Goal: Task Accomplishment & Management: Use online tool/utility

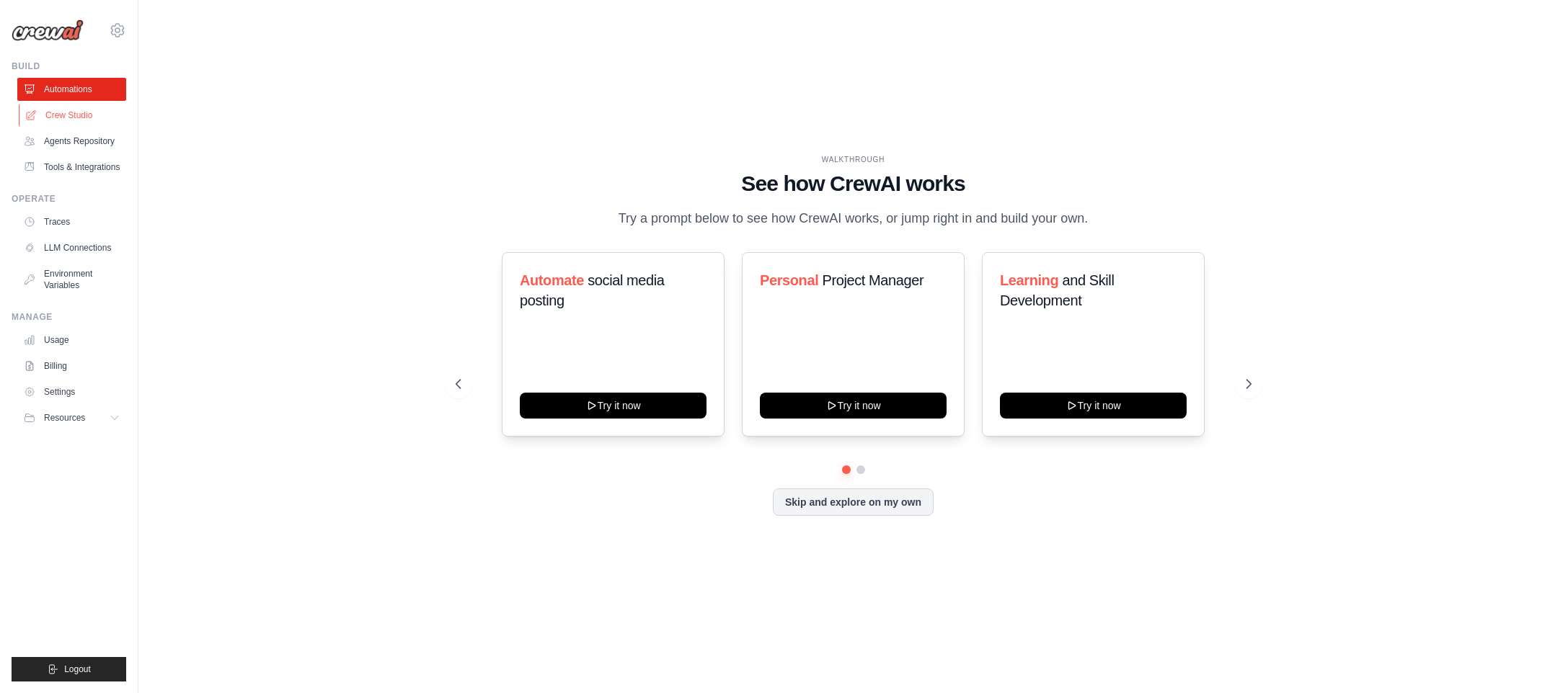
click at [46, 113] on link "Crew Studio" at bounding box center [73, 115] width 109 height 23
click at [66, 663] on span "Logout" at bounding box center [77, 669] width 27 height 11
click at [1303, 142] on div "WALKTHROUGH See how CrewAI works Try a prompt below to see how CrewAI works, or…" at bounding box center [853, 346] width 1383 height 664
click at [68, 117] on link "Crew Studio" at bounding box center [73, 115] width 109 height 23
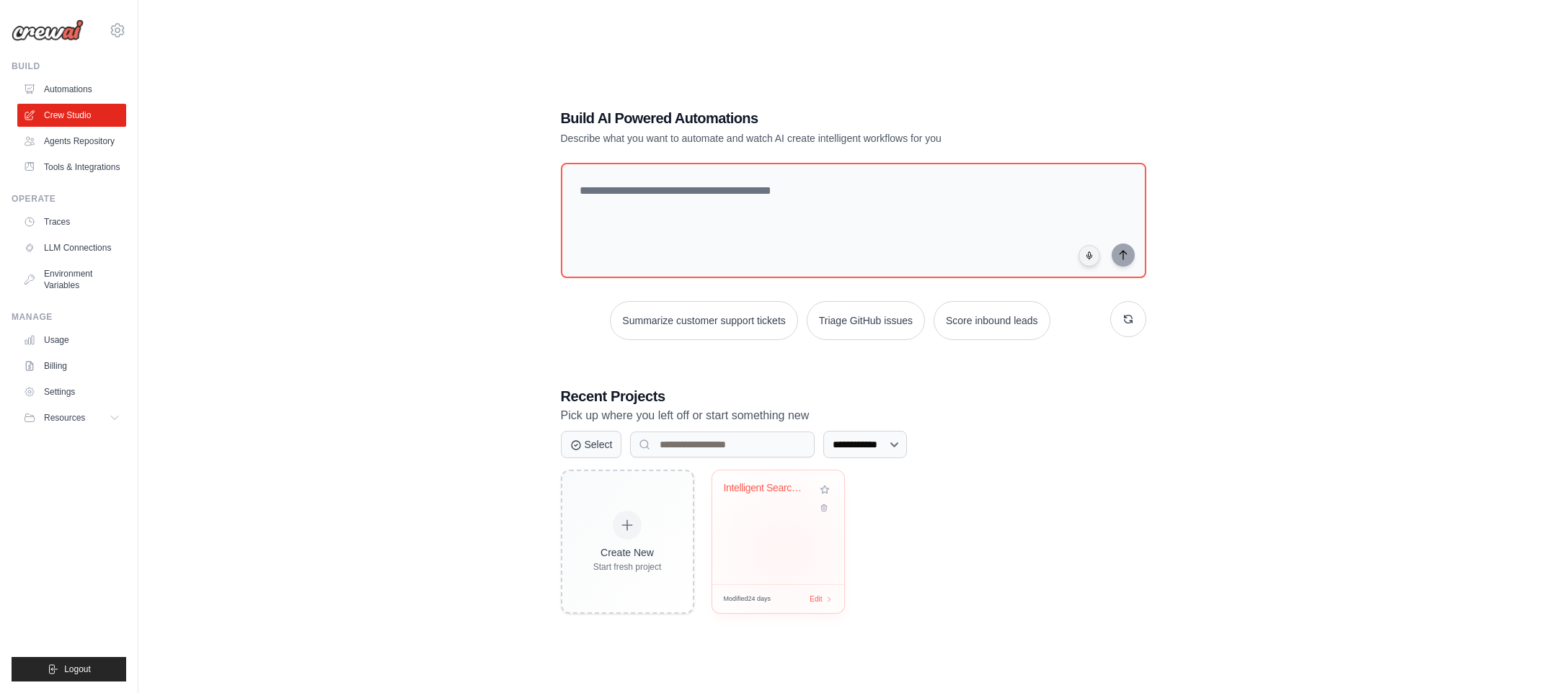
click at [784, 550] on div "Intelligent Search & Data Analysis ..." at bounding box center [778, 527] width 132 height 114
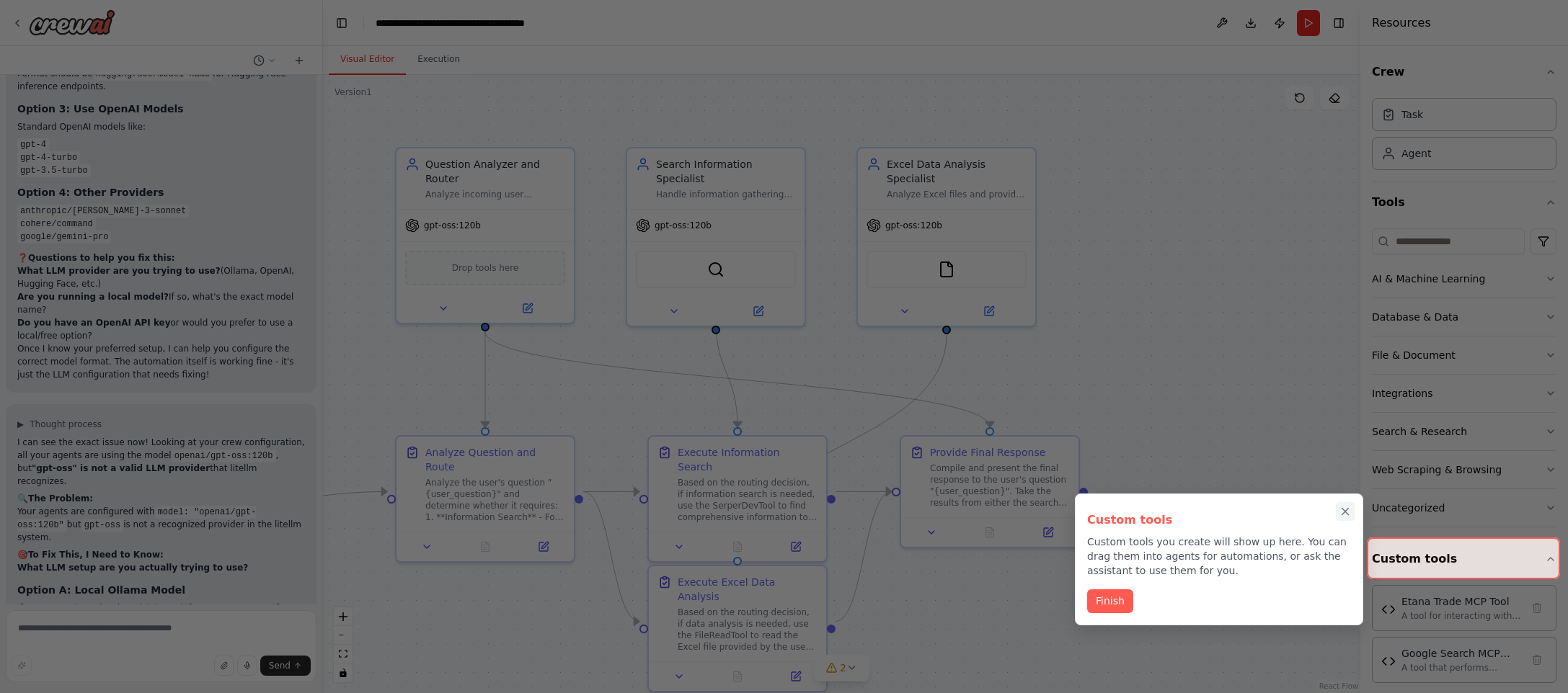
scroll to position [12222, 0]
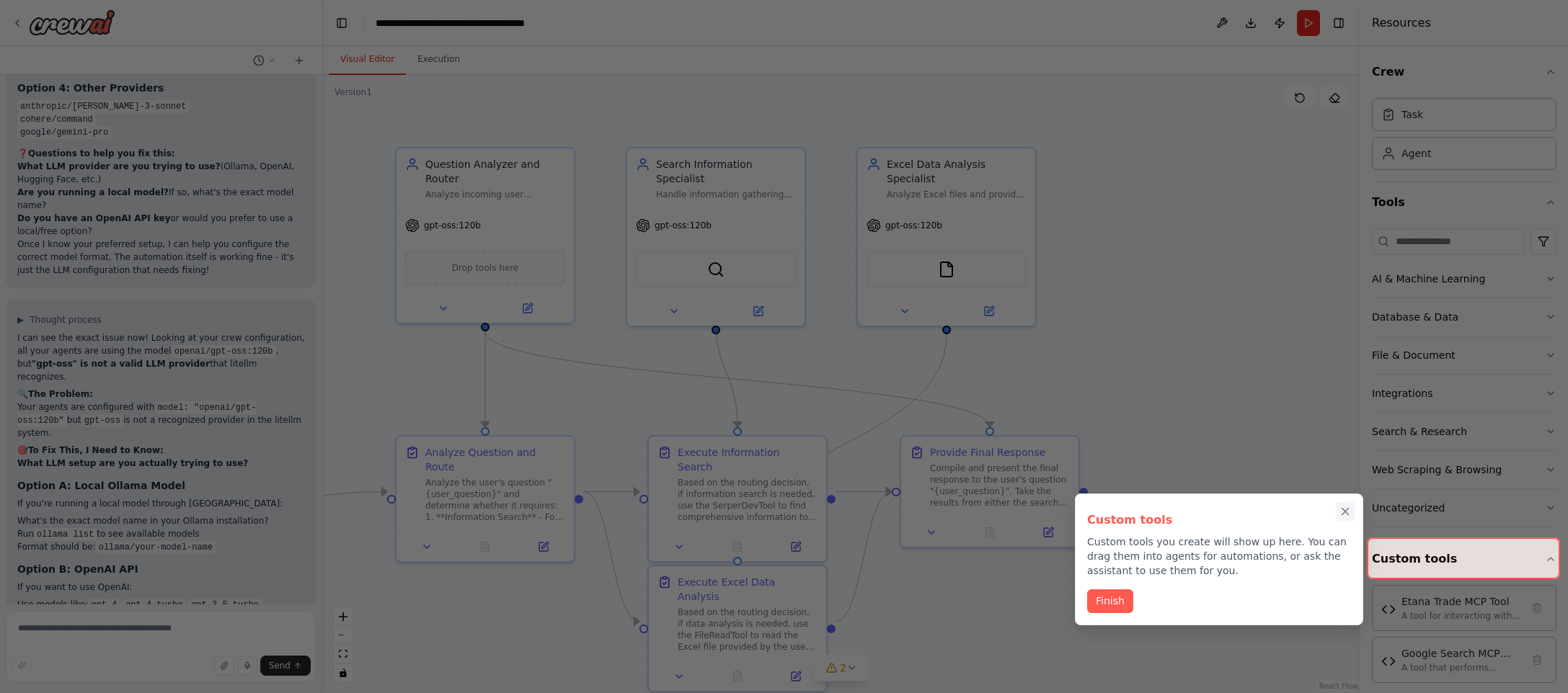
click at [1345, 511] on icon "Close walkthrough" at bounding box center [1345, 511] width 13 height 13
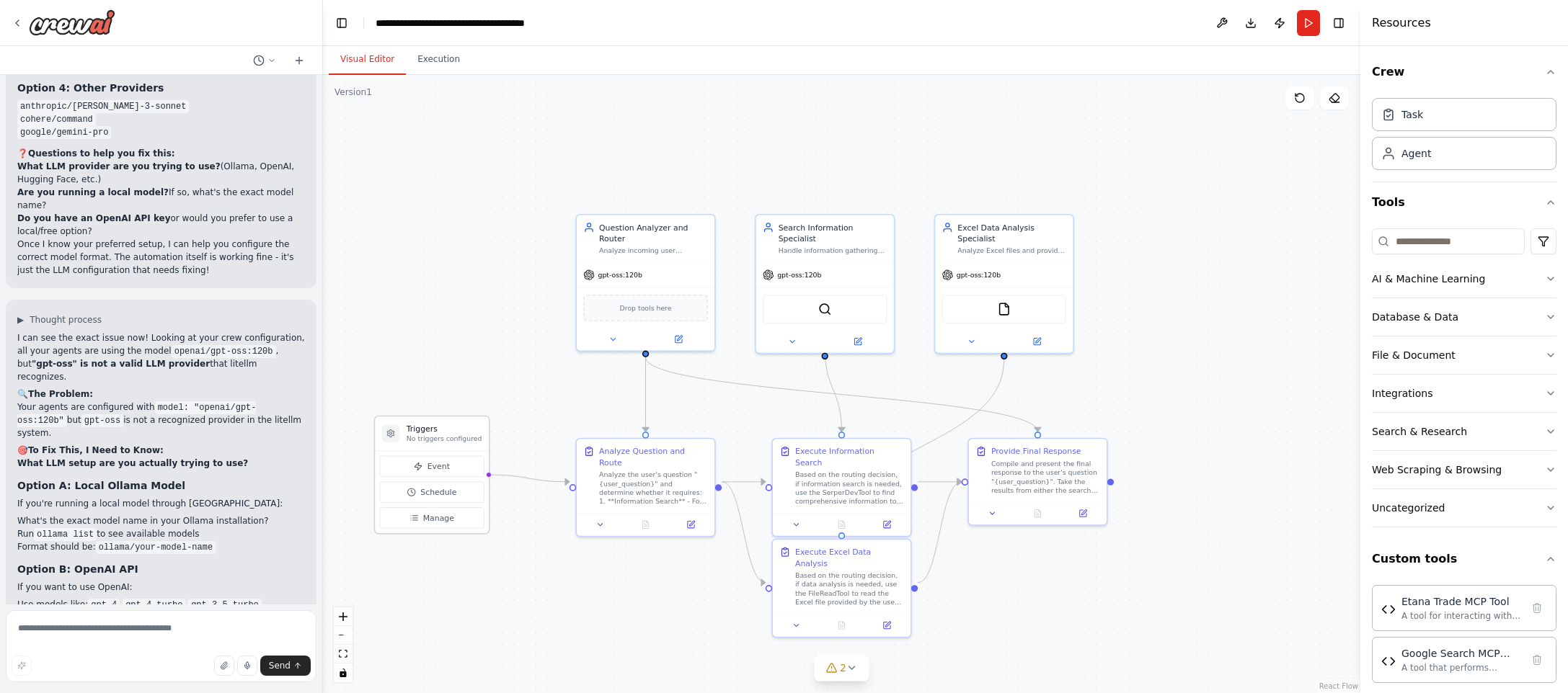
drag, startPoint x: 367, startPoint y: 466, endPoint x: 477, endPoint y: 438, distance: 113.5
click at [476, 438] on div "Triggers No triggers configured" at bounding box center [445, 434] width 76 height 21
click at [635, 280] on div "gpt-oss:120b" at bounding box center [645, 272] width 138 height 24
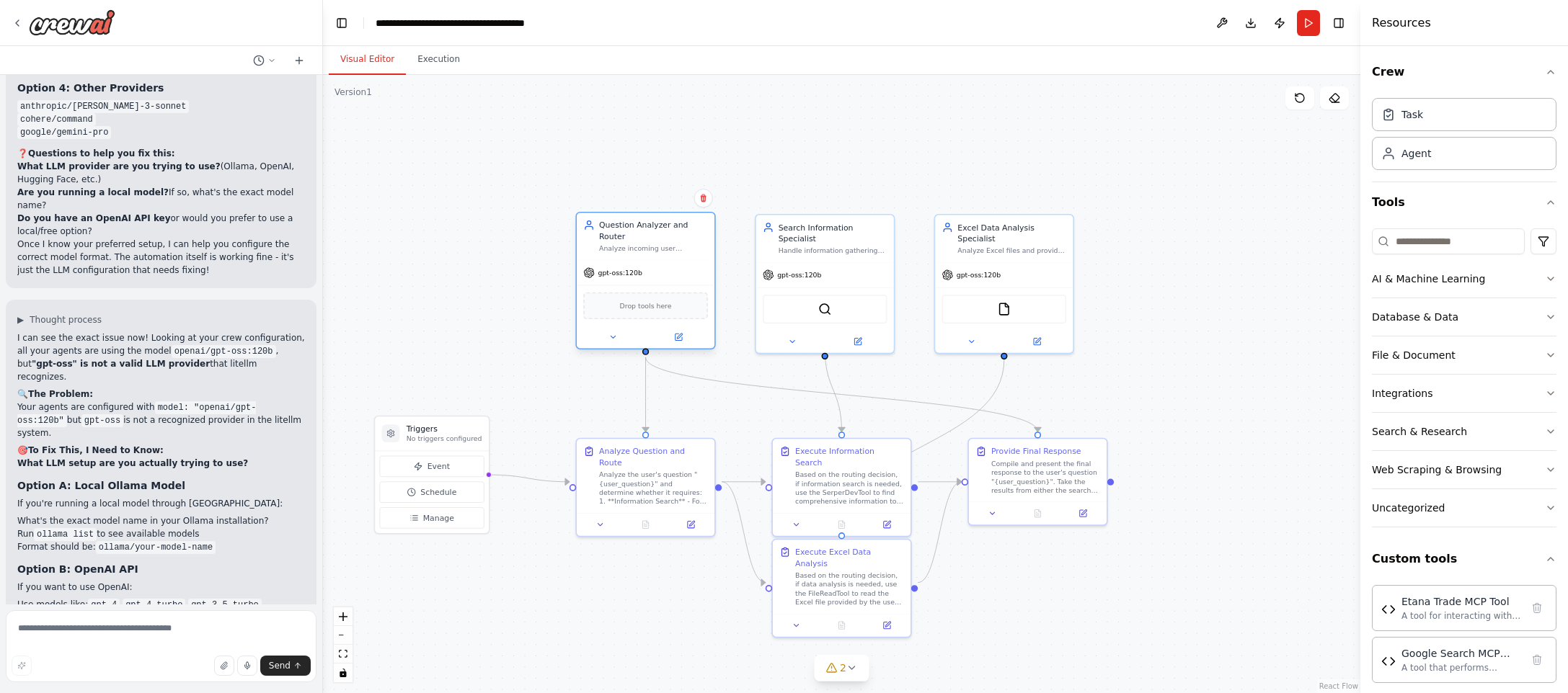
click at [630, 277] on div "gpt-oss:120b" at bounding box center [613, 273] width 59 height 11
click at [683, 334] on icon at bounding box center [678, 337] width 8 height 8
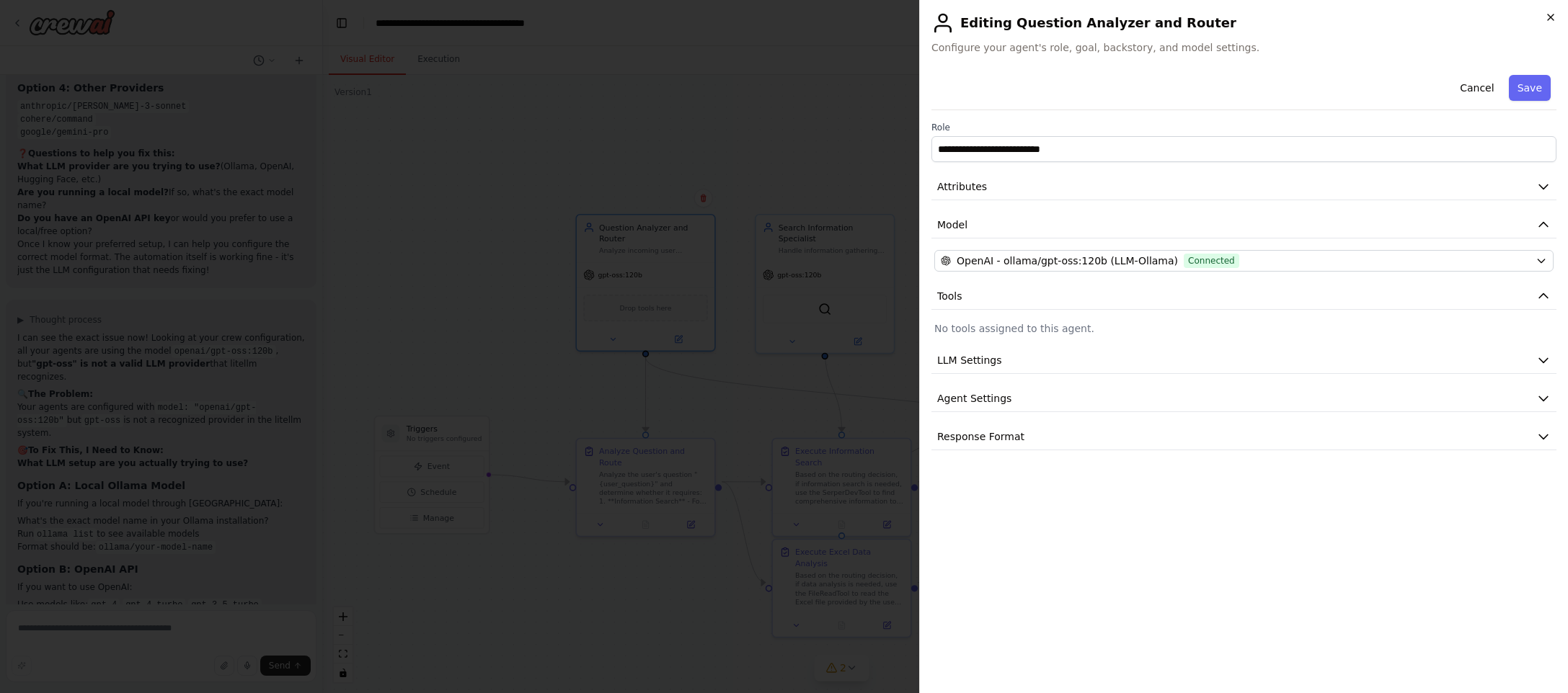
click at [1550, 13] on icon "button" at bounding box center [1550, 17] width 11 height 11
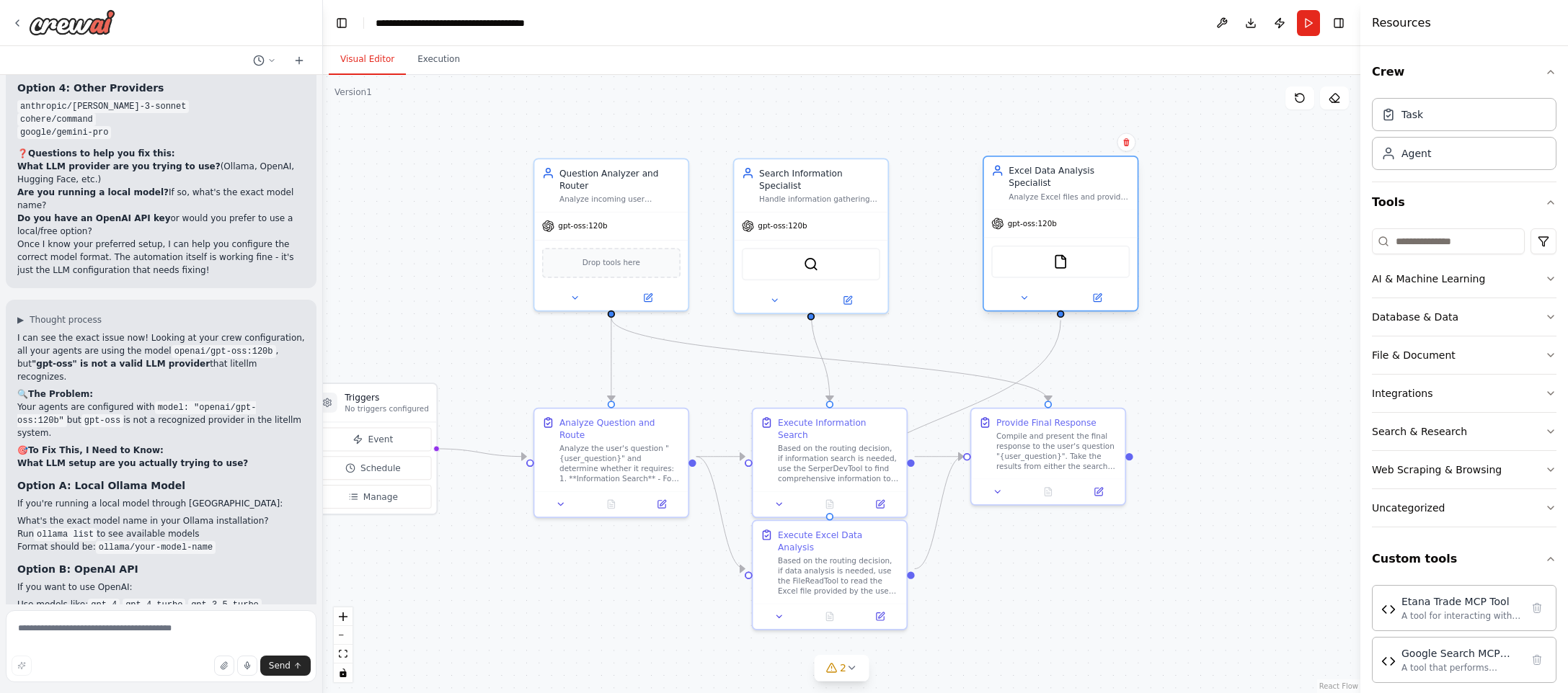
drag, startPoint x: 1000, startPoint y: 248, endPoint x: 1042, endPoint y: 223, distance: 48.9
click at [1042, 223] on span "gpt-oss:120b" at bounding box center [1032, 223] width 49 height 10
drag, startPoint x: 838, startPoint y: 555, endPoint x: 904, endPoint y: 617, distance: 90.6
click at [904, 617] on div "Based on the routing decision, if data analysis is needed, use the FileReadTool…" at bounding box center [906, 636] width 121 height 40
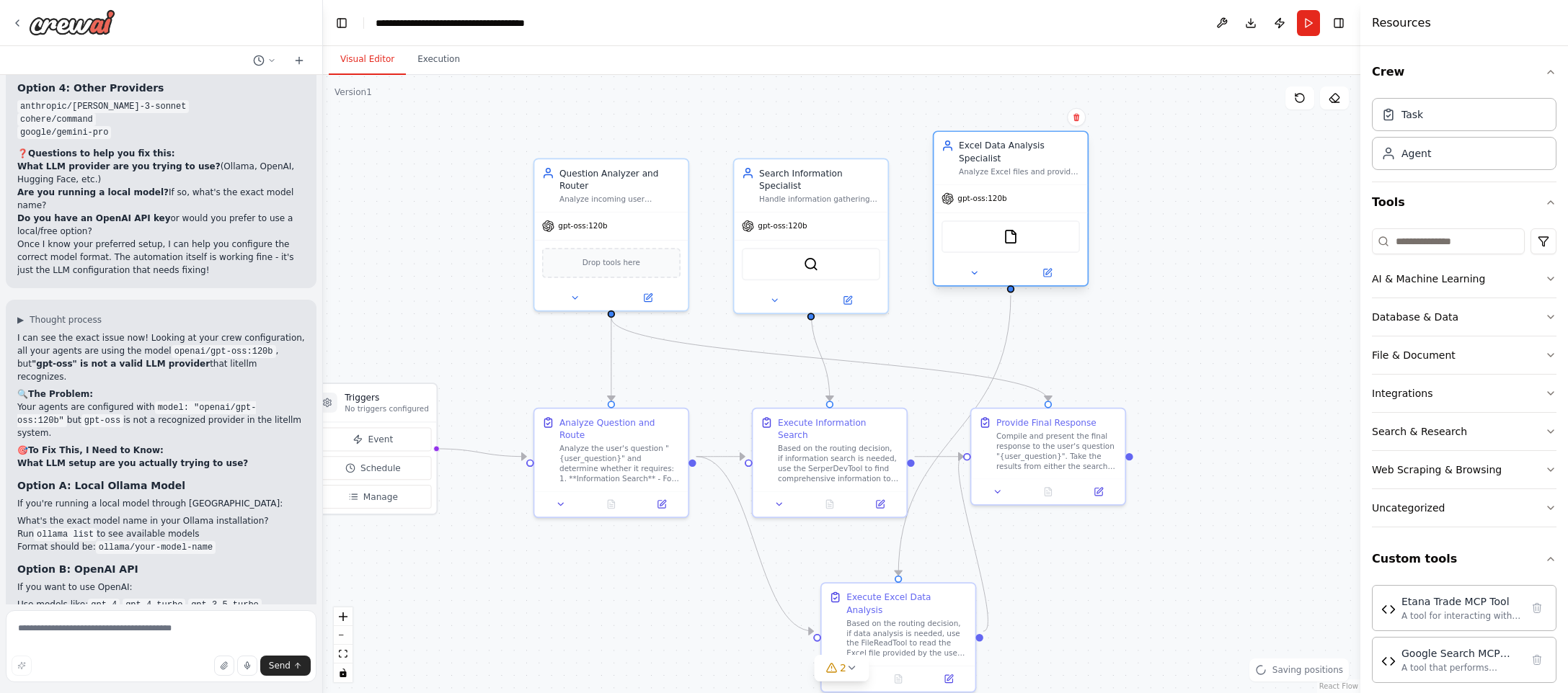
drag, startPoint x: 1094, startPoint y: 212, endPoint x: 1050, endPoint y: 187, distance: 50.6
click at [1050, 187] on div "gpt-oss:120b" at bounding box center [1010, 199] width 154 height 27
drag, startPoint x: 1050, startPoint y: 475, endPoint x: 1050, endPoint y: 495, distance: 20.0
click at [1050, 495] on div "Provide Final Response Compile and present the final response to the user's que…" at bounding box center [1047, 467] width 154 height 70
drag, startPoint x: 1050, startPoint y: 495, endPoint x: 1082, endPoint y: 464, distance: 44.6
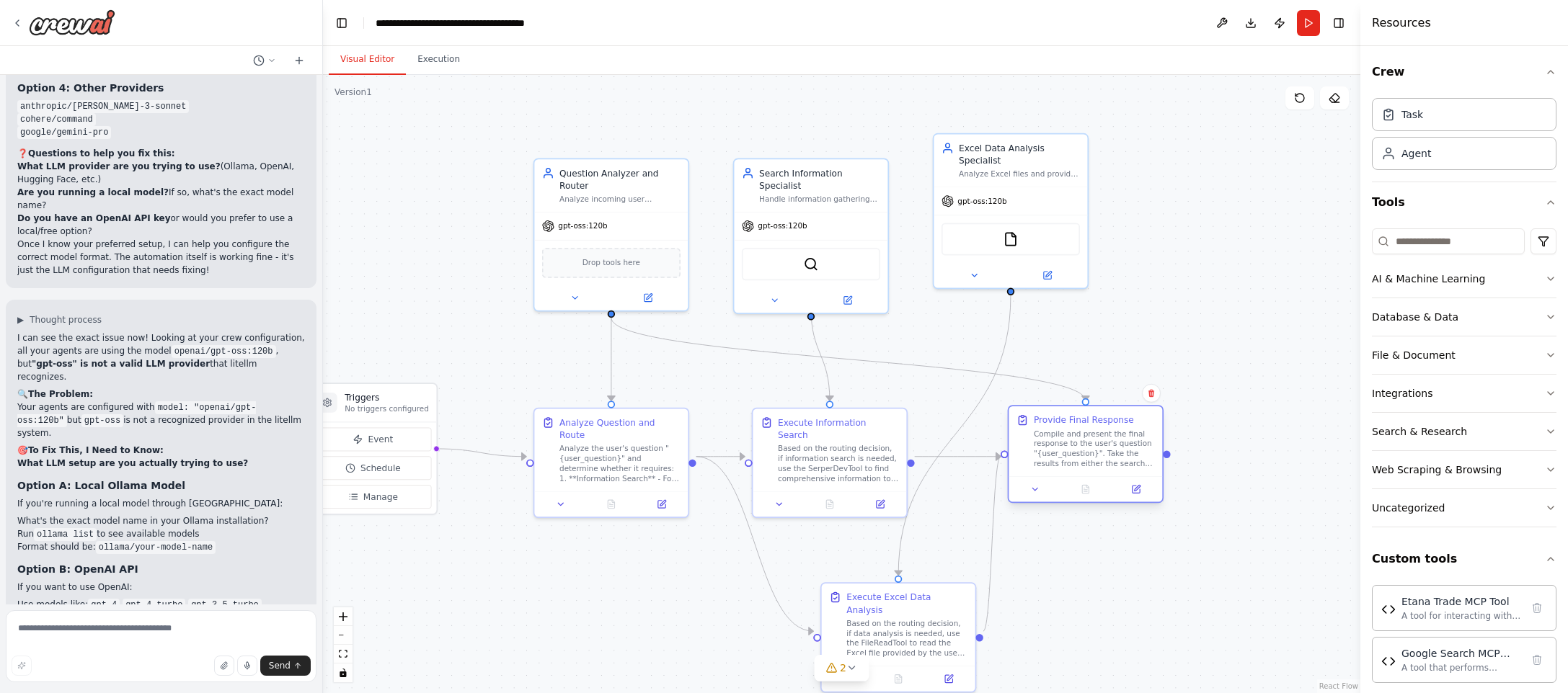
click at [1082, 464] on div "Provide Final Response Compile and present the final response to the user's que…" at bounding box center [1085, 441] width 154 height 70
click at [938, 616] on div "Based on the routing decision, if data analysis is needed, use the FileReadTool…" at bounding box center [906, 636] width 121 height 40
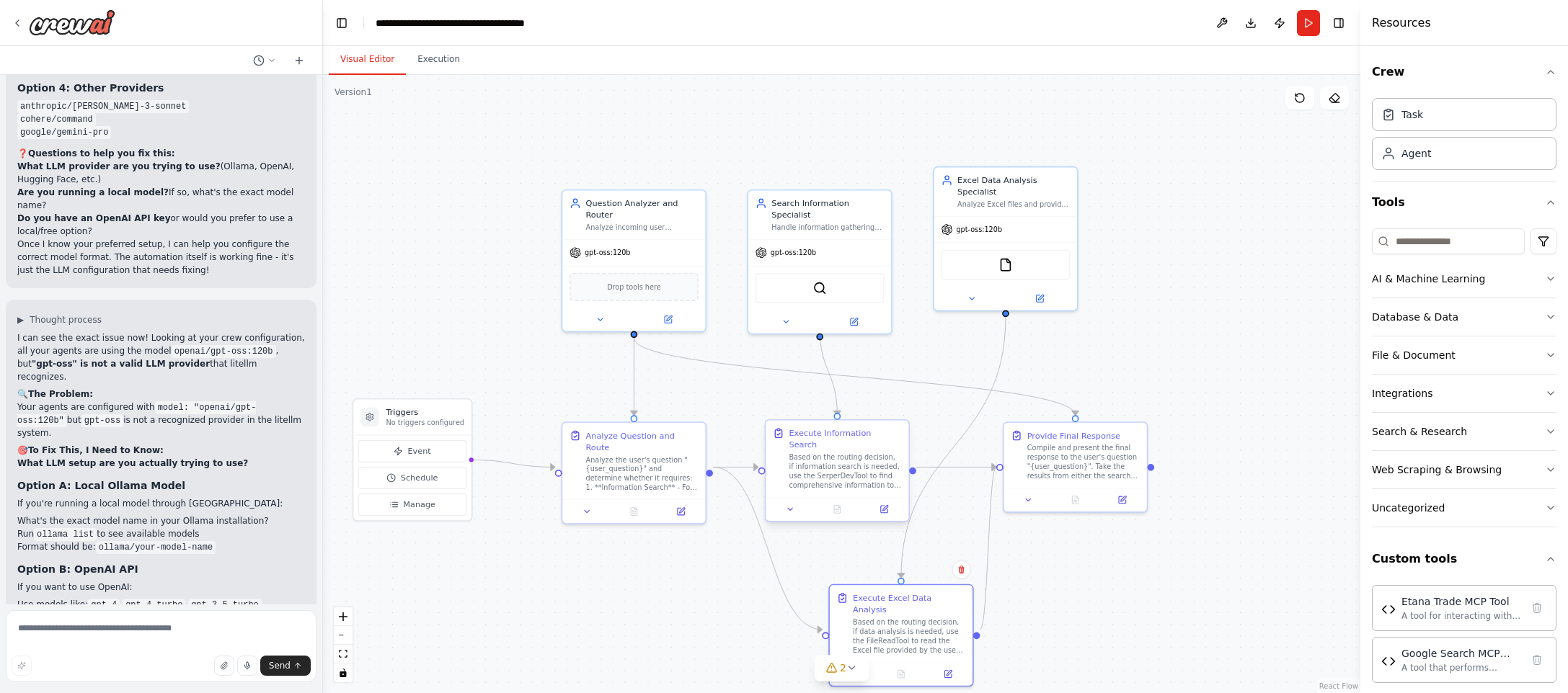
click at [877, 453] on div "Based on the routing decision, if information search is needed, use the SerperD…" at bounding box center [844, 471] width 112 height 37
click at [1096, 447] on div "Compile and present the final response to the user's question "{user_question}"…" at bounding box center [1083, 460] width 112 height 37
click at [911, 593] on div "Execute Excel Data Analysis" at bounding box center [909, 602] width 112 height 23
click at [951, 669] on icon at bounding box center [947, 672] width 7 height 7
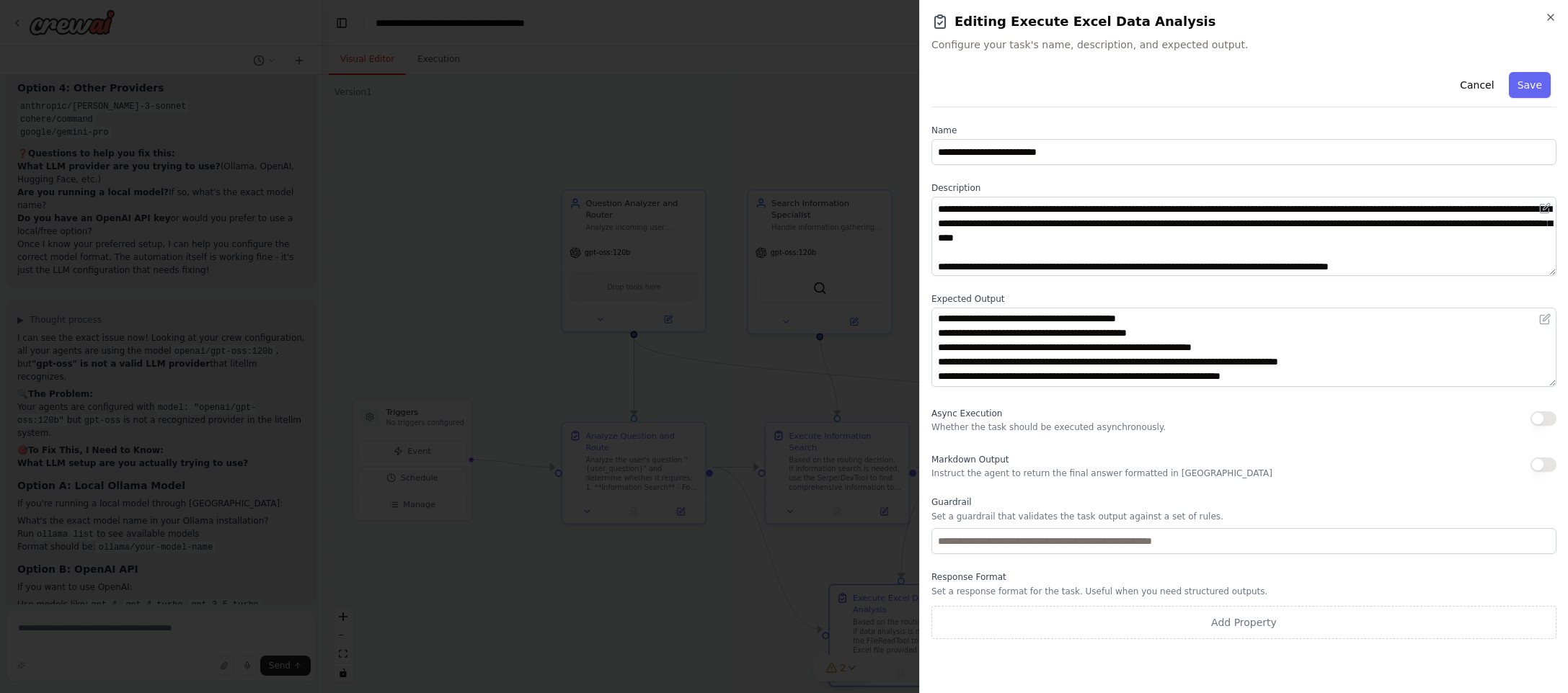
scroll to position [0, 0]
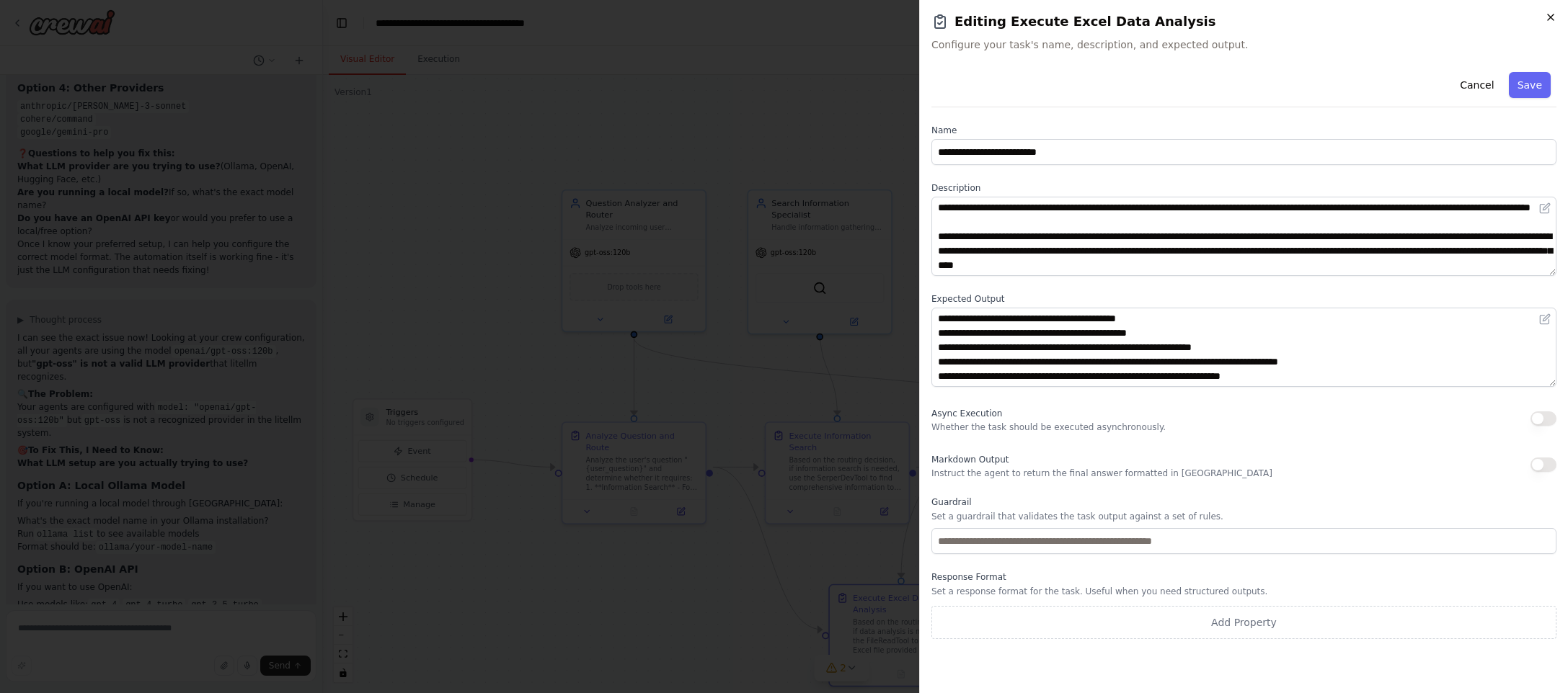
click at [1547, 16] on icon "button" at bounding box center [1550, 17] width 11 height 11
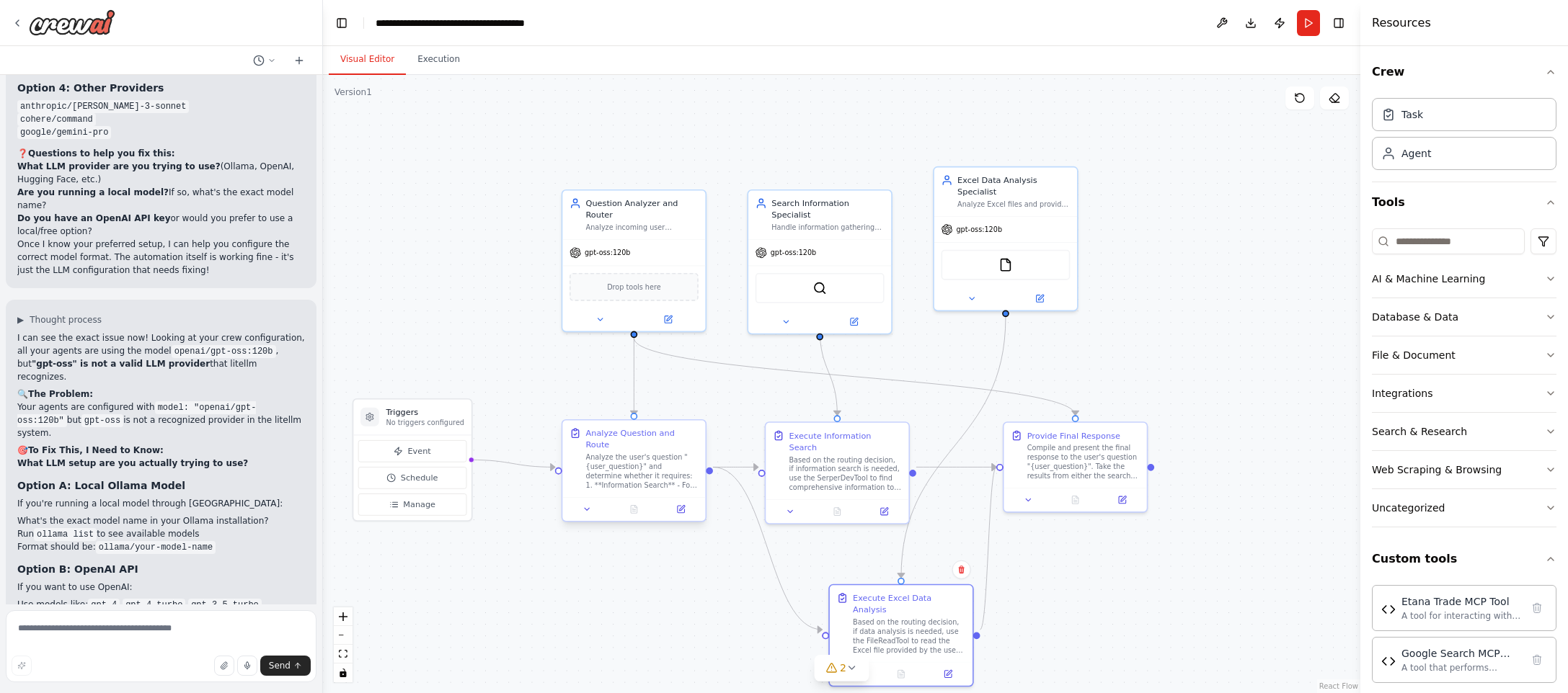
click at [634, 473] on div "Analyze the user's question "{user_question}" and determine whether it requires…" at bounding box center [642, 471] width 112 height 37
click at [682, 506] on icon at bounding box center [680, 509] width 7 height 7
click at [681, 505] on icon at bounding box center [681, 509] width 9 height 9
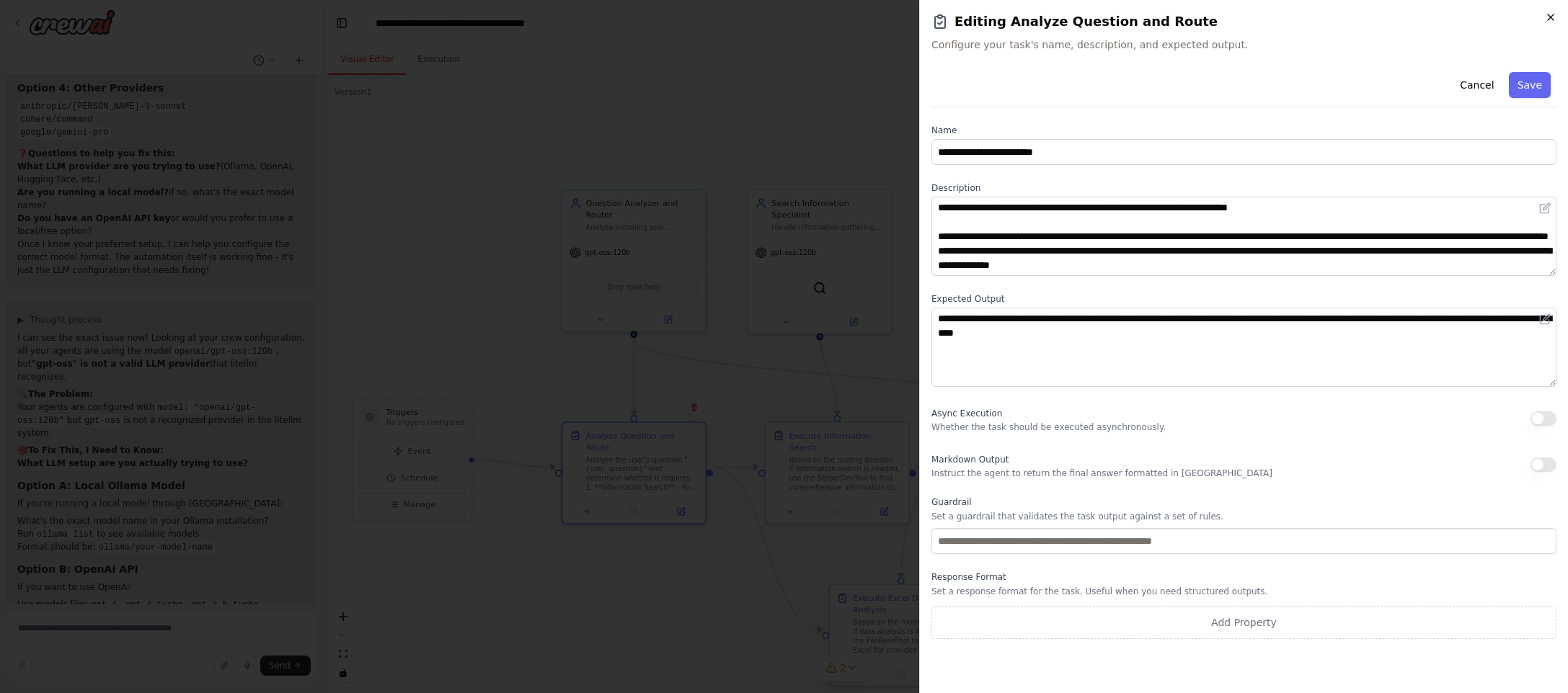
click at [1544, 16] on icon "button" at bounding box center [1550, 17] width 11 height 11
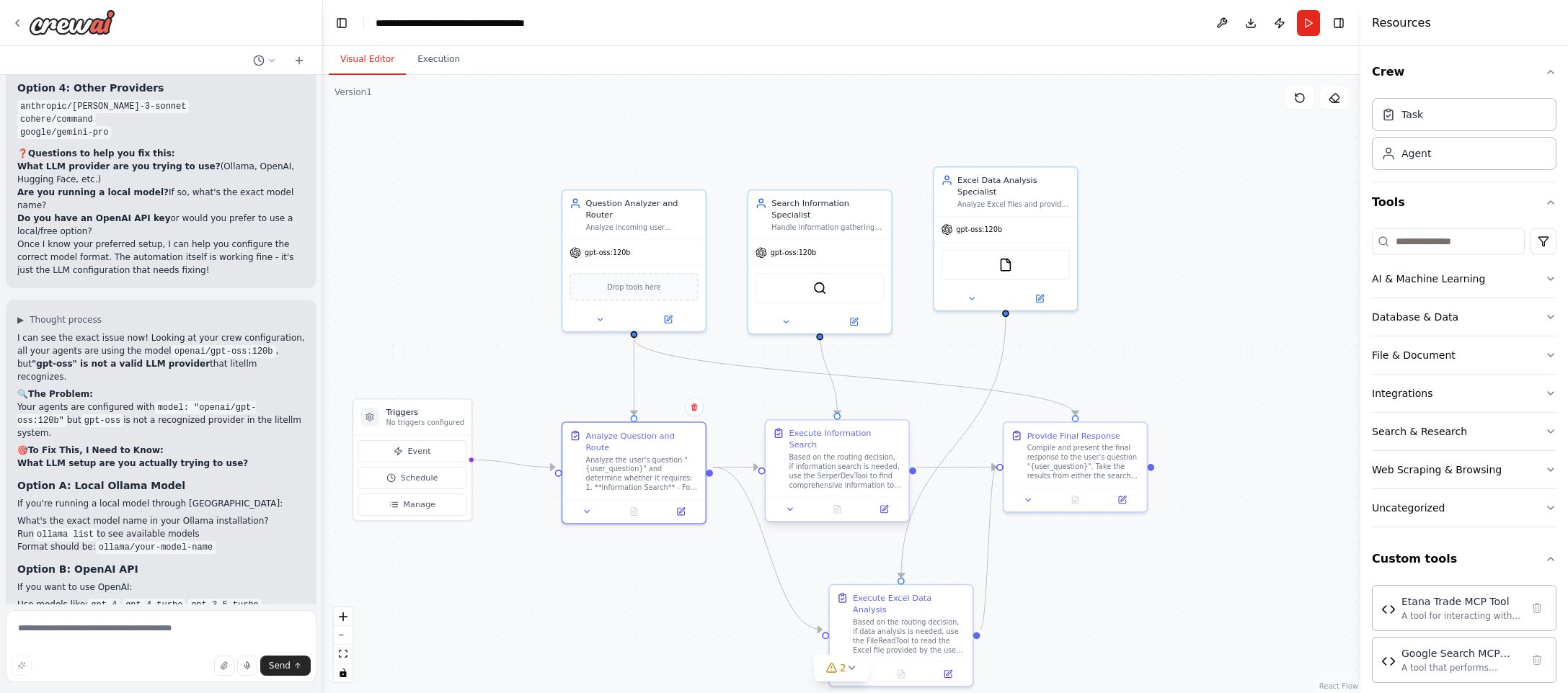
click at [895, 465] on div "Based on the routing decision, if information search is needed, use the SerperD…" at bounding box center [844, 471] width 112 height 37
click at [662, 473] on div "Analyze the user's question "{user_question}" and determine whether it requires…" at bounding box center [642, 471] width 112 height 37
click at [682, 505] on icon at bounding box center [682, 508] width 6 height 6
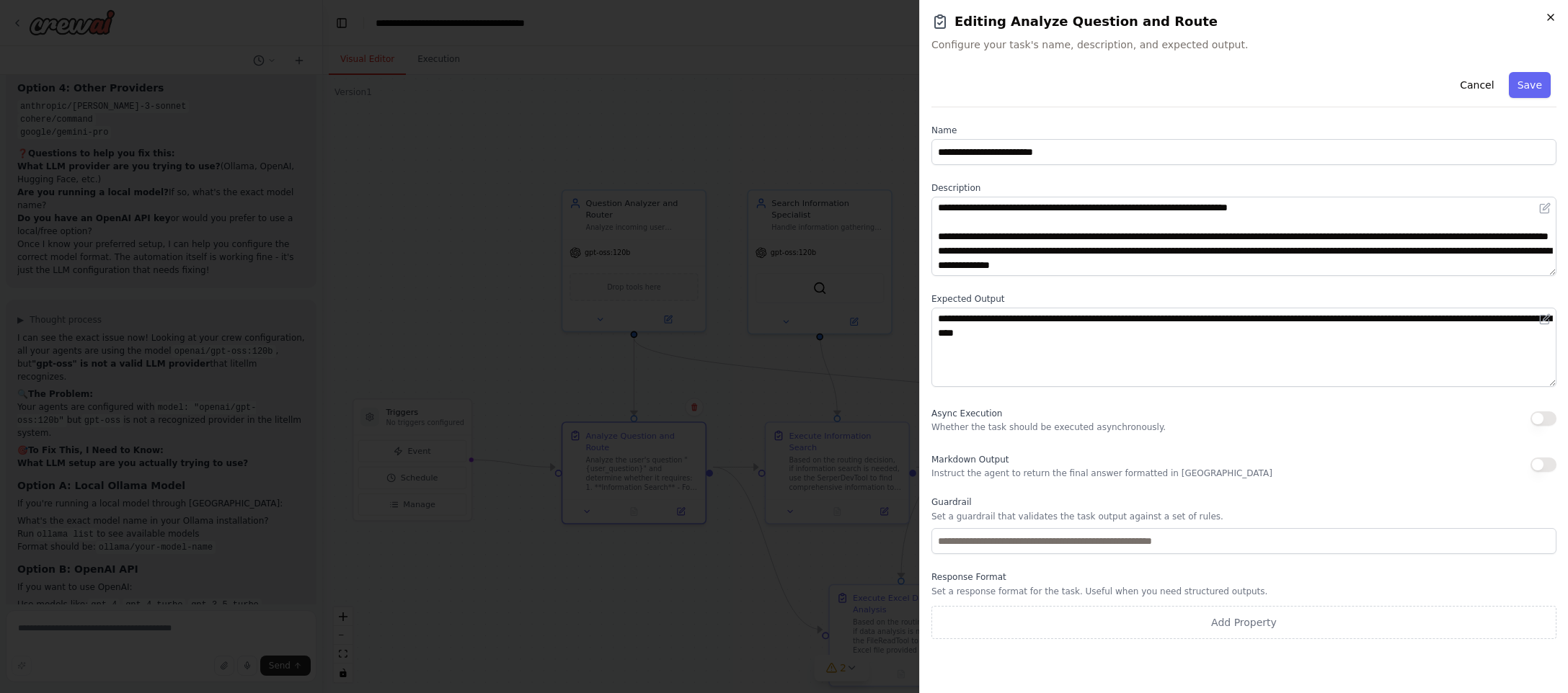
click at [1550, 17] on icon "button" at bounding box center [1551, 17] width 6 height 6
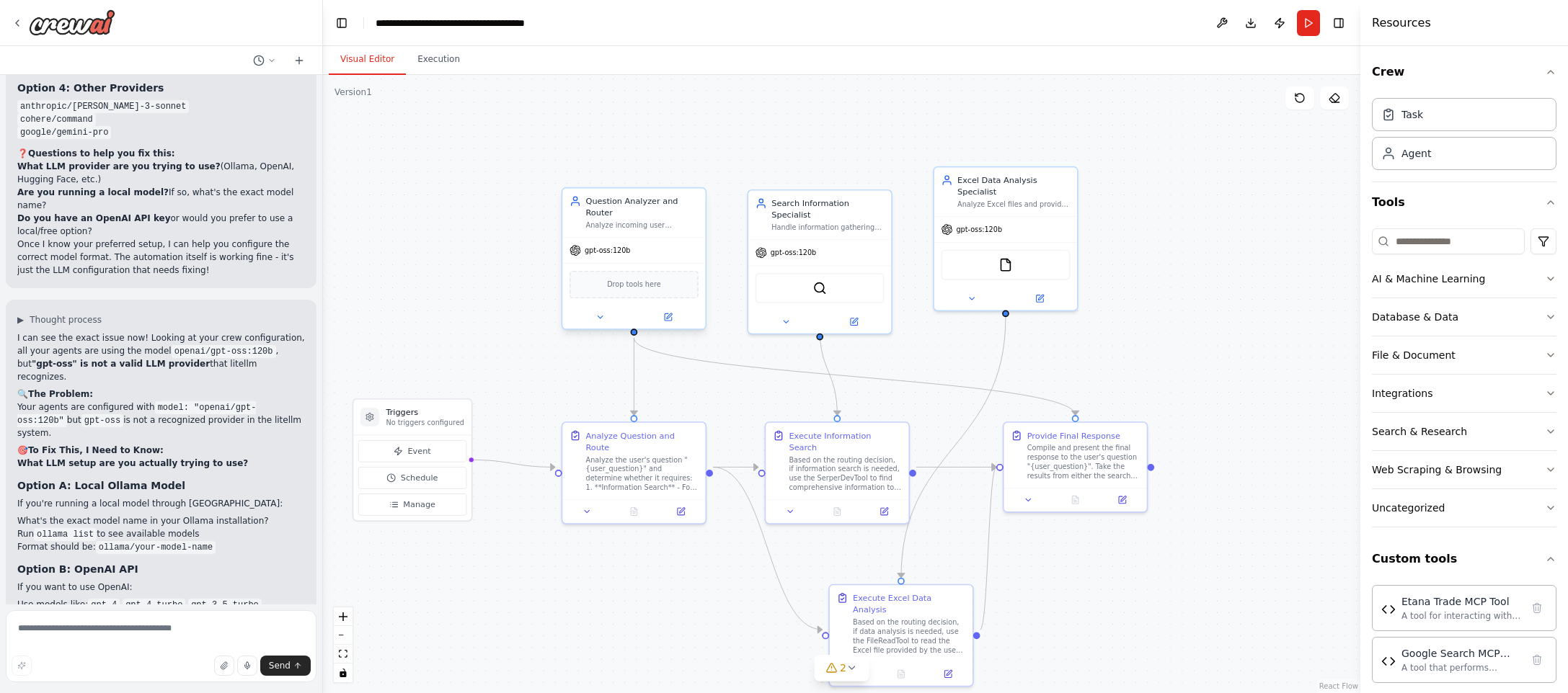
click at [627, 259] on div "gpt-oss:120b" at bounding box center [634, 250] width 143 height 25
click at [1247, 25] on button "Download" at bounding box center [1250, 23] width 23 height 26
click at [643, 264] on div "Drop tools here" at bounding box center [634, 284] width 143 height 43
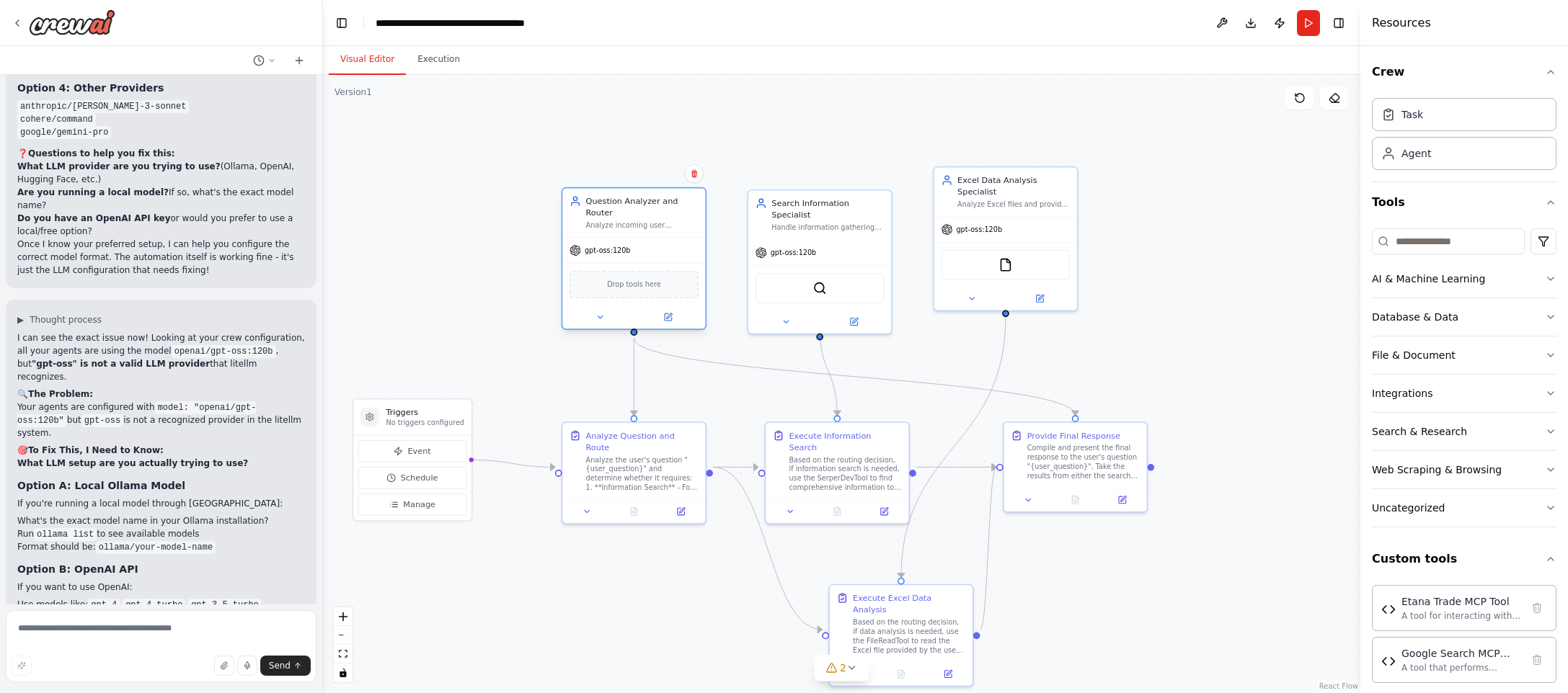
click at [621, 247] on span "gpt-oss:120b" at bounding box center [607, 250] width 46 height 9
click at [671, 318] on icon at bounding box center [667, 317] width 7 height 7
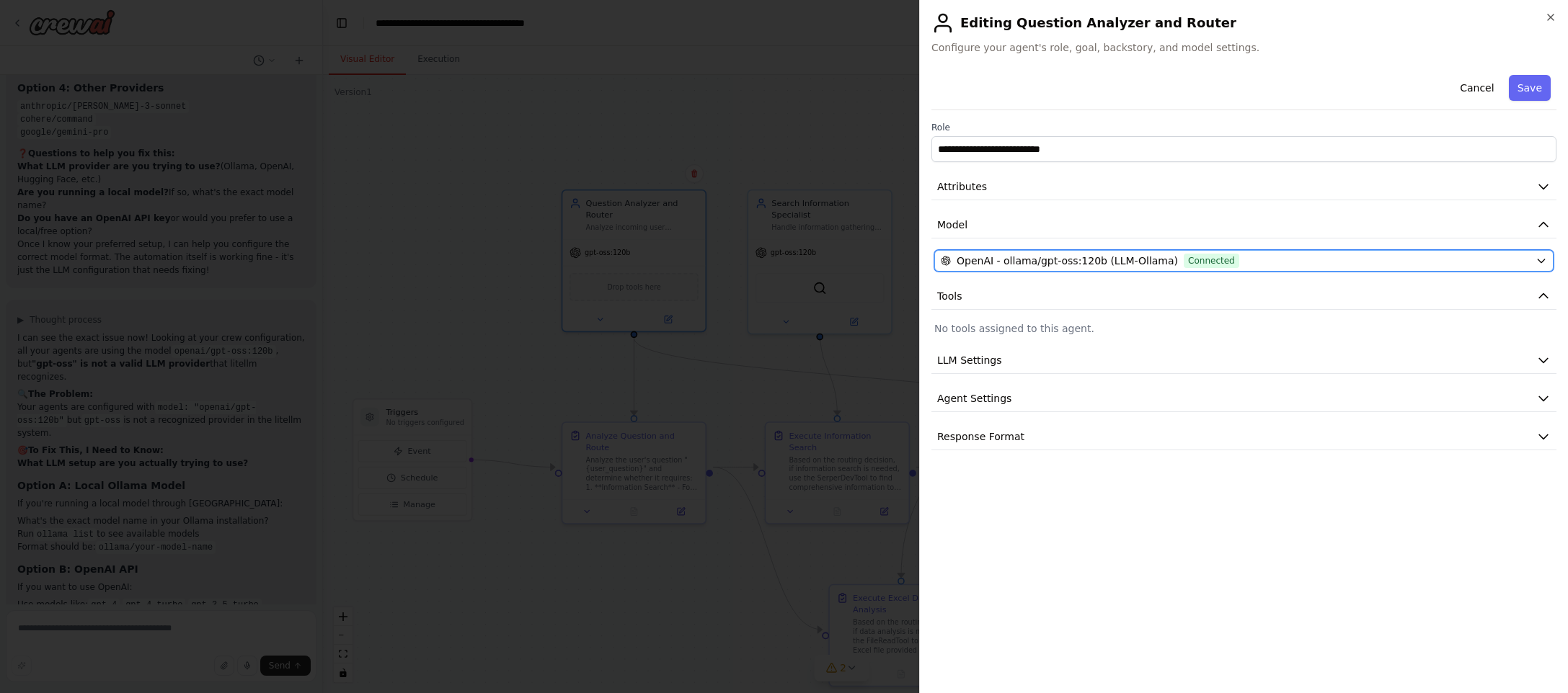
click at [1278, 262] on div "OpenAI - ollama/gpt-oss:120b (LLM-Ollama) Connected" at bounding box center [1235, 261] width 589 height 14
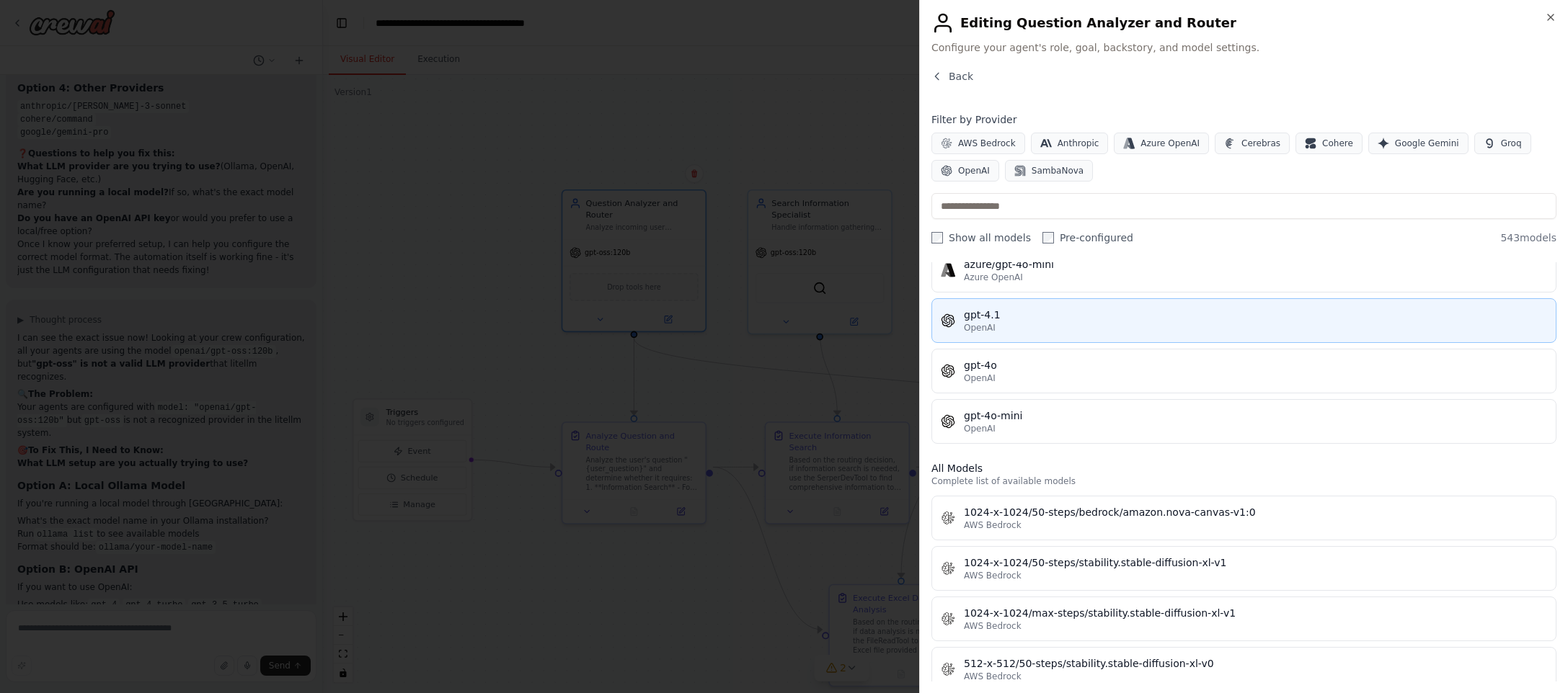
scroll to position [291, 0]
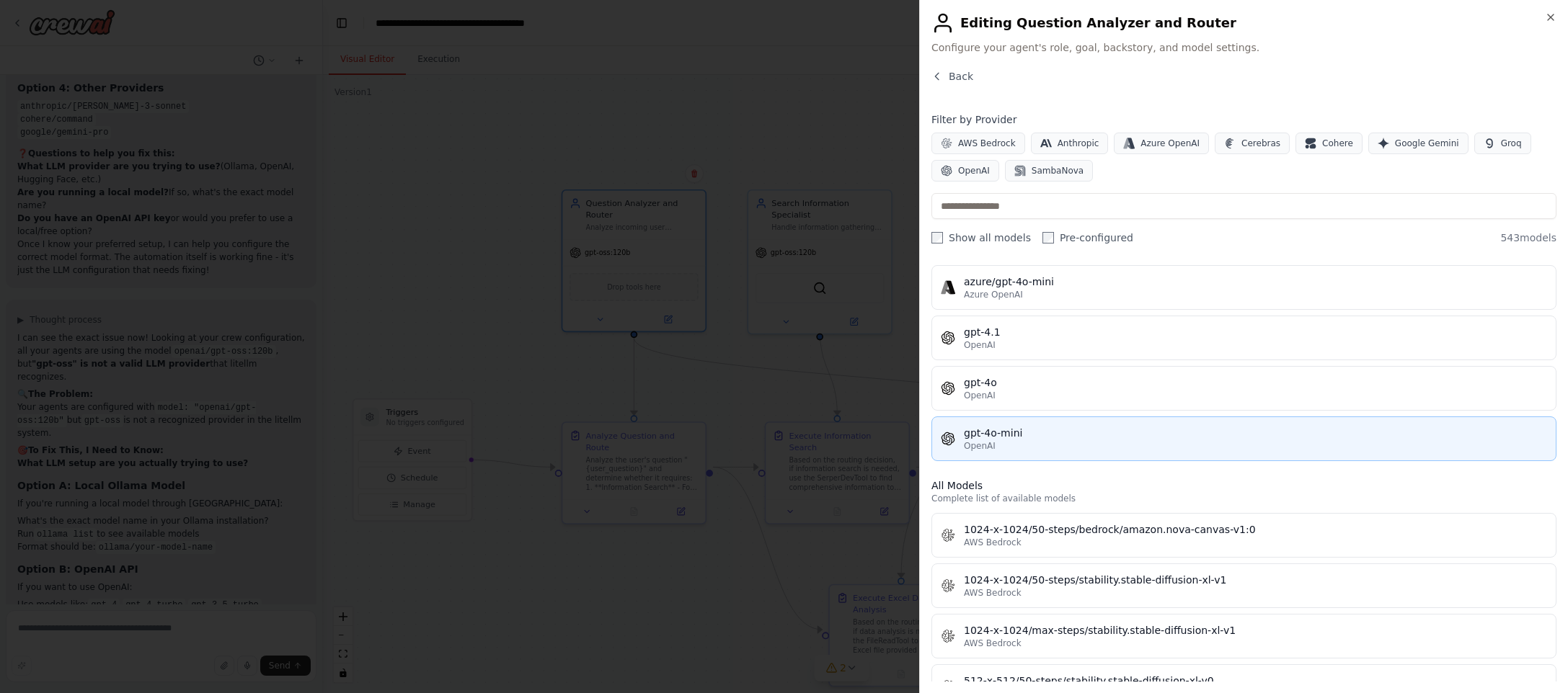
click at [1131, 445] on div "OpenAI" at bounding box center [1255, 445] width 583 height 11
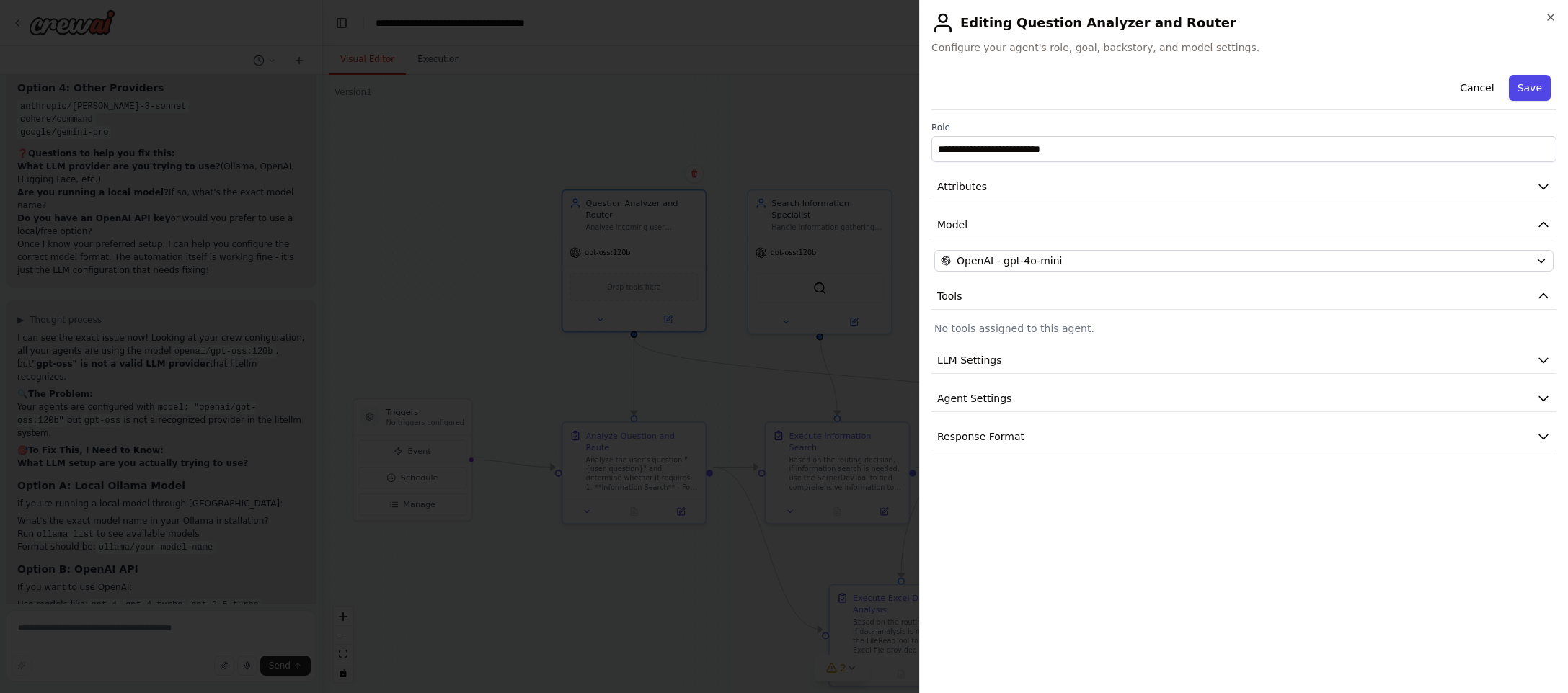
click at [1531, 82] on button "Save" at bounding box center [1529, 88] width 42 height 26
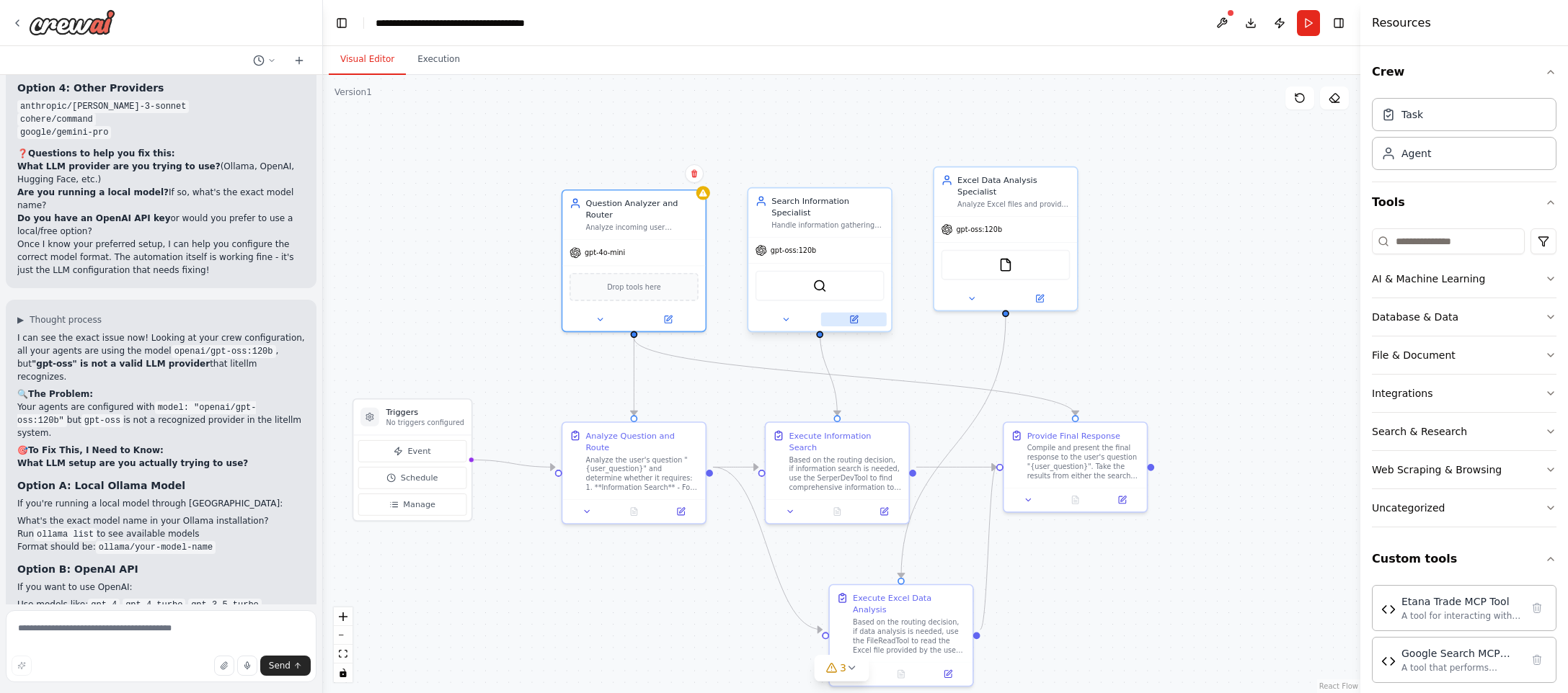
click at [851, 316] on icon at bounding box center [853, 319] width 7 height 7
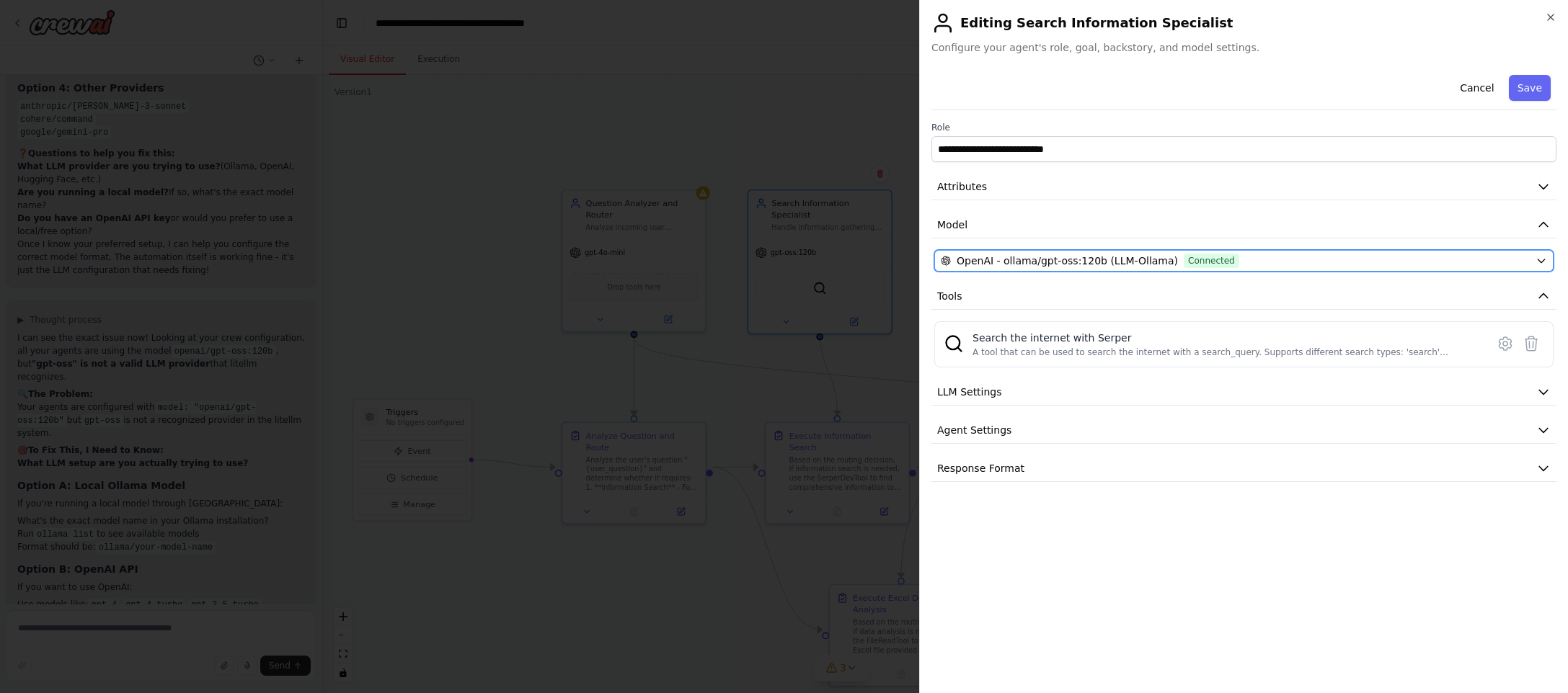
click at [1081, 258] on span "OpenAI - ollama/gpt-oss:120b (LLM-Ollama)" at bounding box center [1066, 261] width 221 height 14
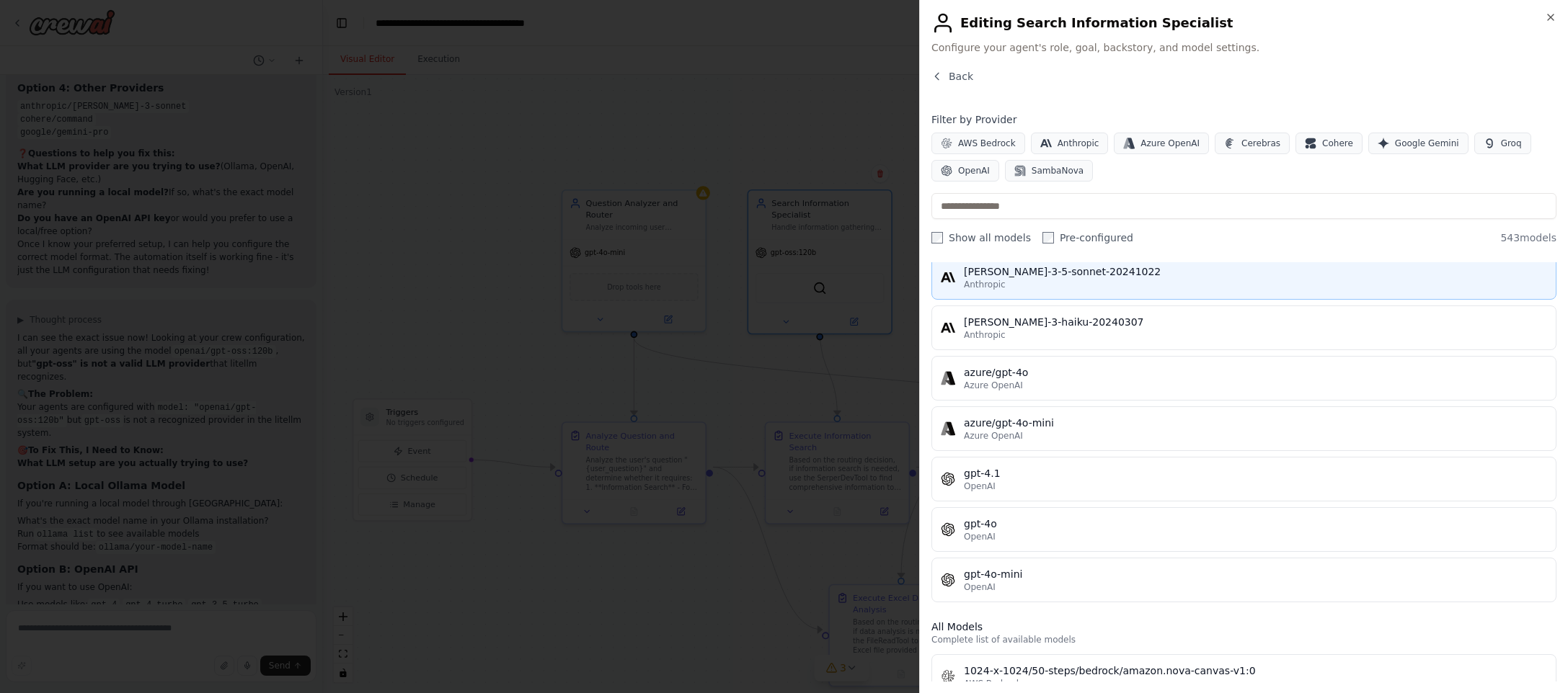
scroll to position [163, 0]
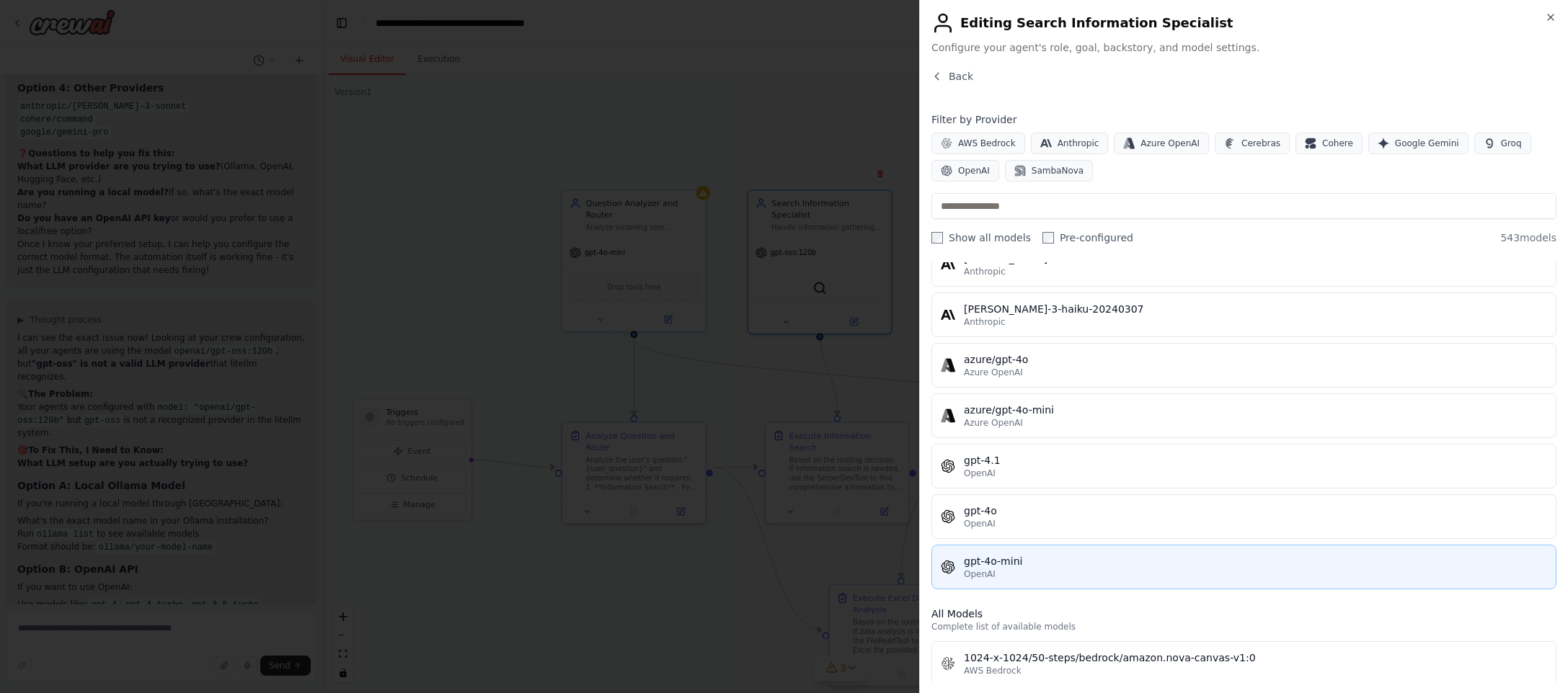
click at [1074, 555] on div "gpt-4o-mini" at bounding box center [1255, 561] width 583 height 14
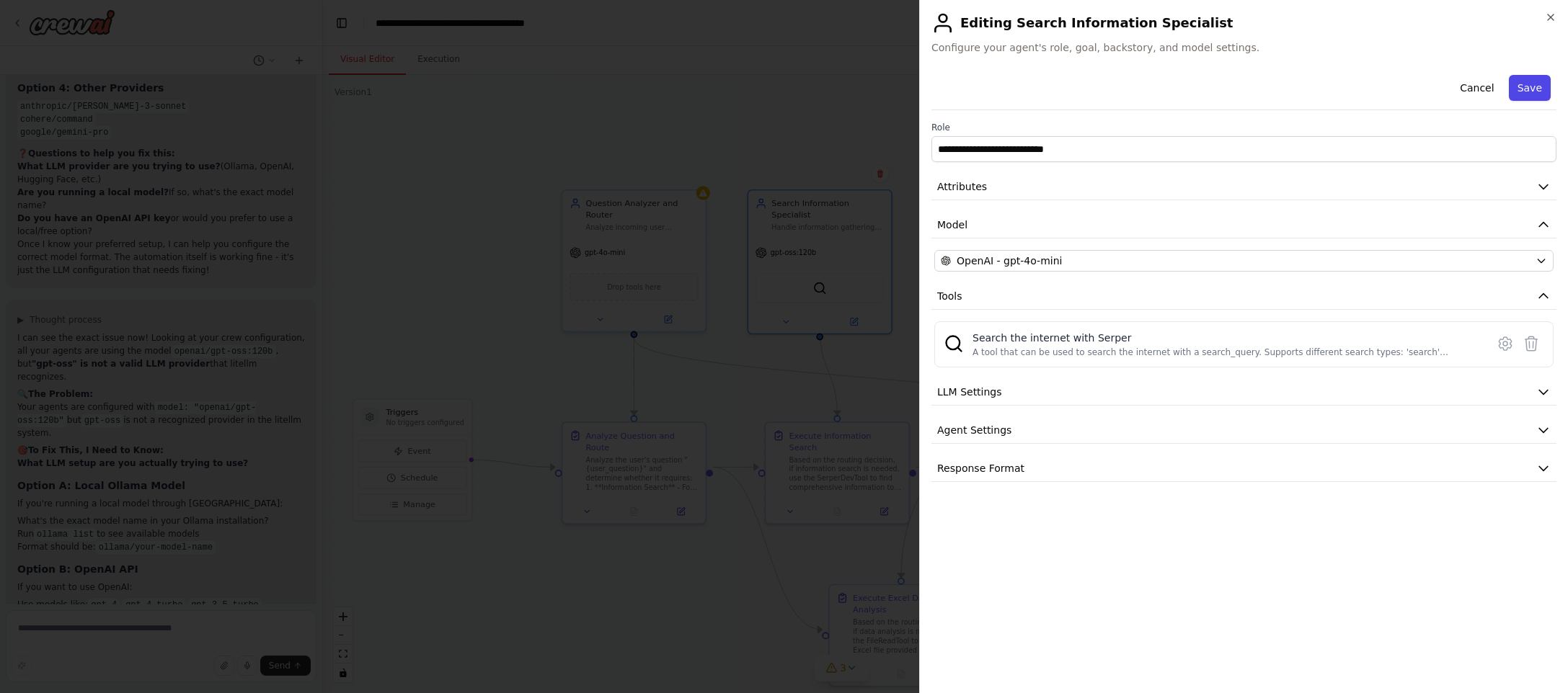
click at [1534, 99] on button "Save" at bounding box center [1529, 88] width 42 height 26
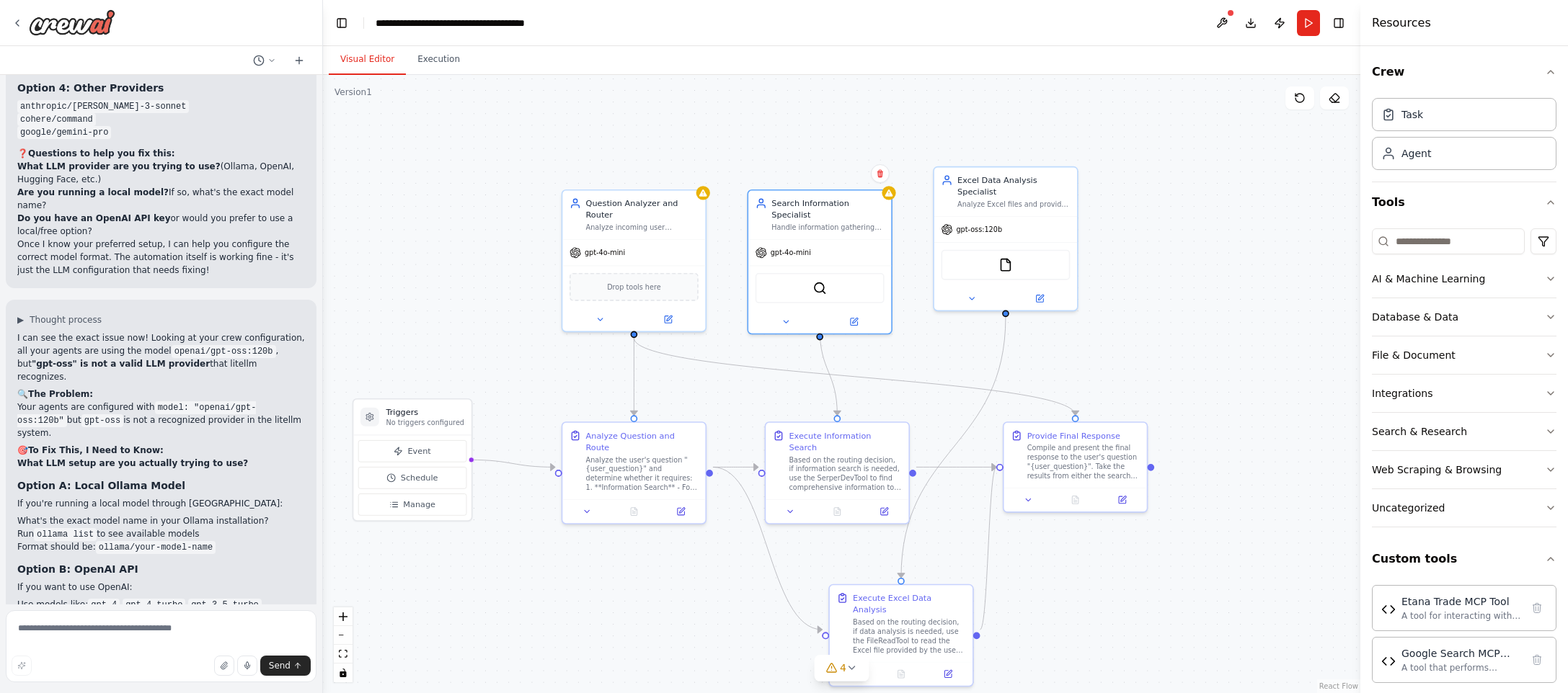
click at [711, 202] on div ".deletable-edge-delete-btn { width: 20px; height: 20px; border: 0px solid #ffff…" at bounding box center [841, 384] width 1037 height 619
click at [670, 322] on button at bounding box center [667, 318] width 65 height 14
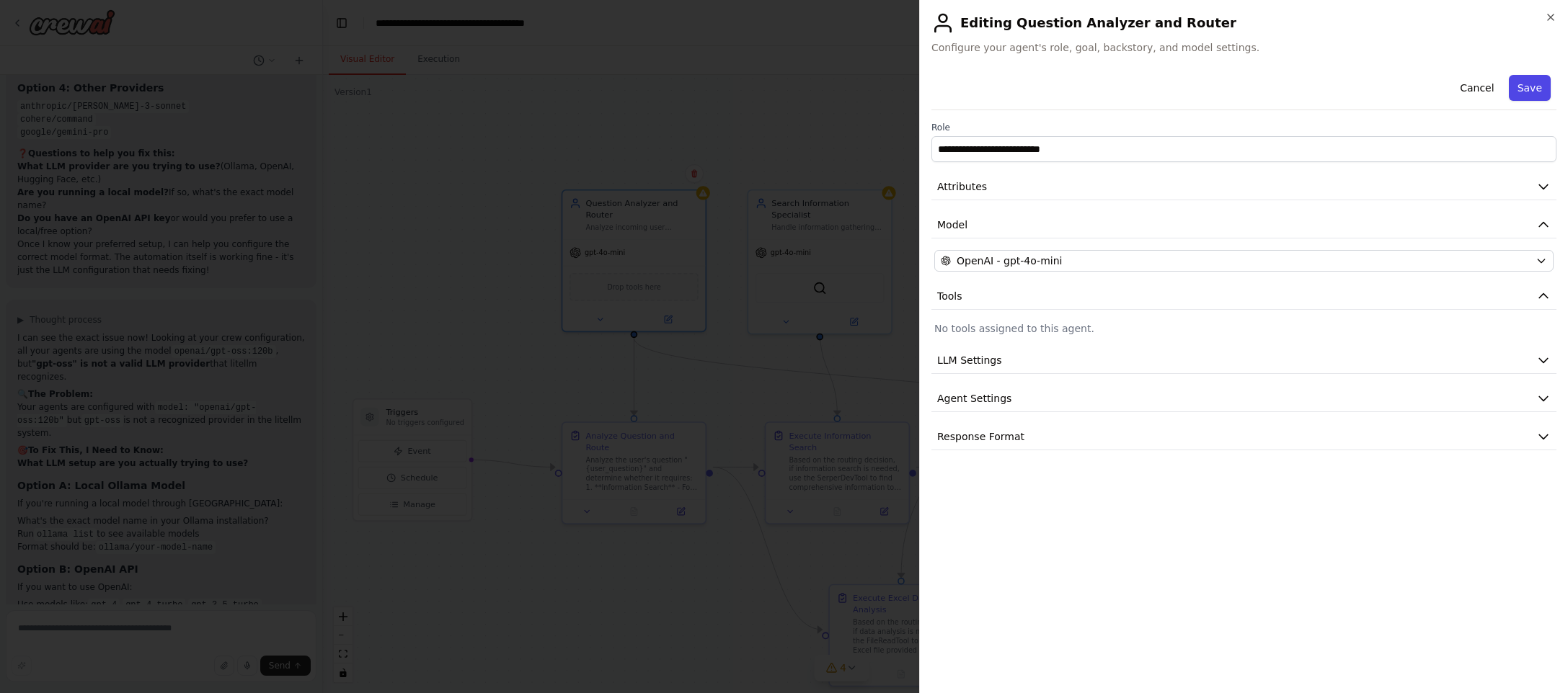
click at [1514, 90] on button "Save" at bounding box center [1529, 88] width 42 height 26
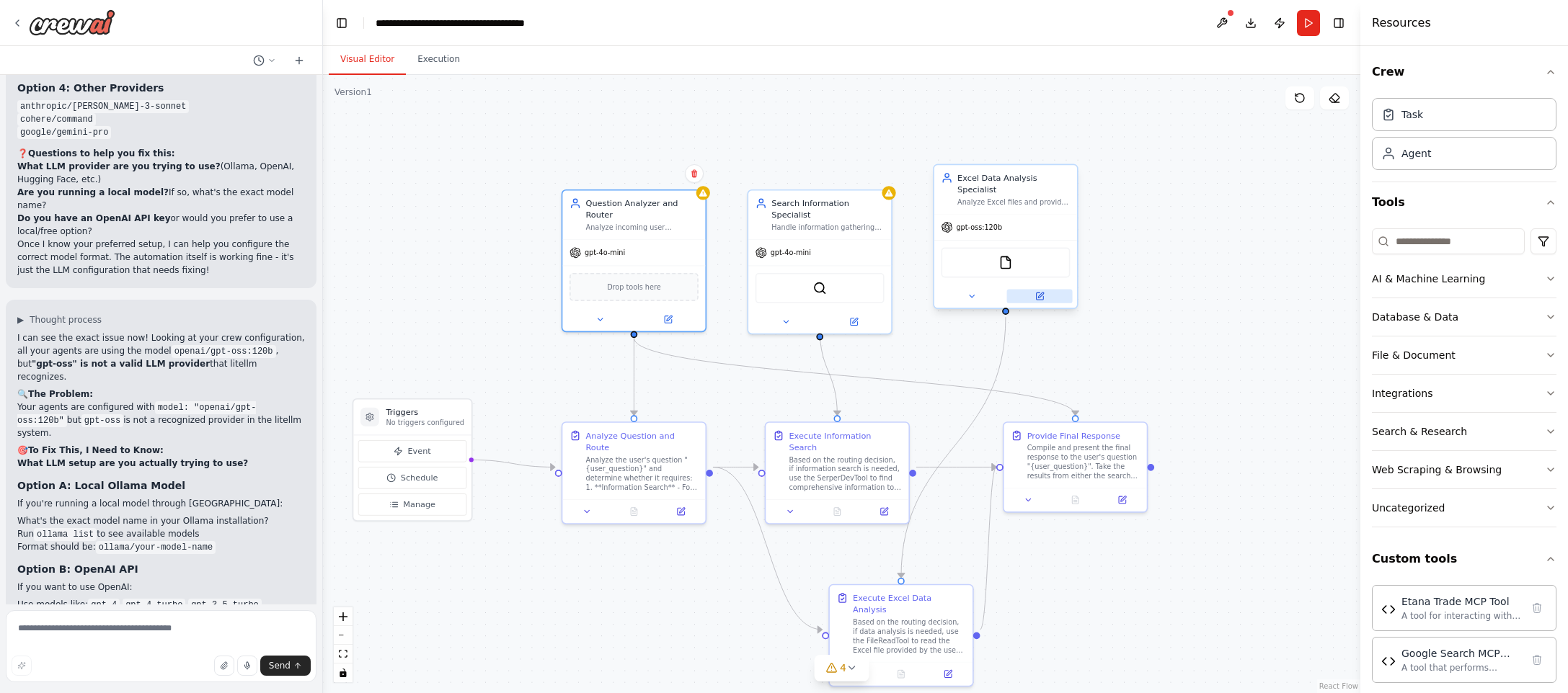
click at [1039, 295] on icon at bounding box center [1041, 296] width 6 height 6
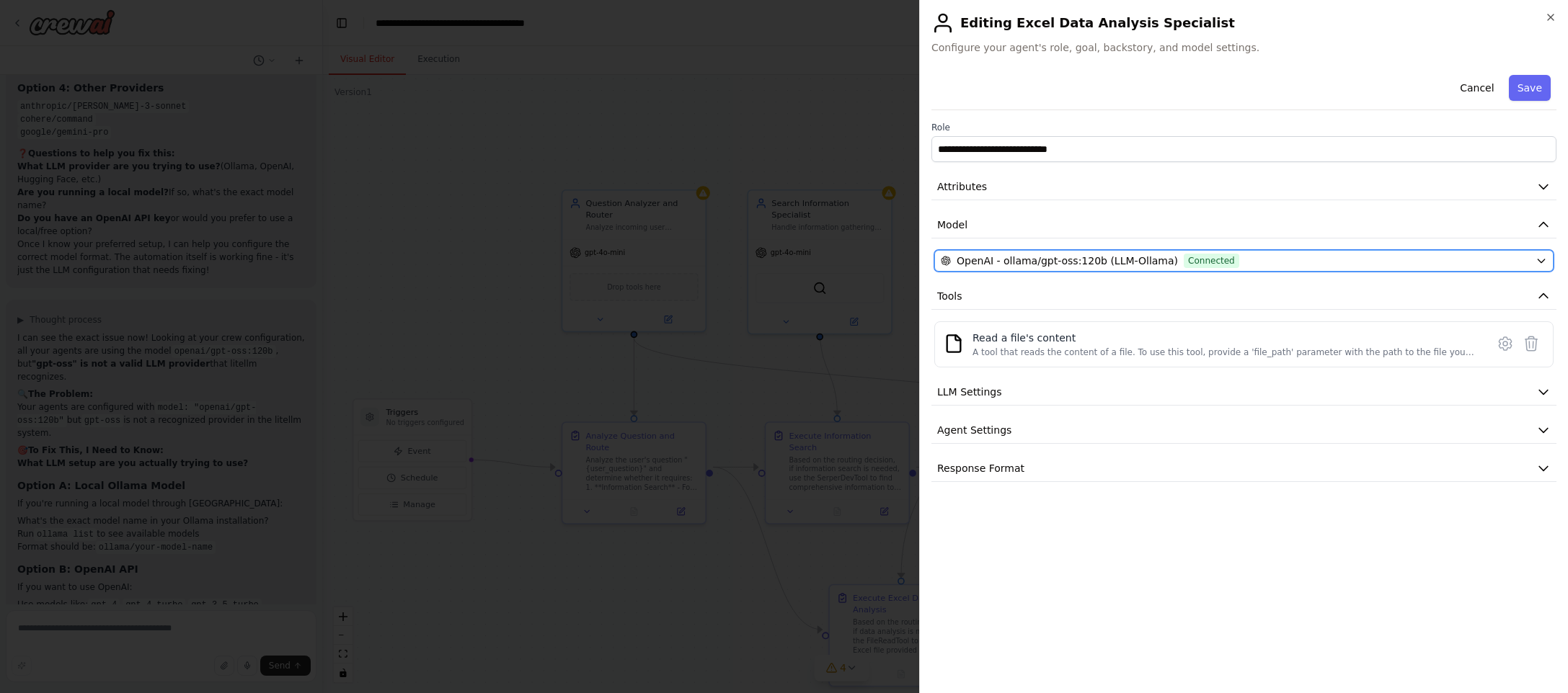
click at [1206, 263] on span "Connected" at bounding box center [1211, 261] width 55 height 14
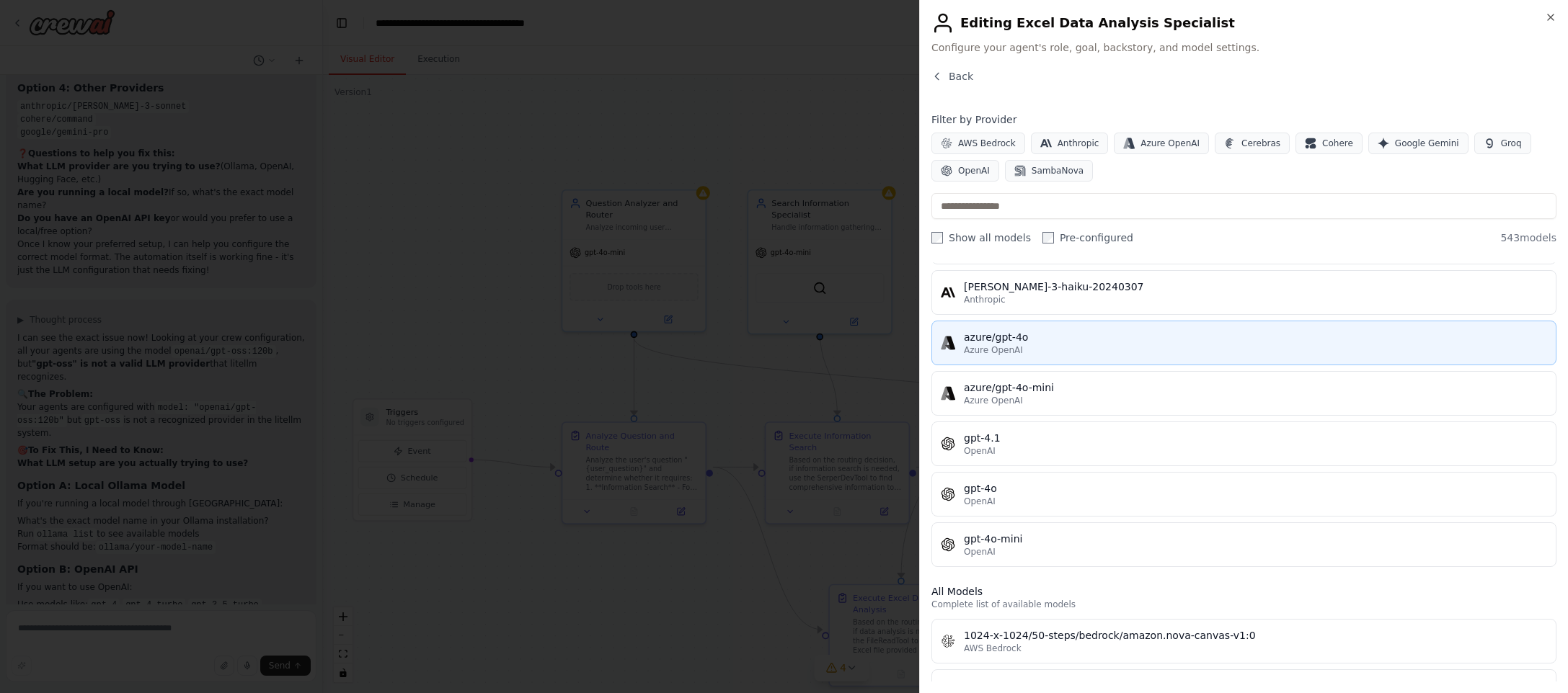
scroll to position [186, 0]
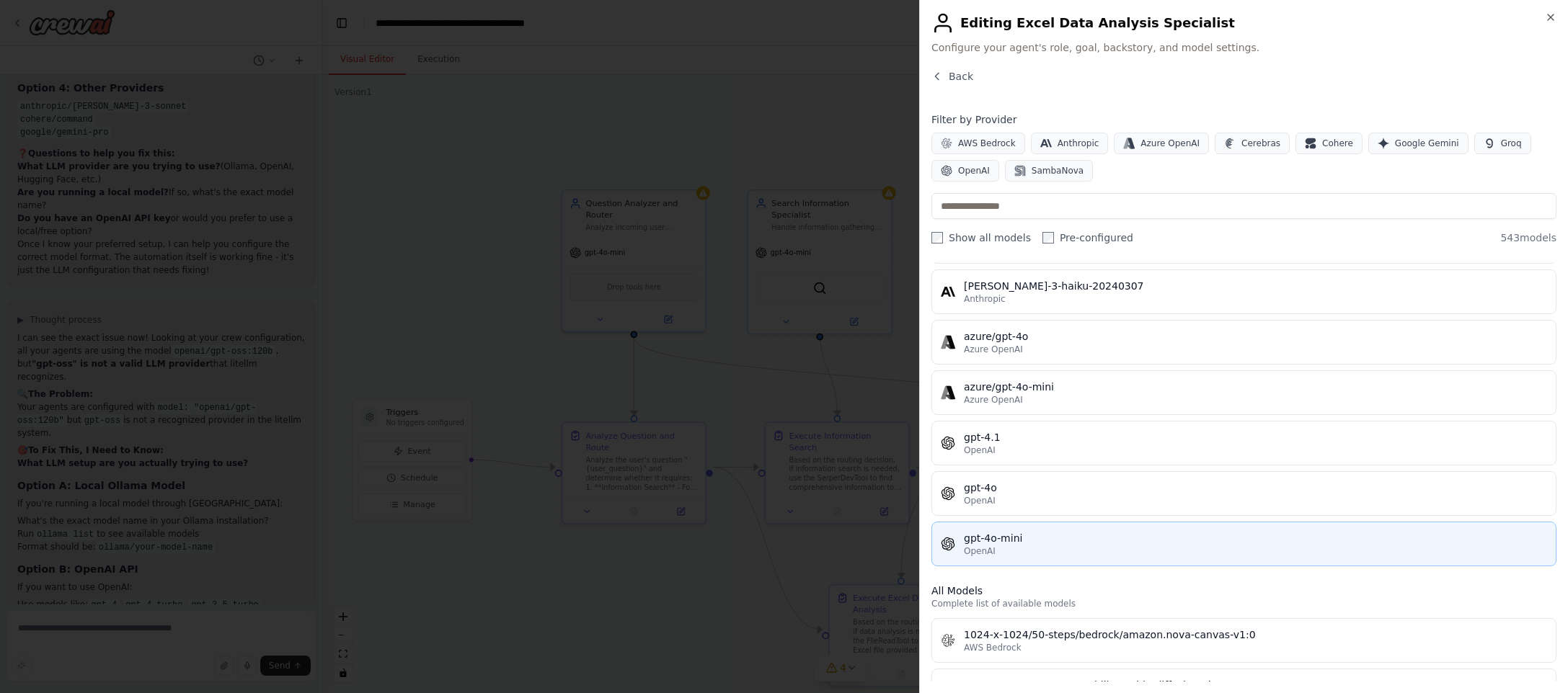
click at [1083, 536] on div "gpt-4o-mini" at bounding box center [1255, 538] width 583 height 14
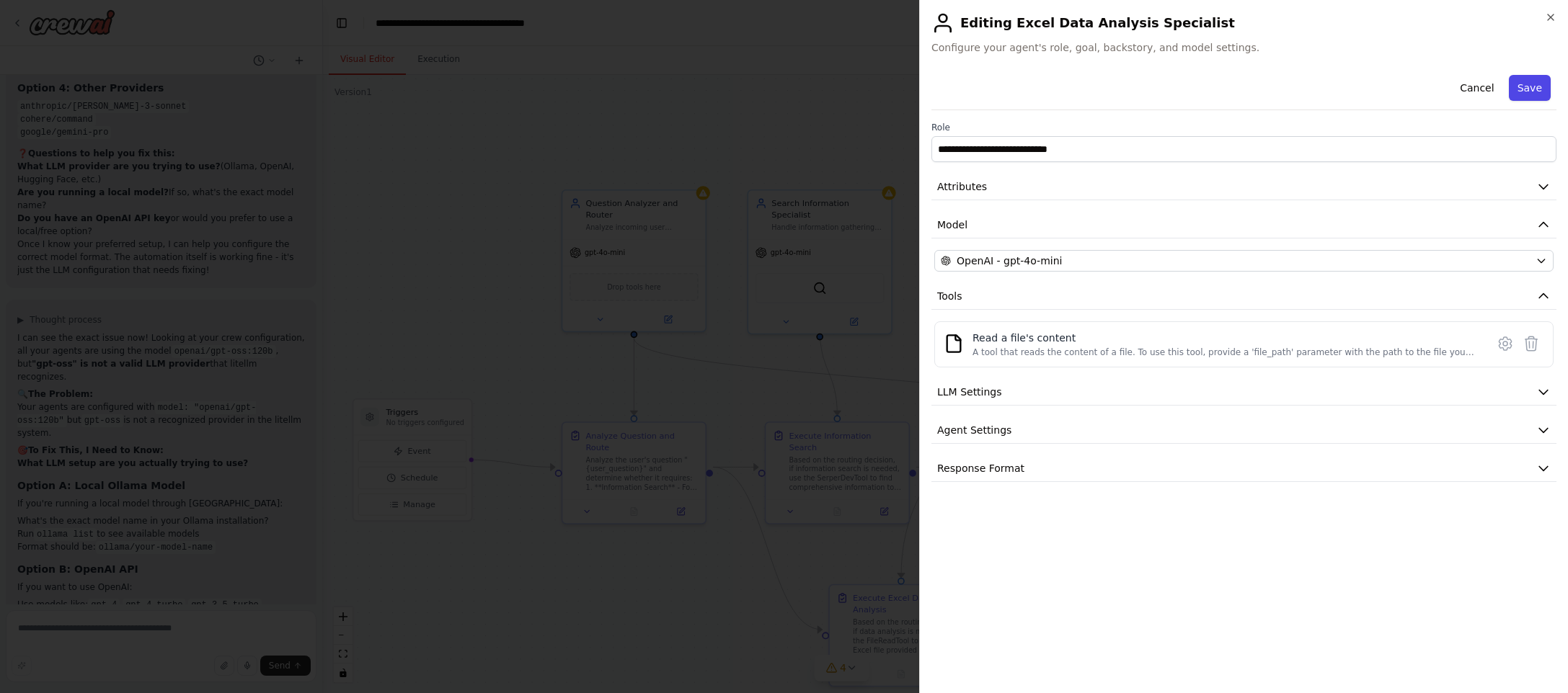
click at [1531, 83] on button "Save" at bounding box center [1529, 88] width 42 height 26
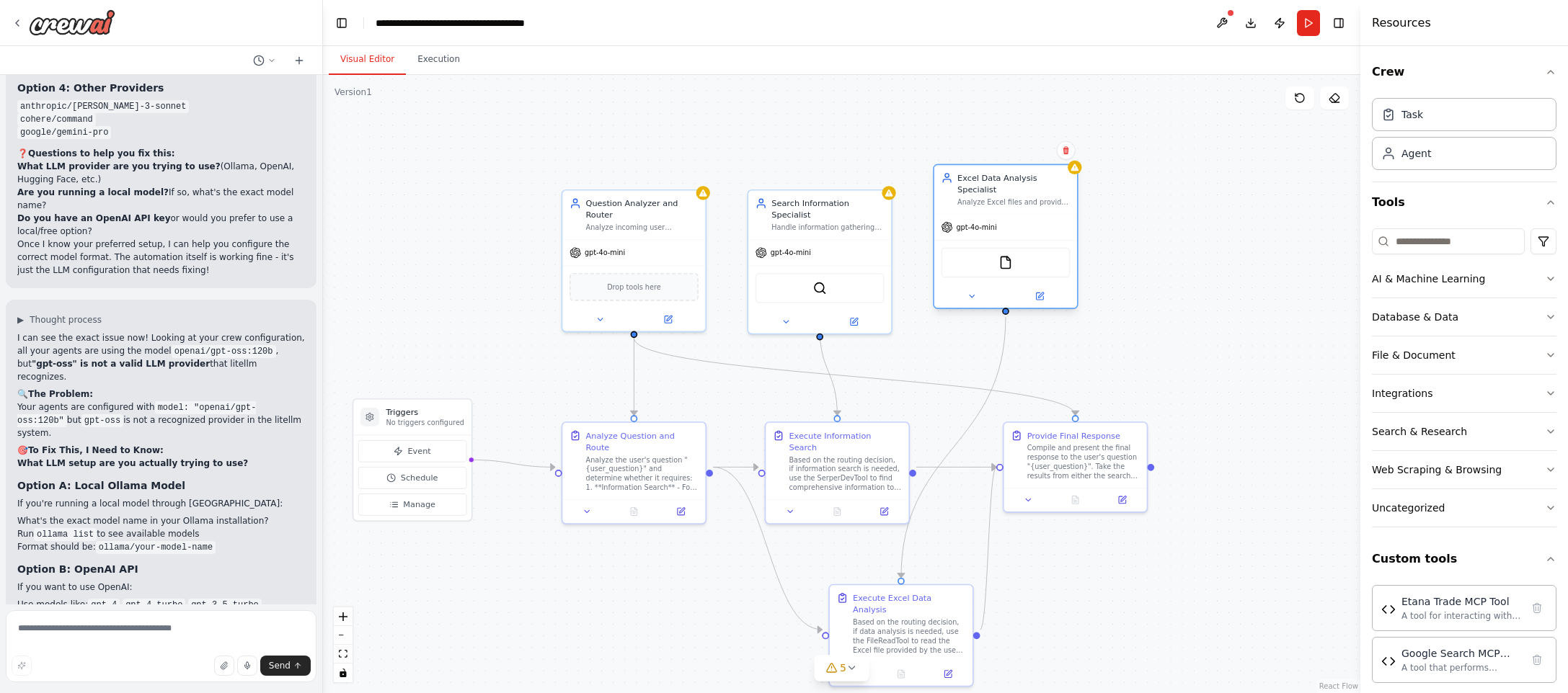
click at [1077, 178] on div "Excel Data Analysis Specialist Analyze Excel files and provide comprehensive da…" at bounding box center [1005, 236] width 145 height 145
click at [678, 242] on div "gpt-4o-mini" at bounding box center [634, 250] width 143 height 25
click at [49, 635] on textarea at bounding box center [161, 646] width 311 height 72
click at [79, 628] on textarea at bounding box center [161, 646] width 311 height 72
type textarea "**********"
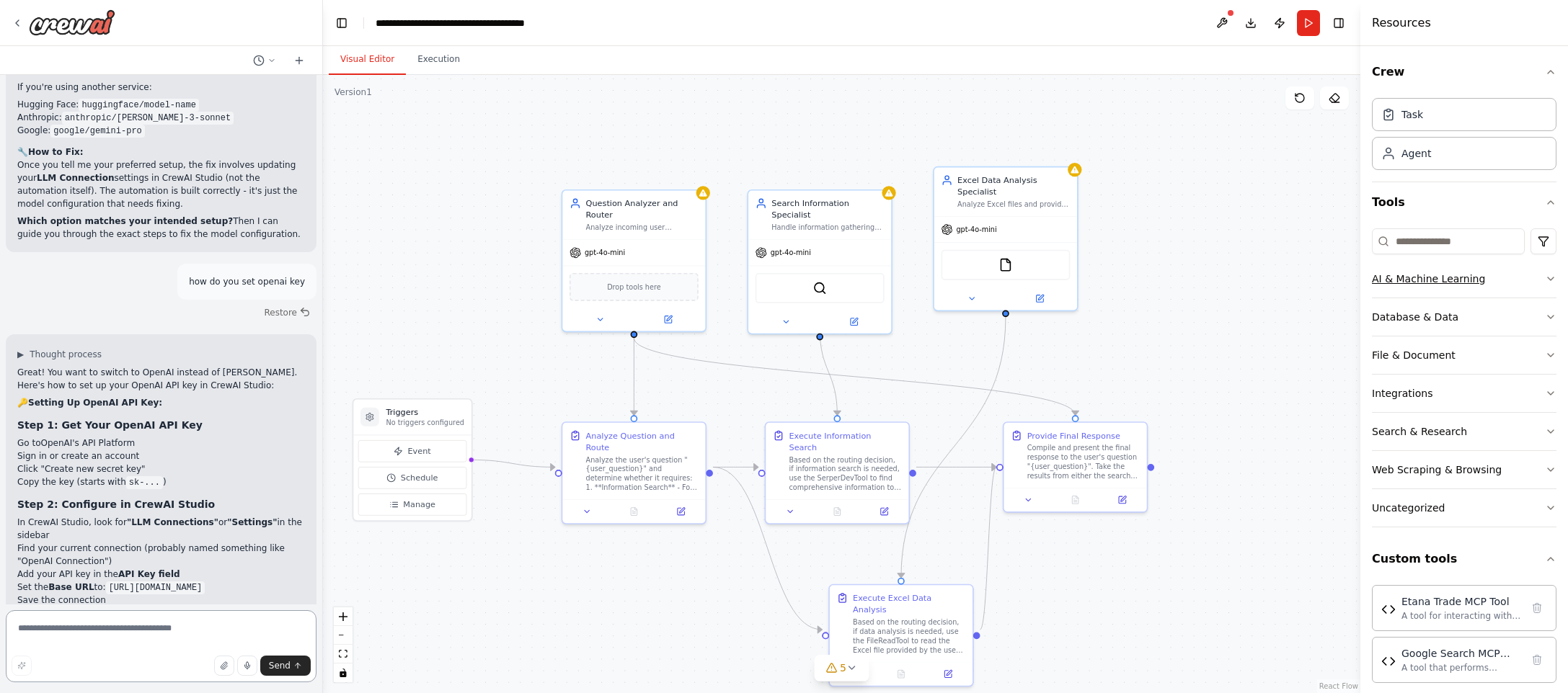
scroll to position [12809, 0]
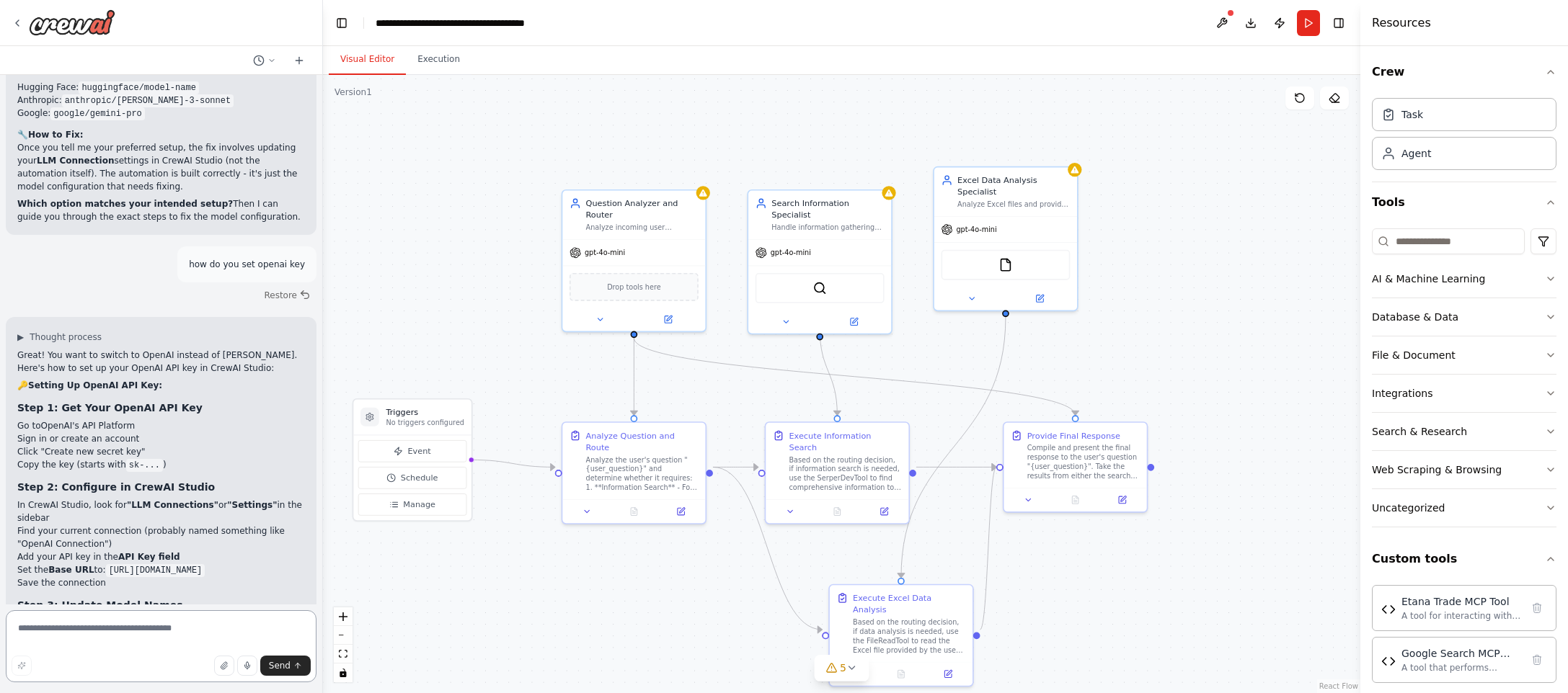
click at [60, 632] on textarea at bounding box center [161, 646] width 311 height 72
type textarea "**********"
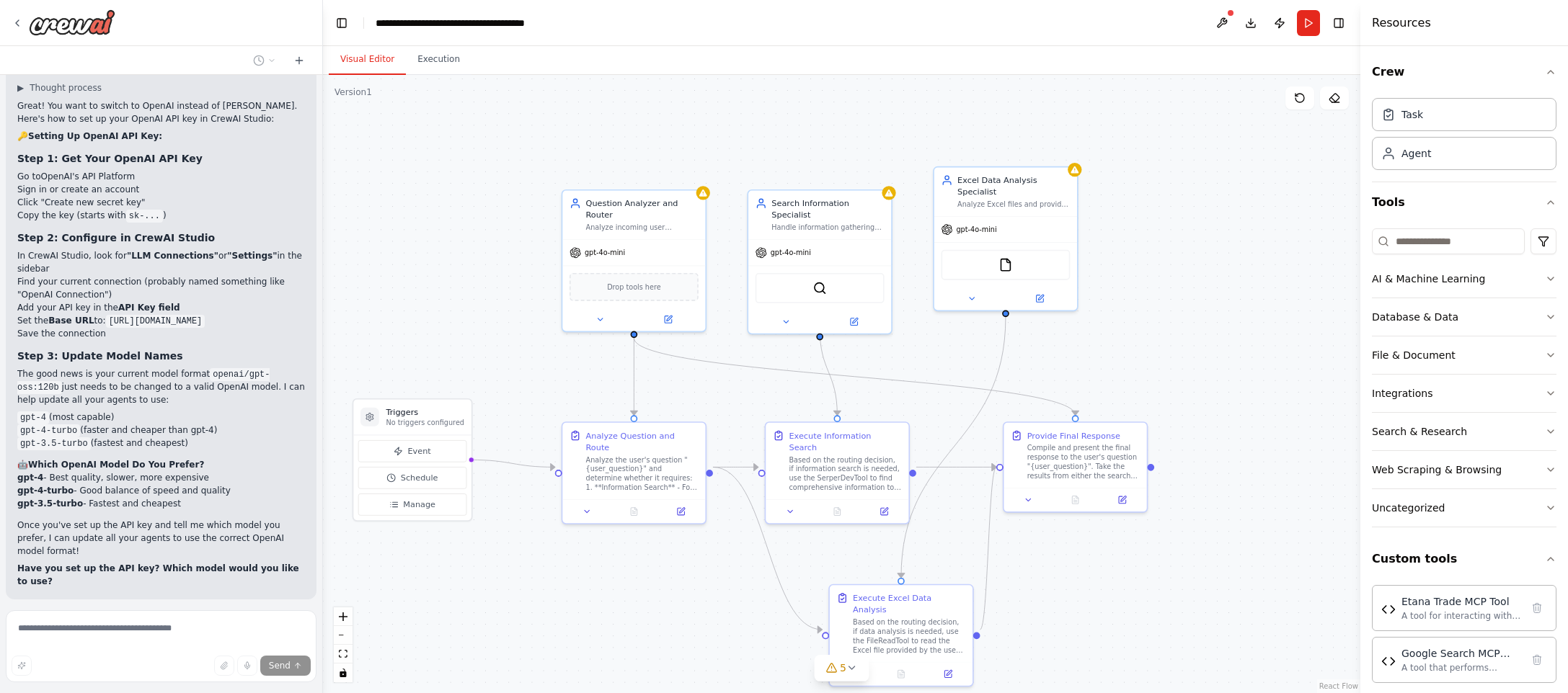
scroll to position [13093, 0]
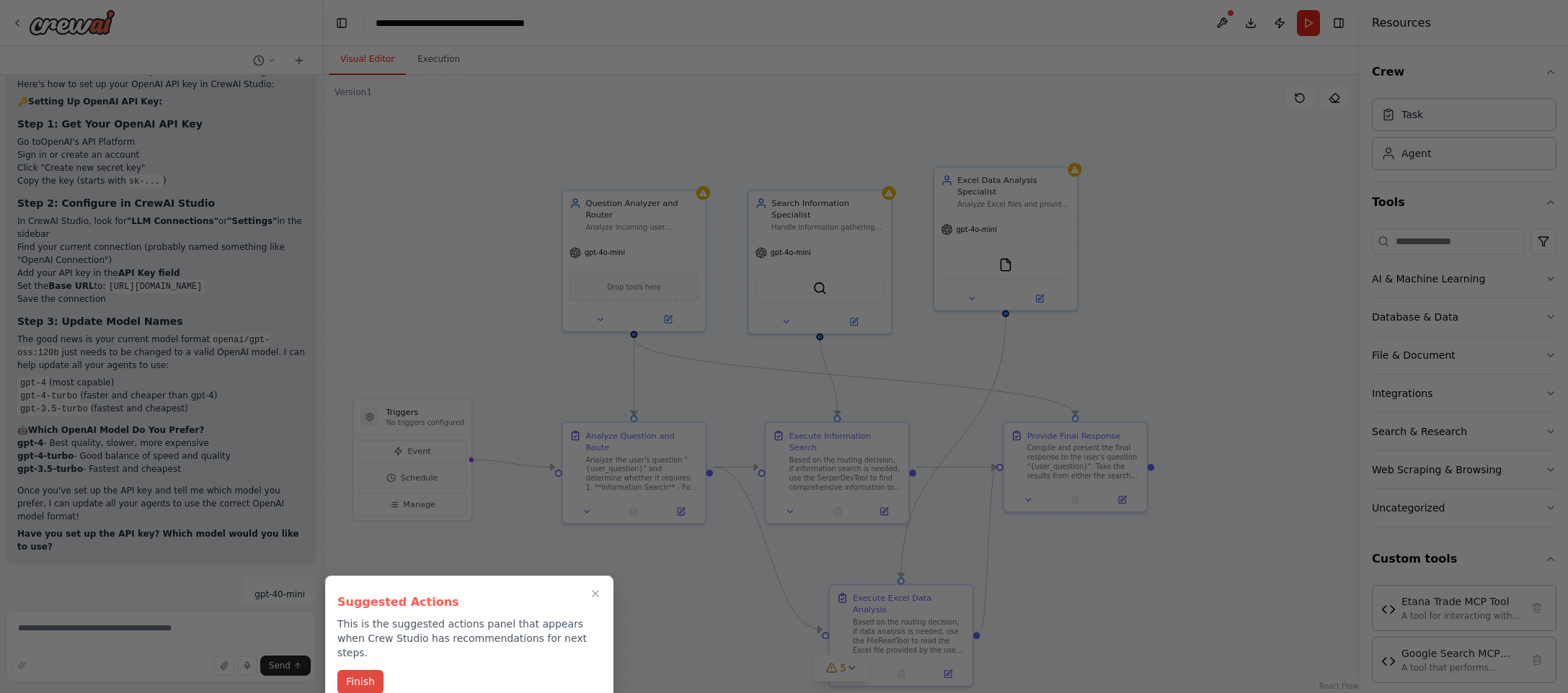
click at [350, 679] on button "Finish" at bounding box center [360, 682] width 46 height 24
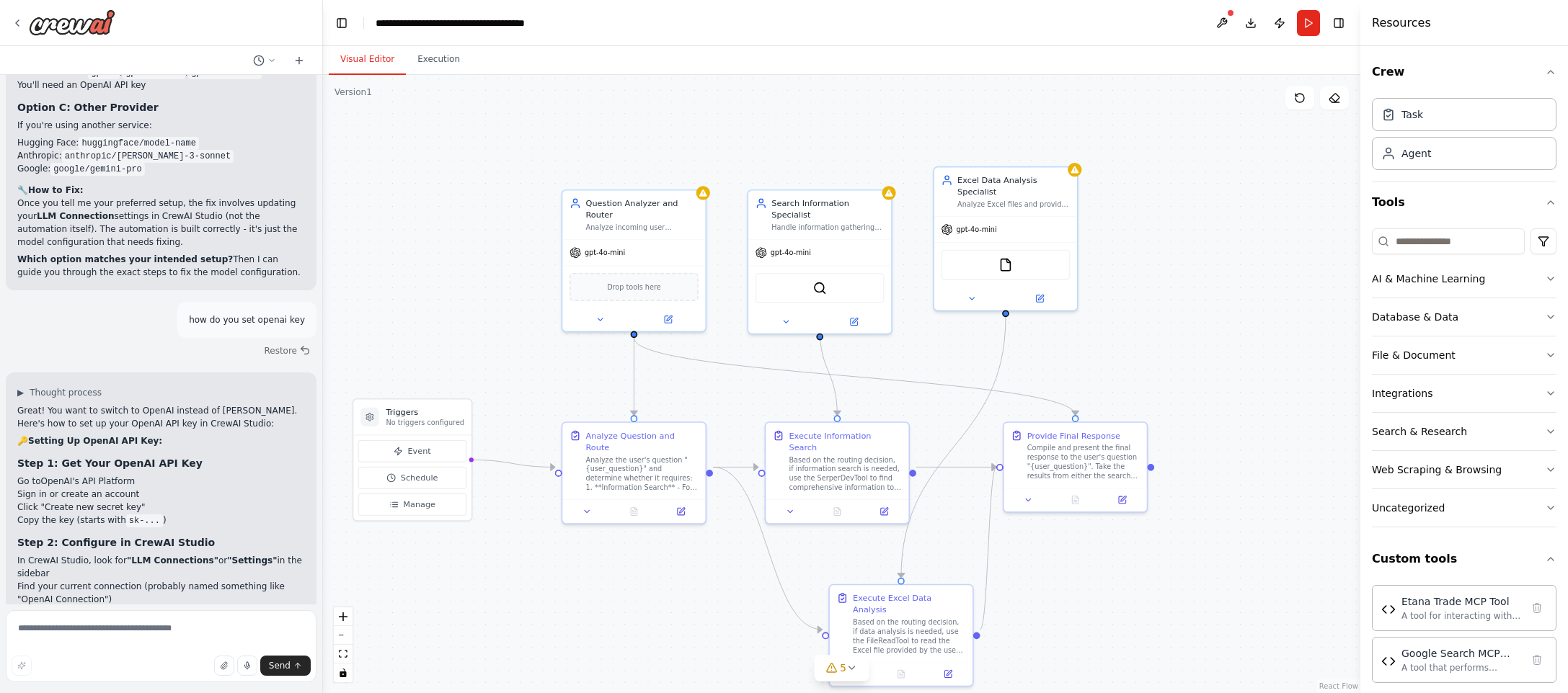
scroll to position [12754, 0]
click at [1225, 20] on button at bounding box center [1221, 23] width 23 height 26
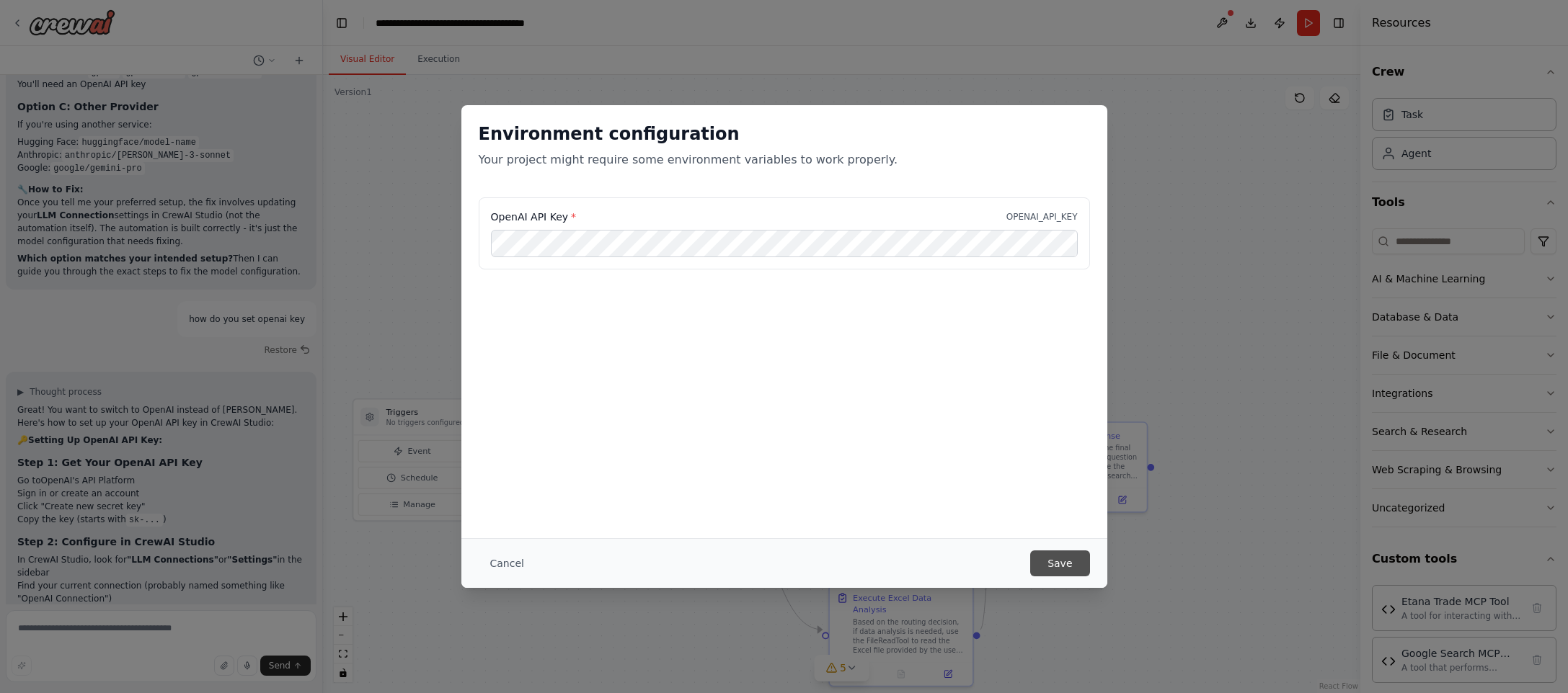
scroll to position [0, 0]
click at [1049, 554] on button "Save" at bounding box center [1060, 564] width 59 height 26
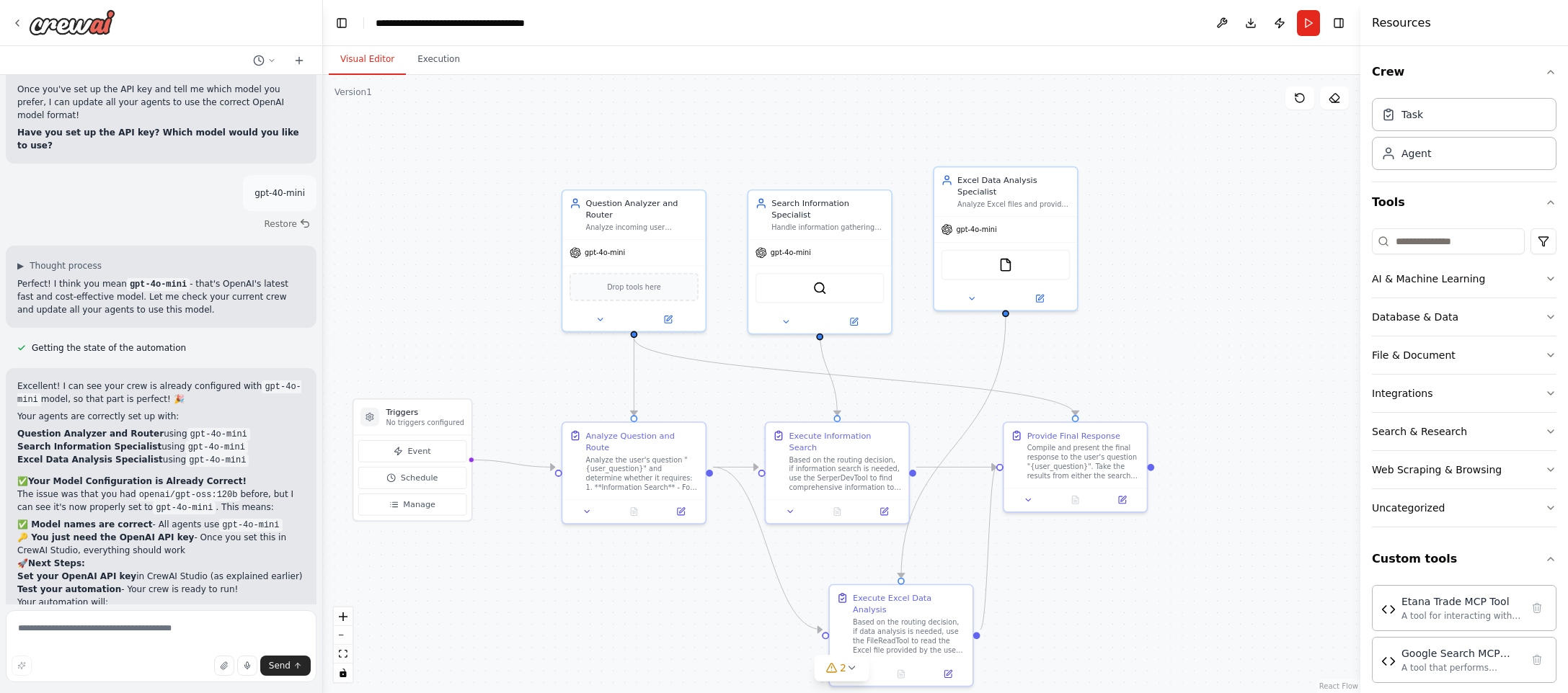
scroll to position [13521, 0]
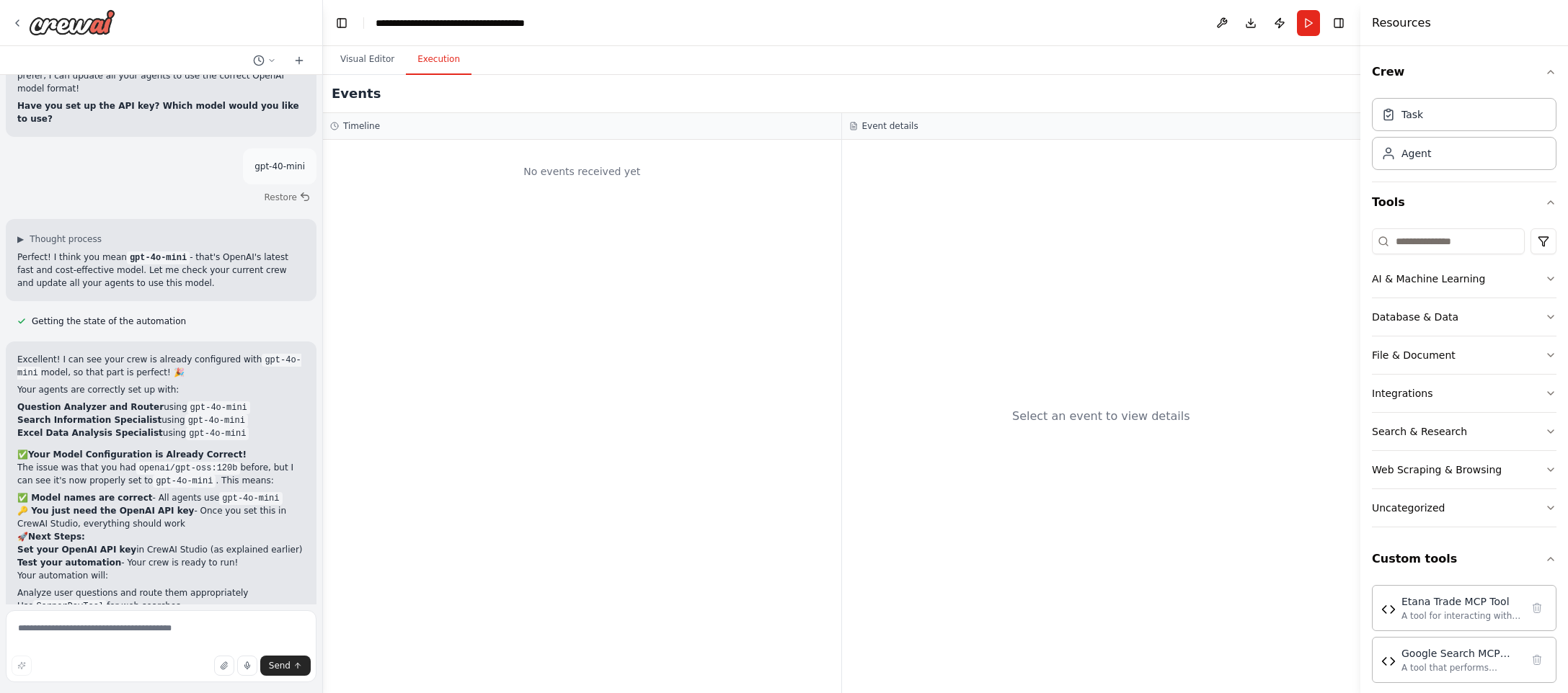
click at [444, 74] on button "Execution" at bounding box center [439, 60] width 65 height 30
click at [1304, 23] on button "Run" at bounding box center [1308, 23] width 23 height 26
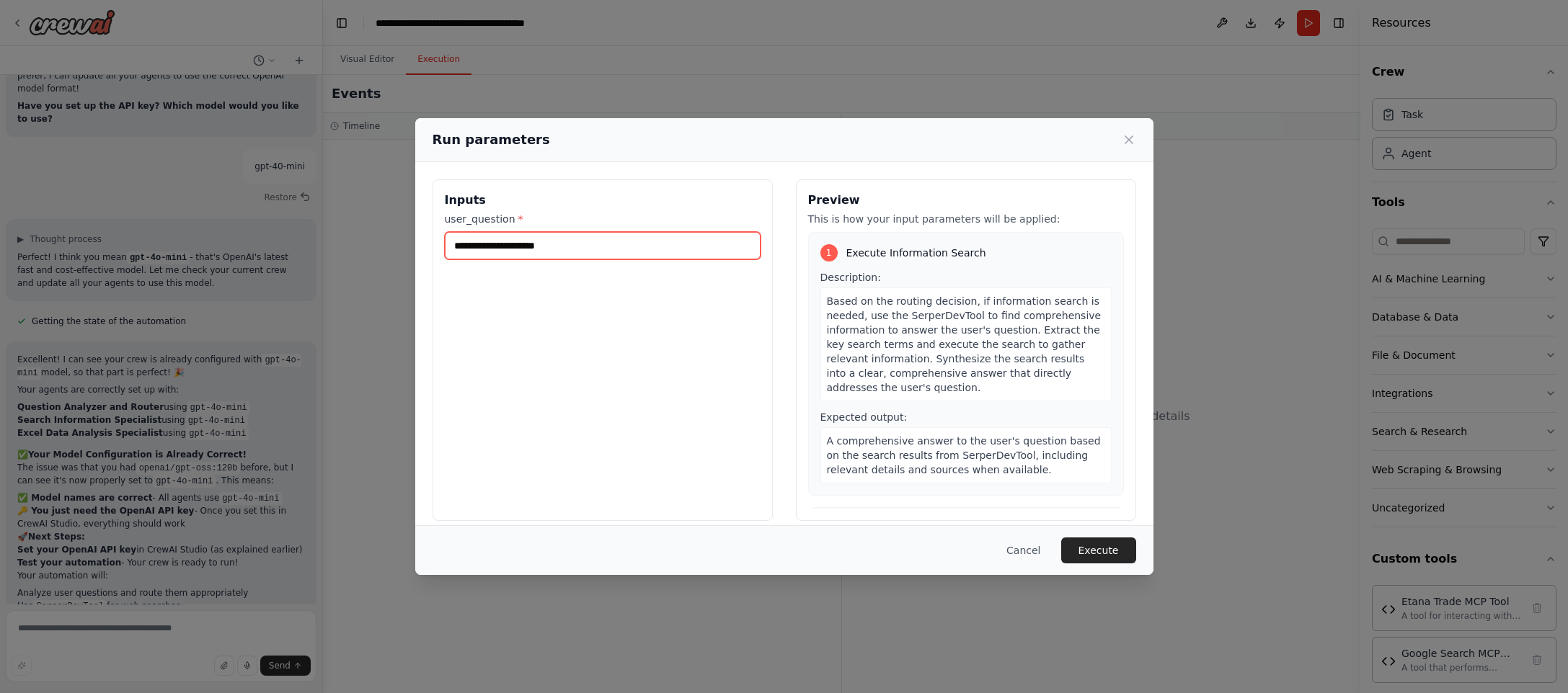
click at [600, 242] on input "user_question *" at bounding box center [602, 245] width 315 height 27
type input "**********"
click at [1087, 550] on button "Execute" at bounding box center [1098, 550] width 75 height 26
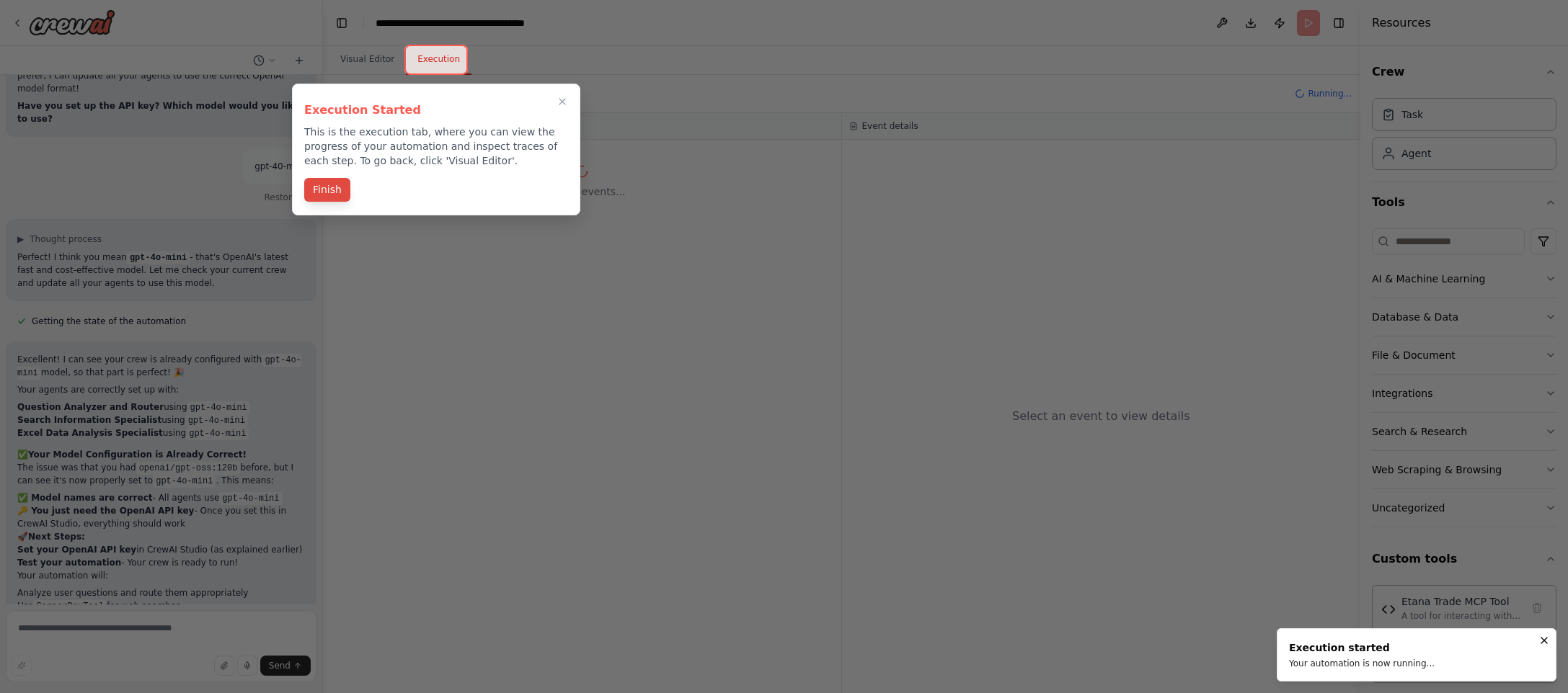
click at [334, 186] on button "Finish" at bounding box center [327, 189] width 46 height 24
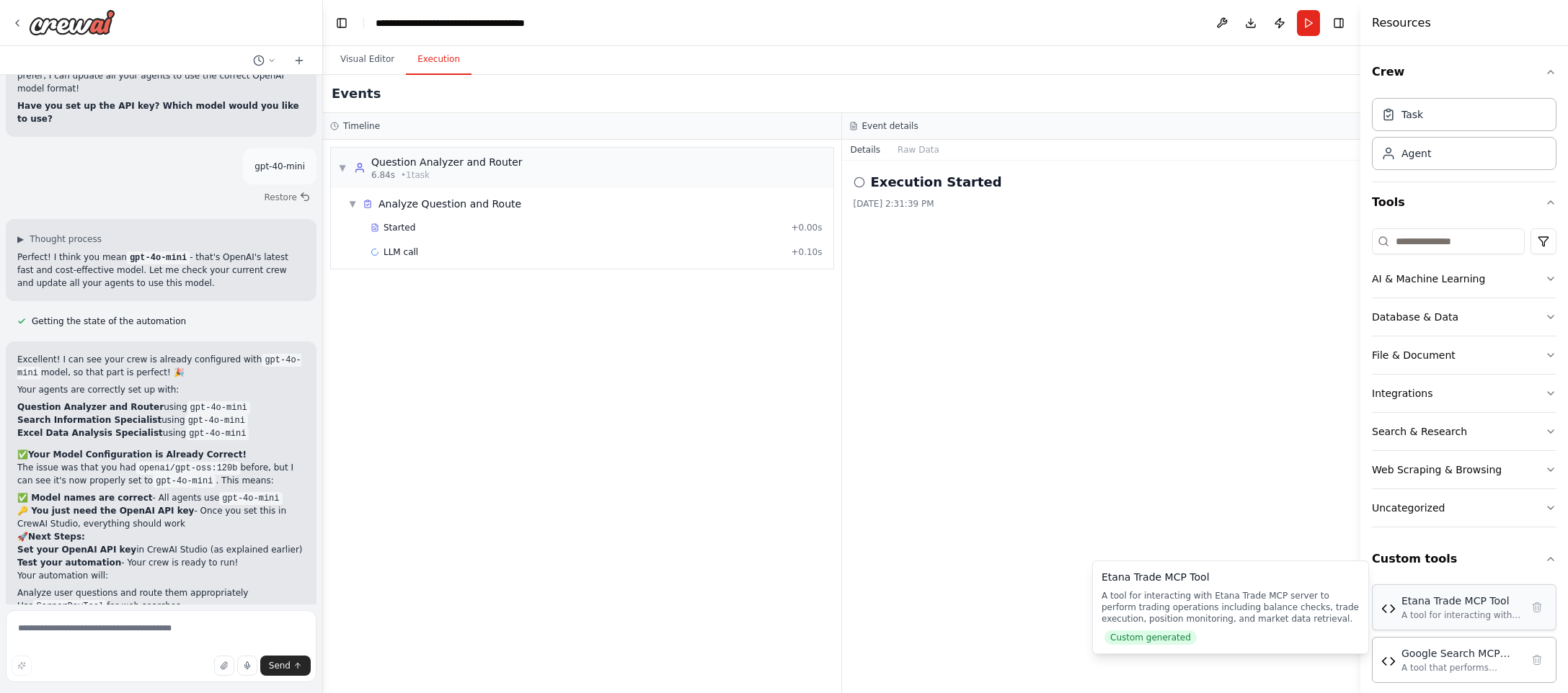
click at [1547, 611] on div "Etana Trade MCP Tool A tool for interacting with Etana Trade MCP server to perf…" at bounding box center [1464, 607] width 185 height 46
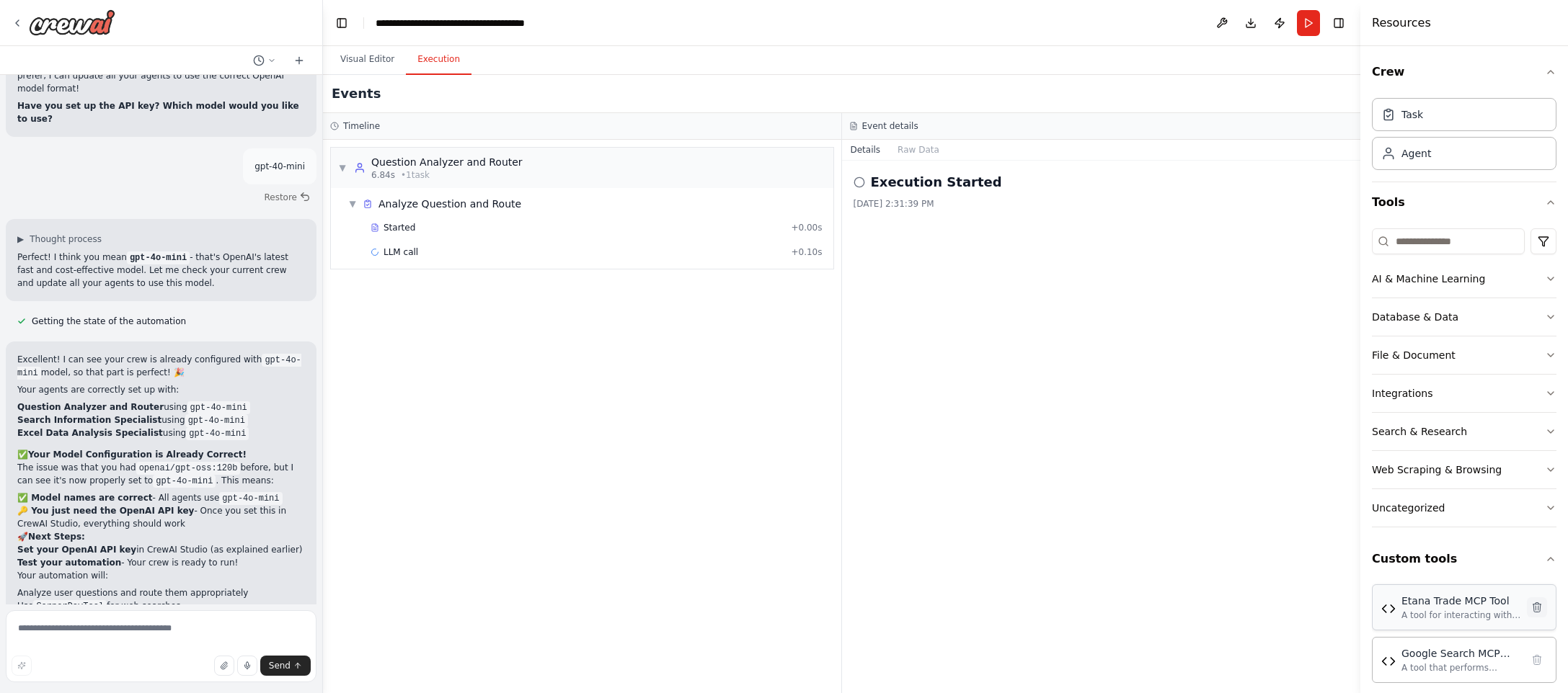
click at [1537, 607] on icon at bounding box center [1536, 607] width 11 height 11
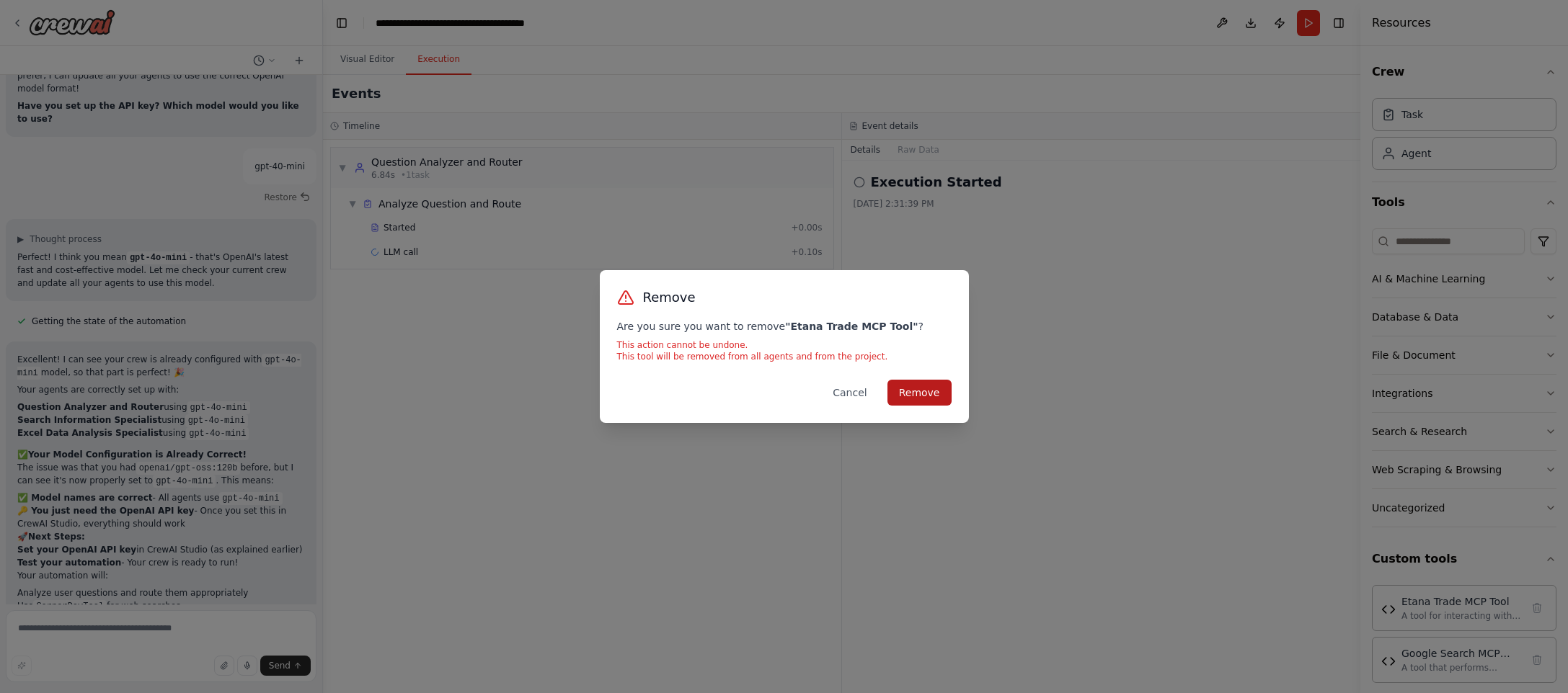
click at [926, 391] on button "Remove" at bounding box center [919, 393] width 64 height 26
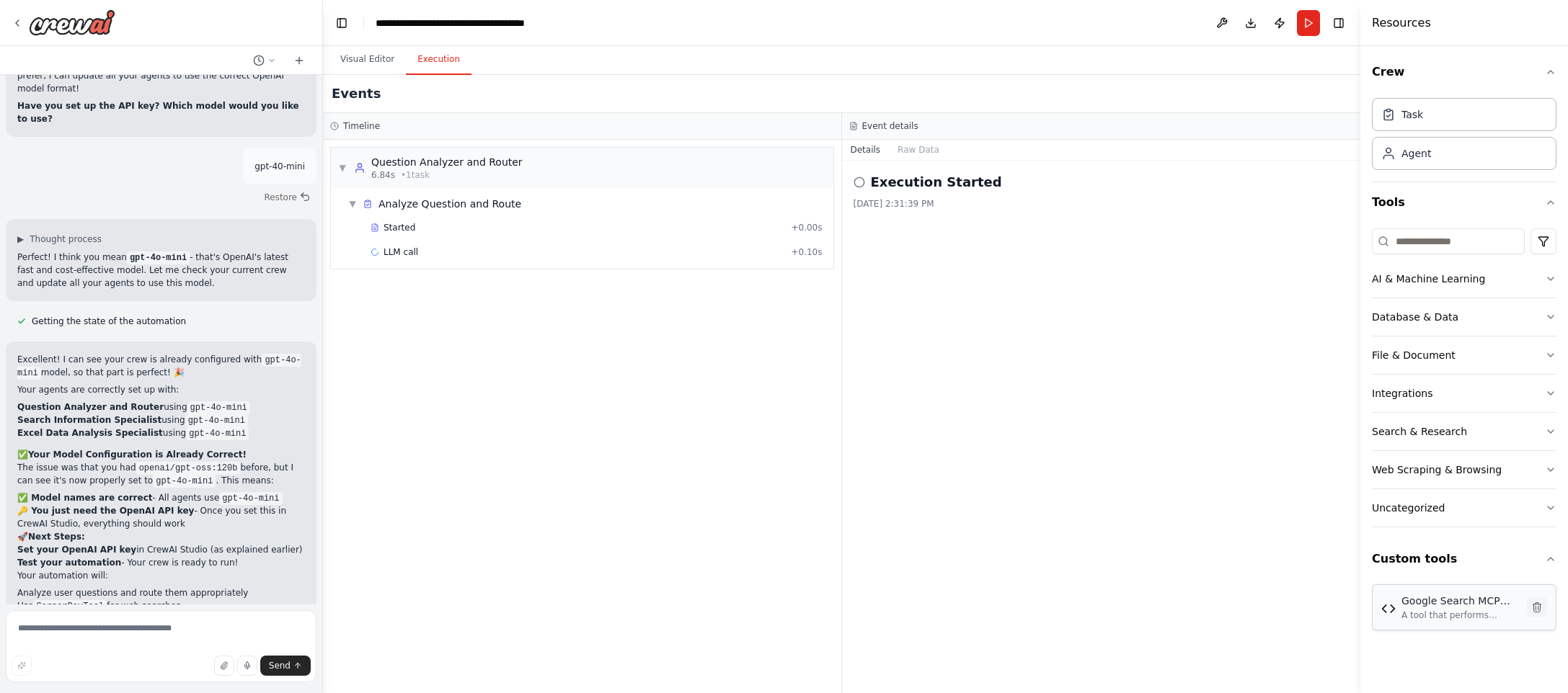
click at [1537, 606] on icon at bounding box center [1536, 607] width 11 height 11
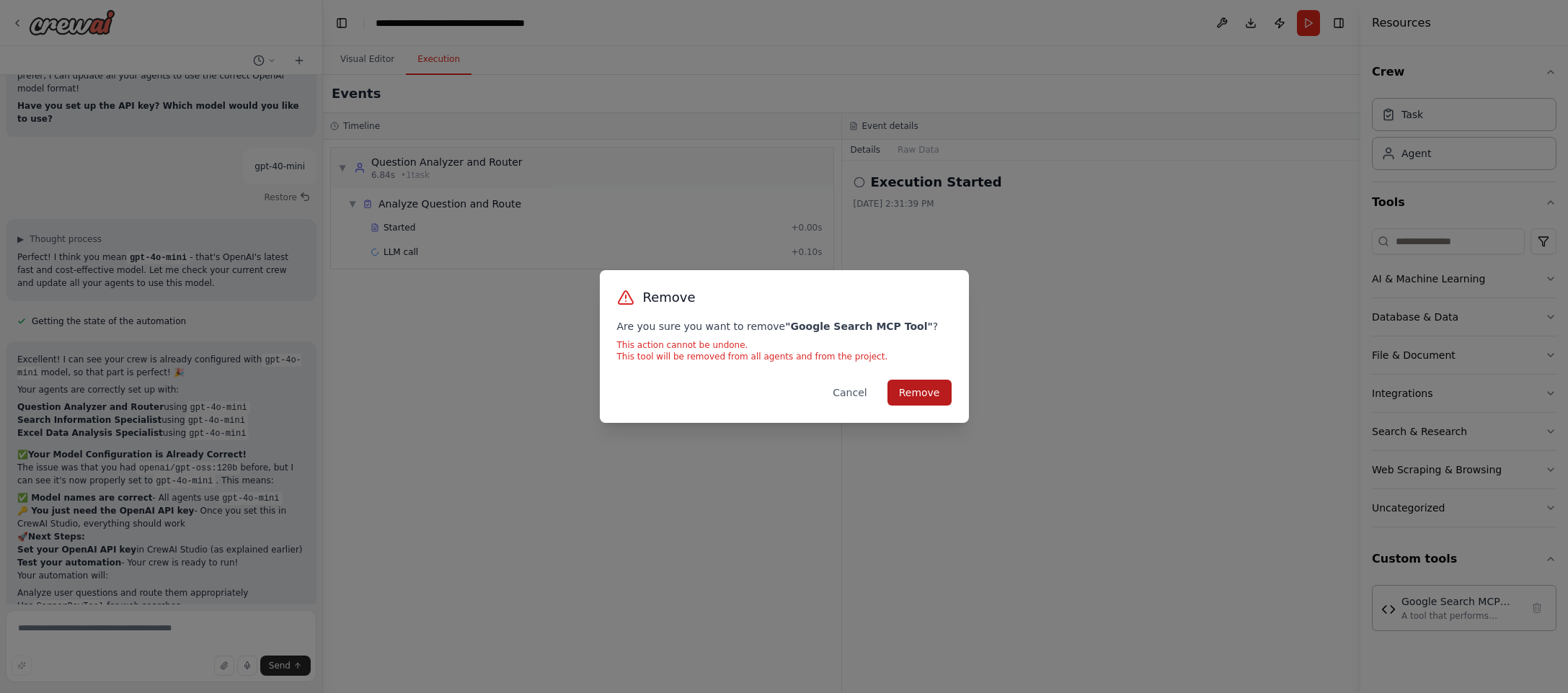
click at [932, 388] on button "Remove" at bounding box center [919, 393] width 64 height 26
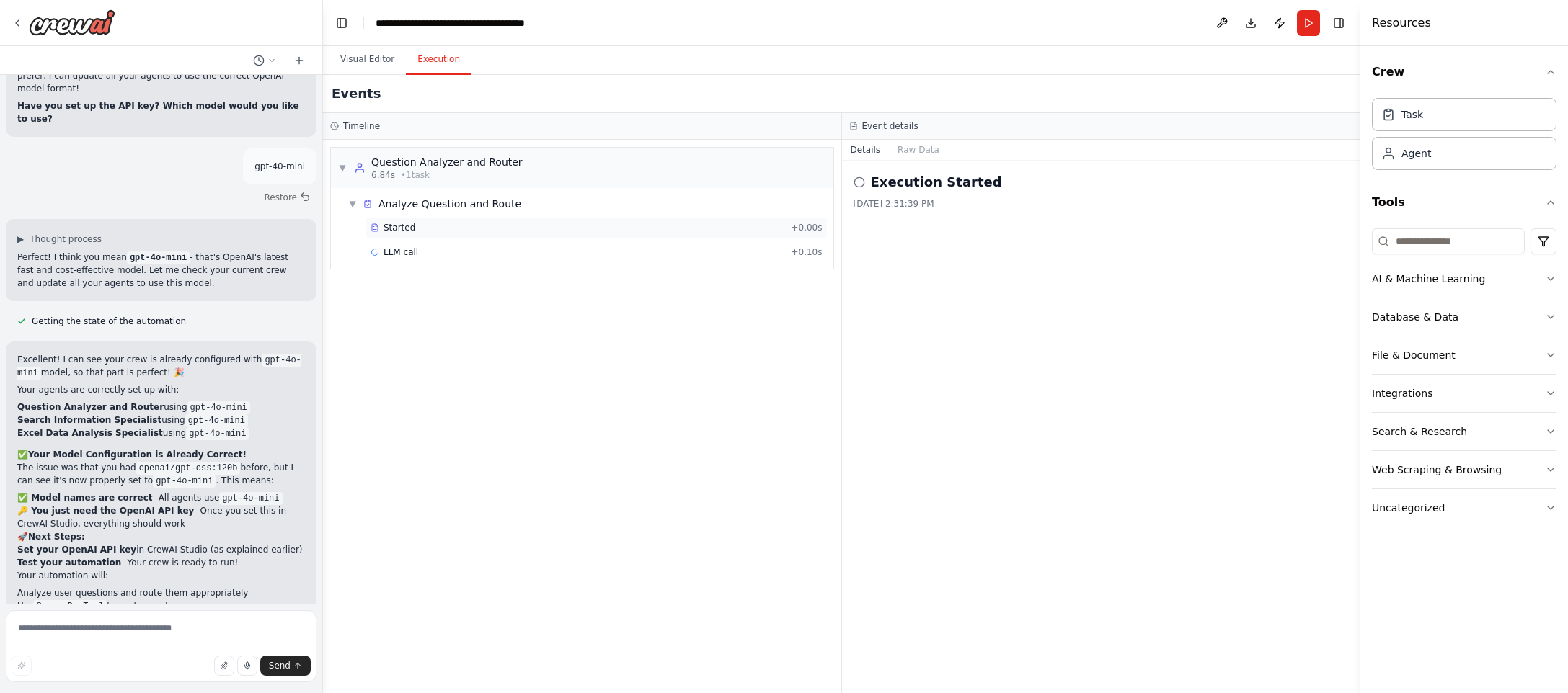
click at [589, 235] on div "Started + 0.00s" at bounding box center [597, 227] width 462 height 21
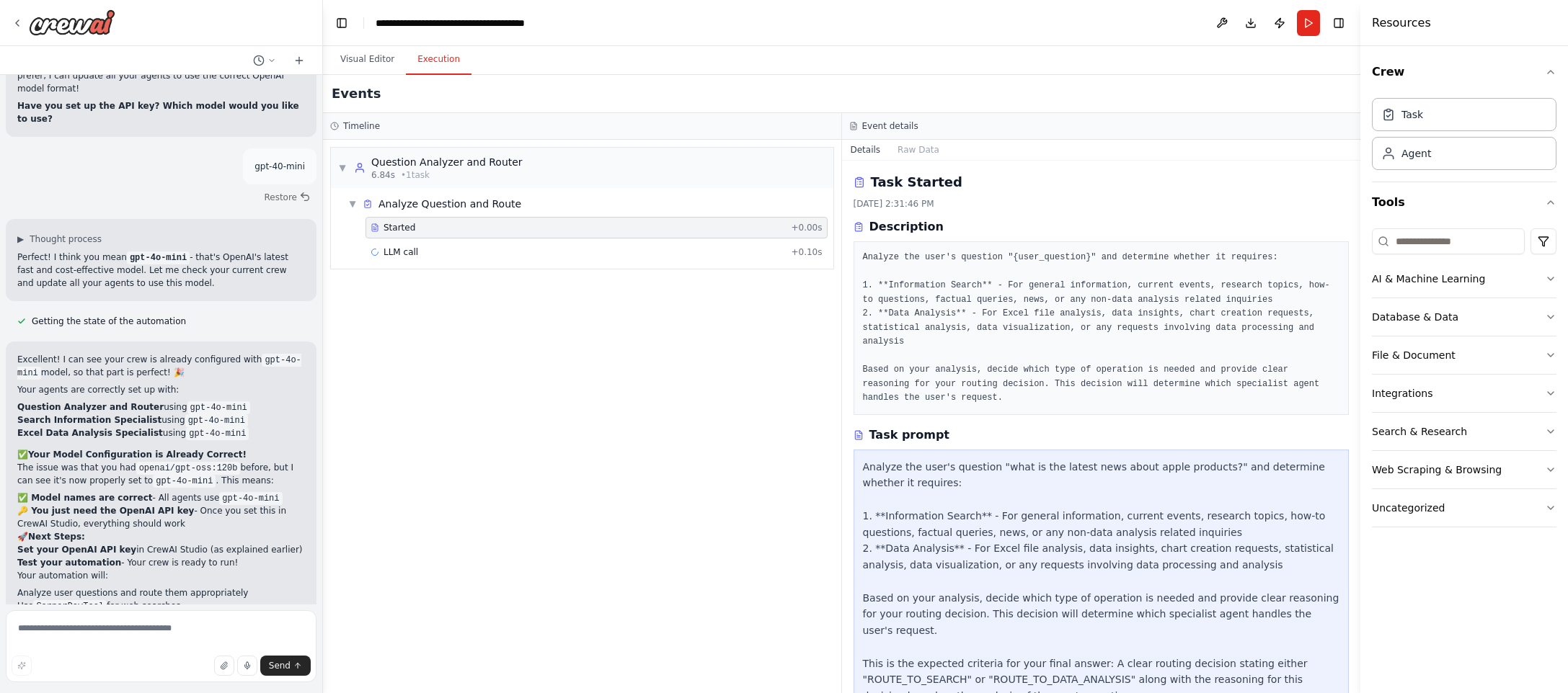
scroll to position [44, 0]
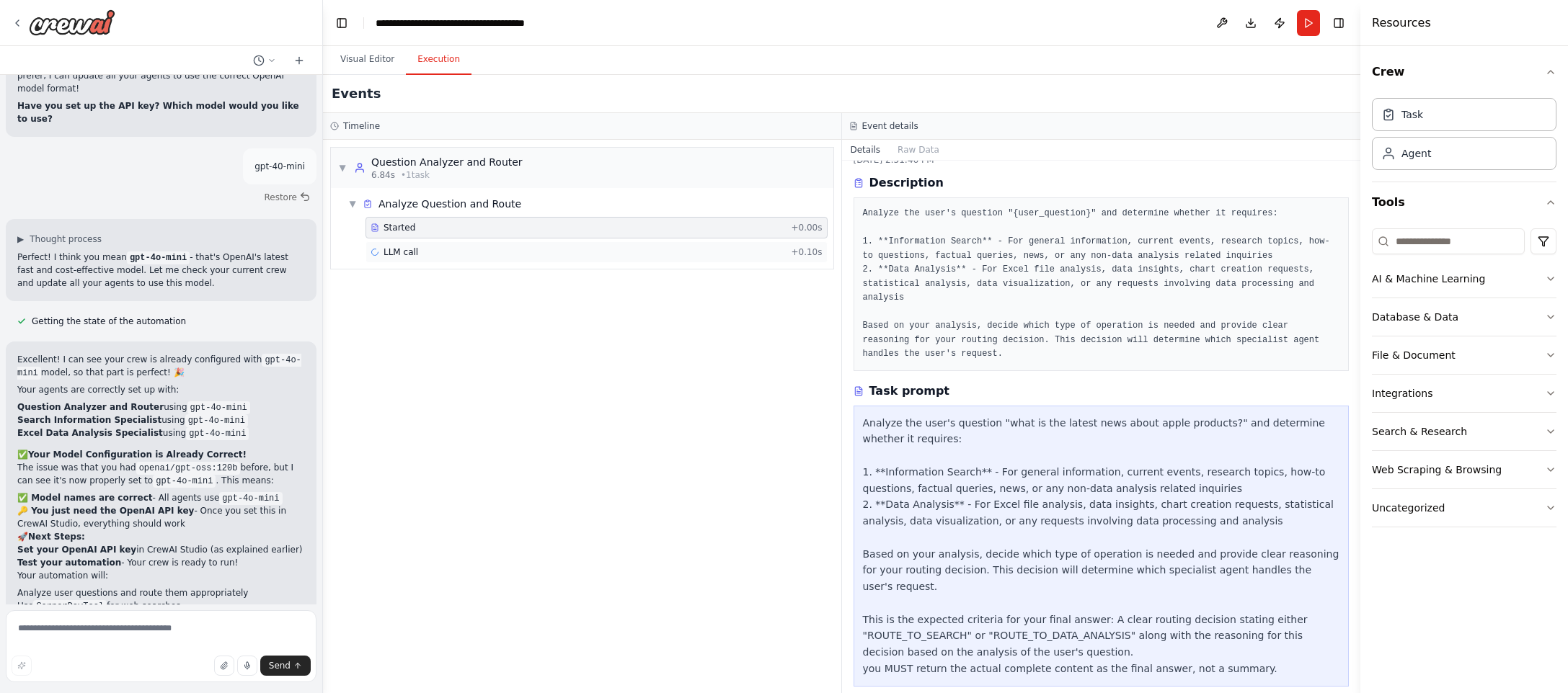
click at [643, 252] on div "LLM call + 0.10s" at bounding box center [596, 252] width 452 height 11
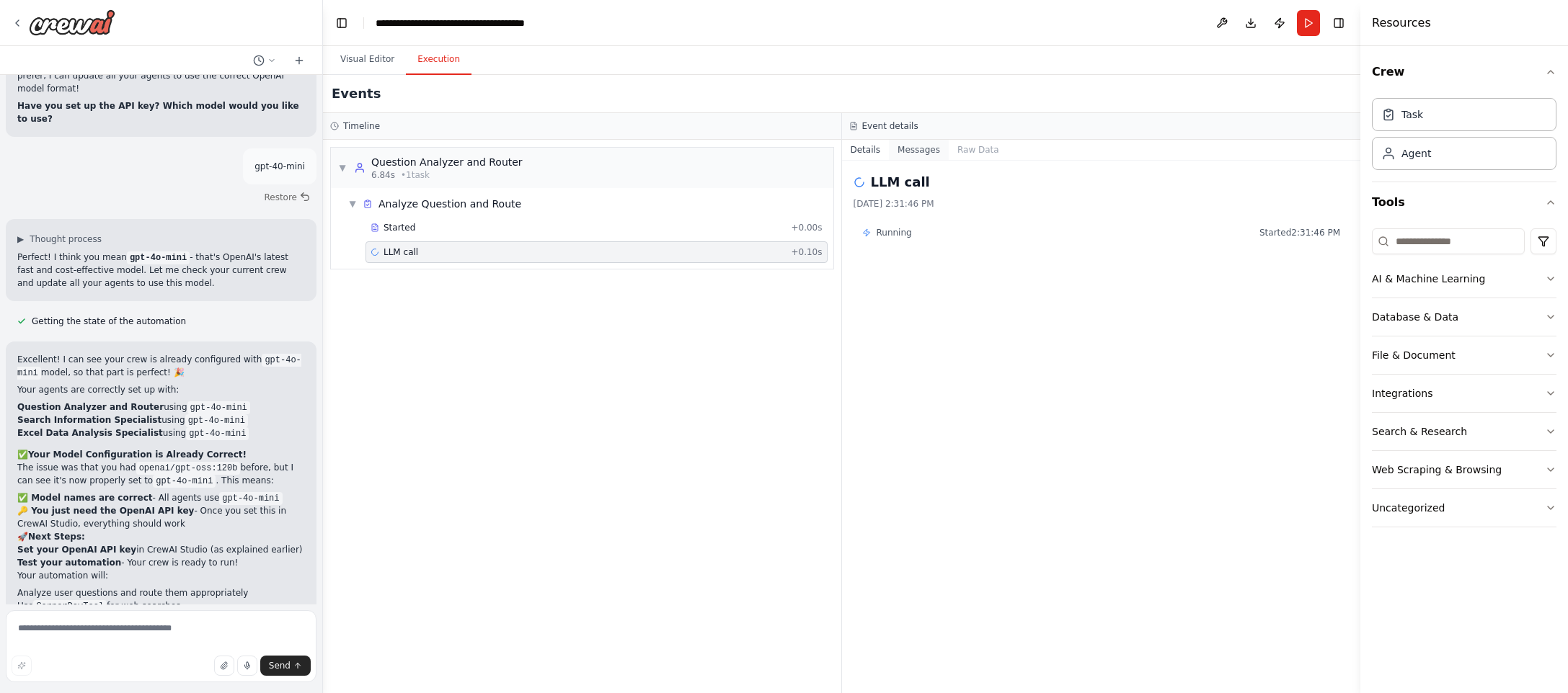
click at [926, 146] on button "Messages" at bounding box center [918, 150] width 60 height 21
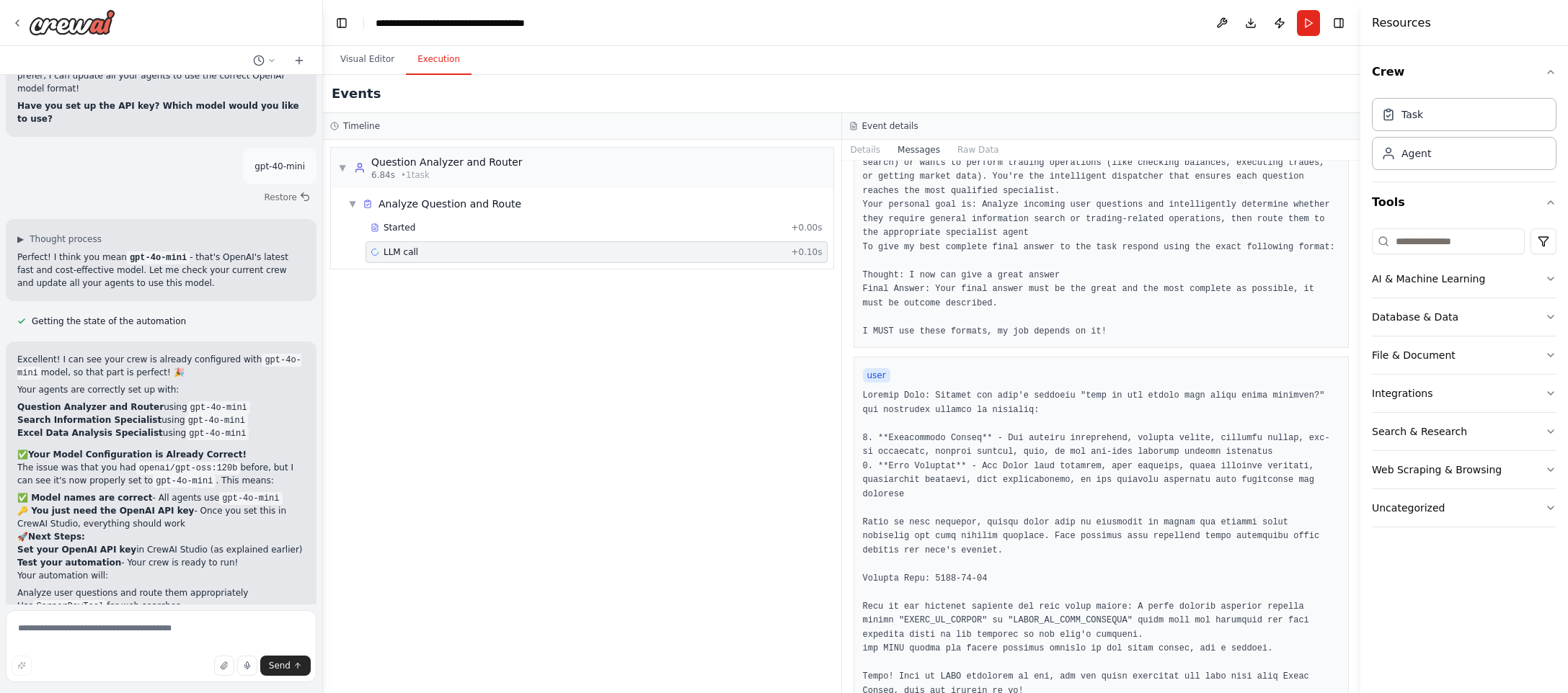
scroll to position [188, 0]
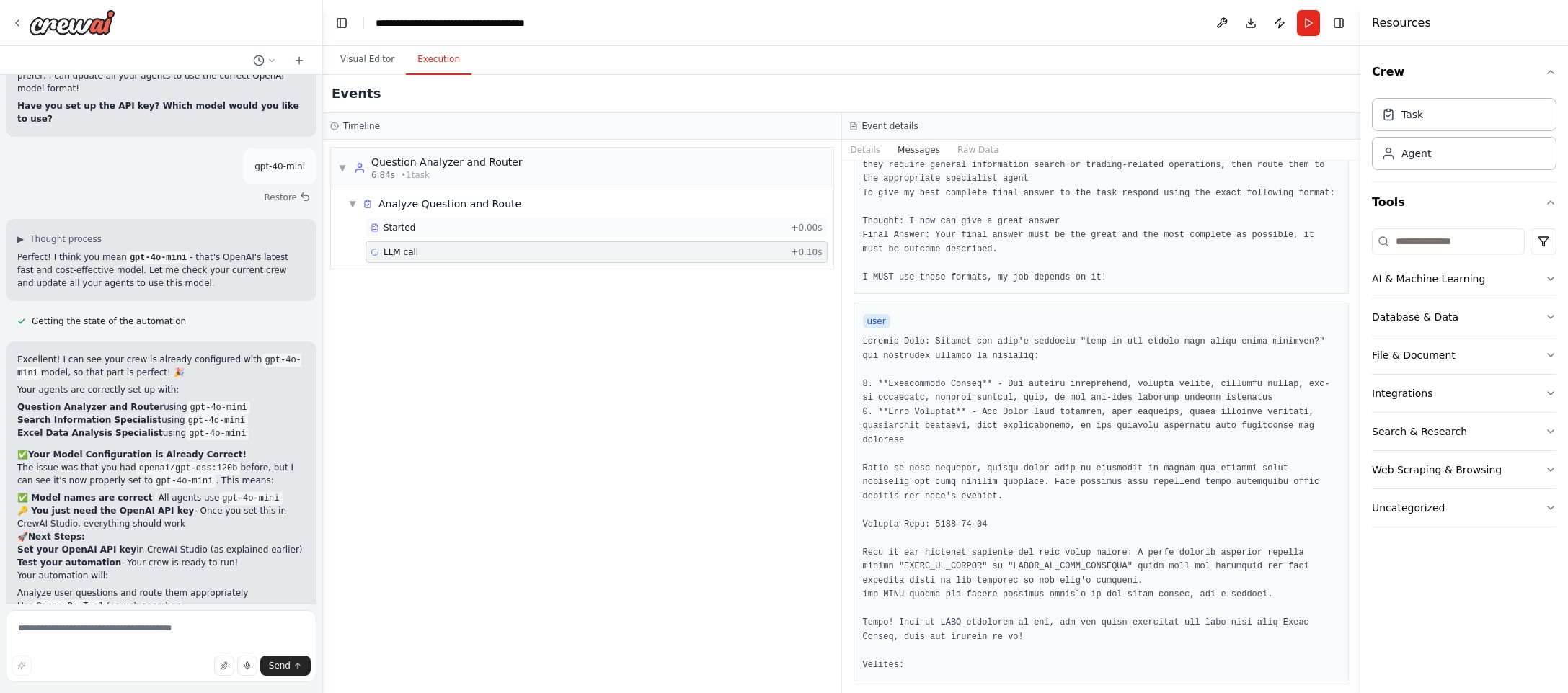
click at [607, 230] on div "Started" at bounding box center [577, 227] width 414 height 11
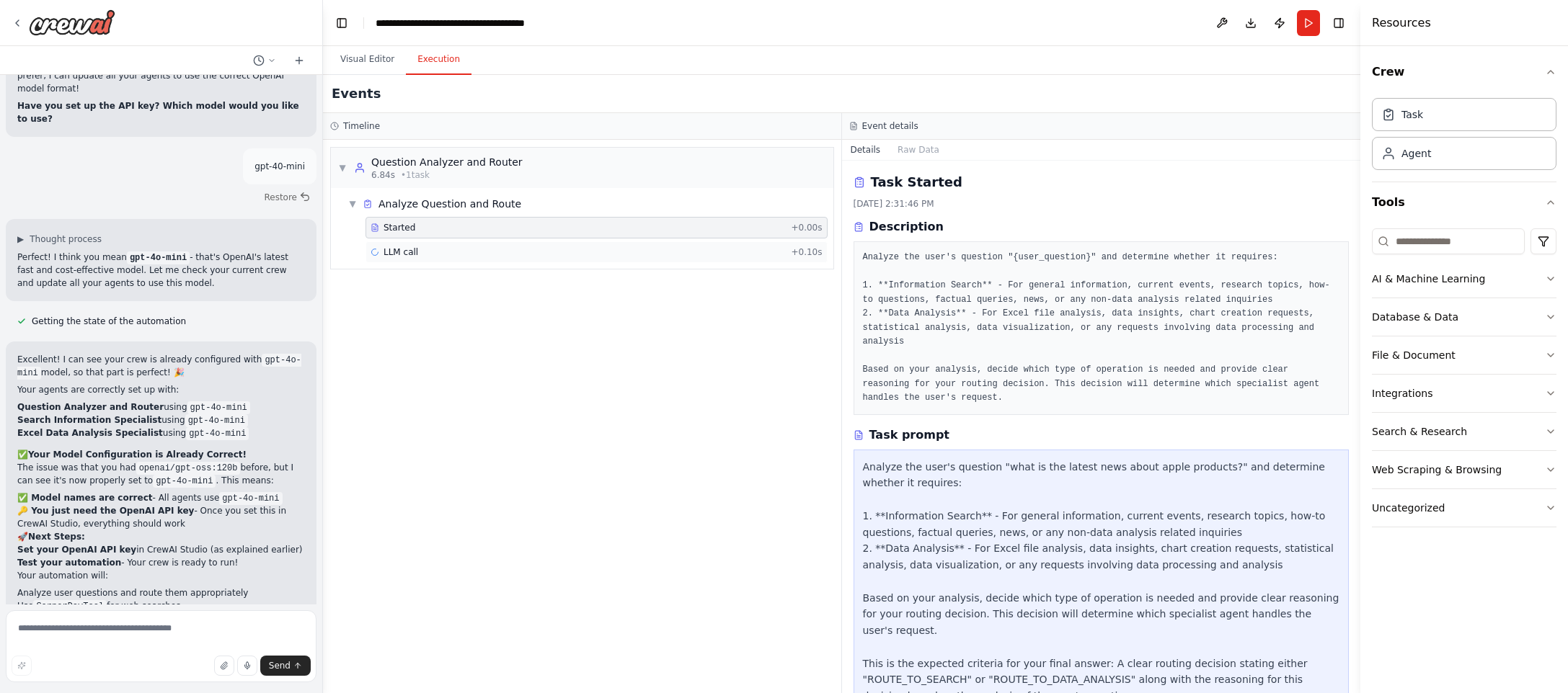
click at [607, 243] on div "LLM call + 0.10s" at bounding box center [597, 252] width 462 height 21
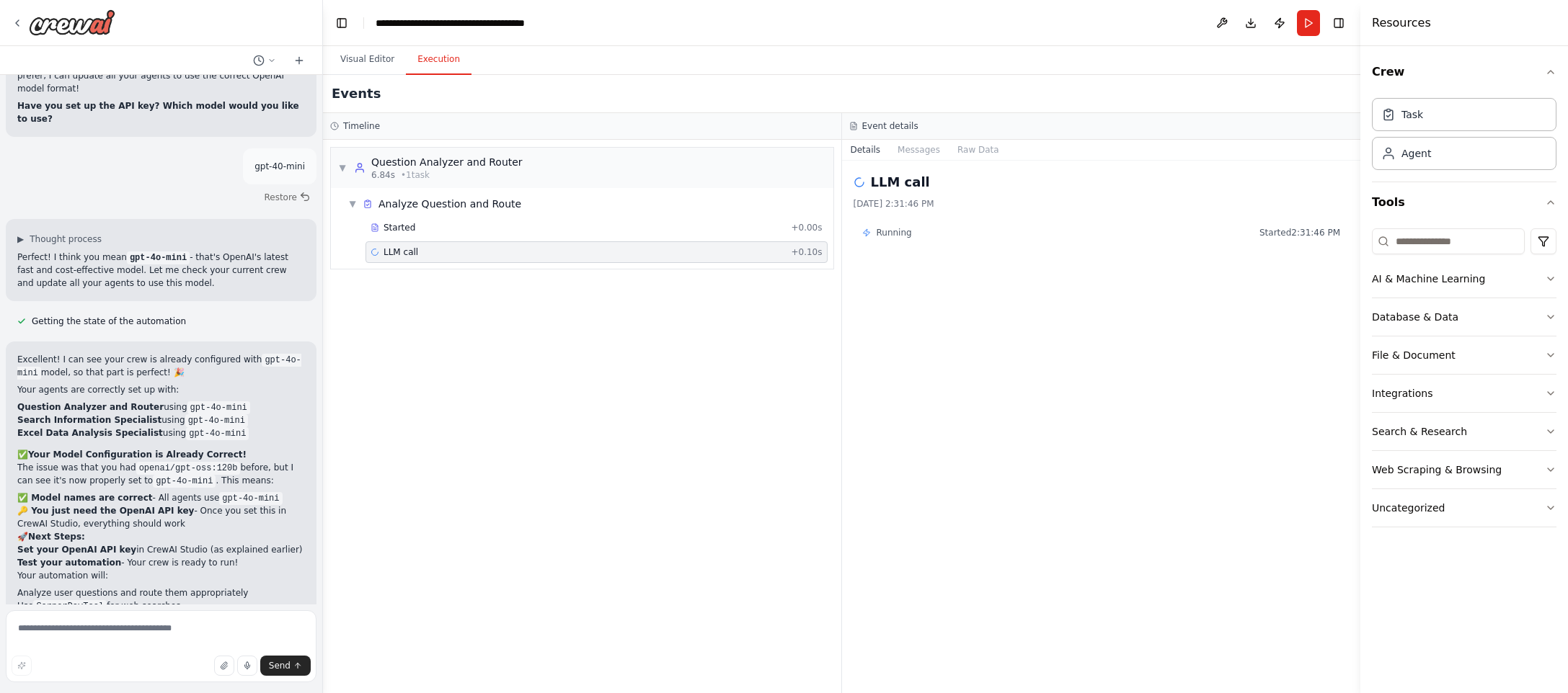
click at [1007, 291] on div "LLM call 10/7/2025, 2:31:46 PM Running Started 2:31:46 PM" at bounding box center [1101, 426] width 519 height 533
click at [1002, 214] on div "LLM call 10/7/2025, 2:31:46 PM Running Started 2:31:46 PM" at bounding box center [1101, 426] width 519 height 533
click at [974, 227] on div "Running Started 2:31:46 PM" at bounding box center [1101, 233] width 479 height 11
click at [929, 147] on button "Messages" at bounding box center [918, 150] width 60 height 21
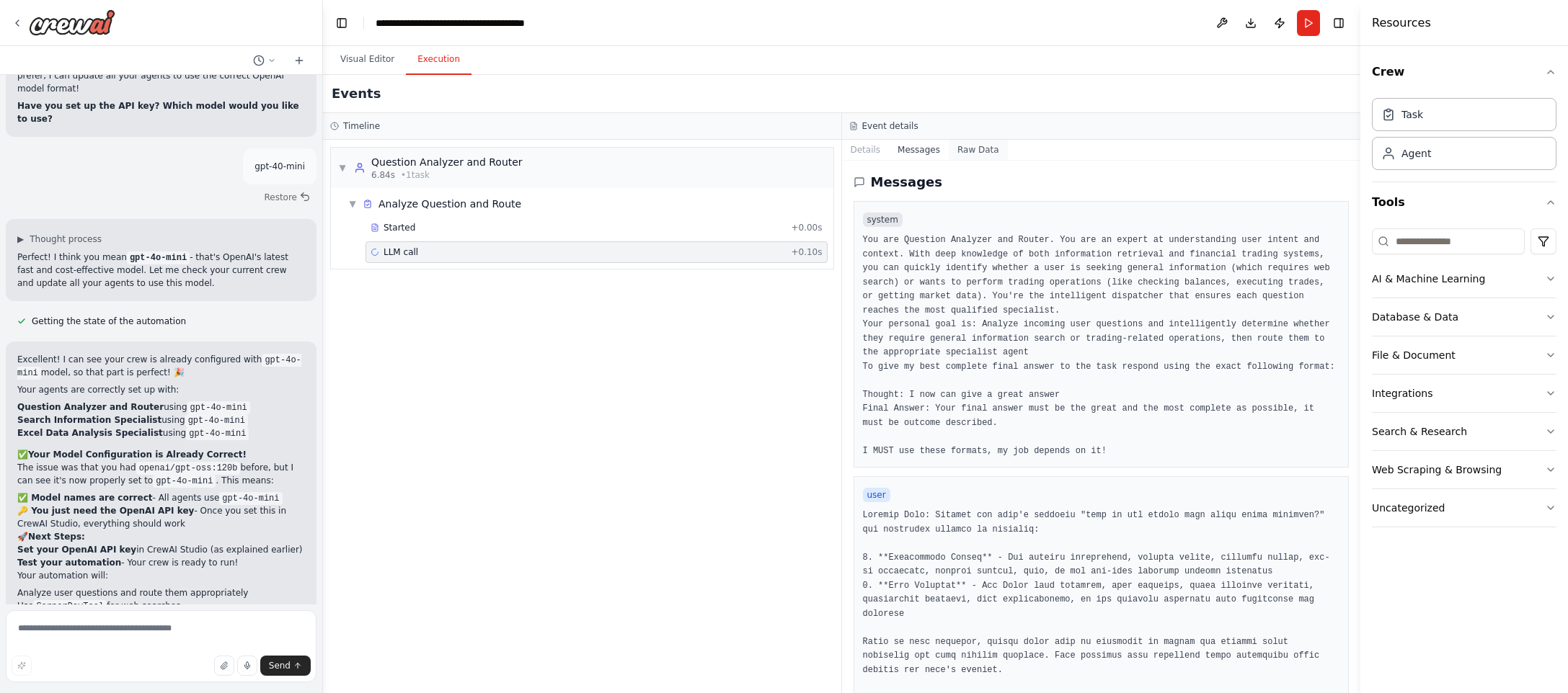
click at [994, 150] on button "Raw Data" at bounding box center [978, 150] width 59 height 21
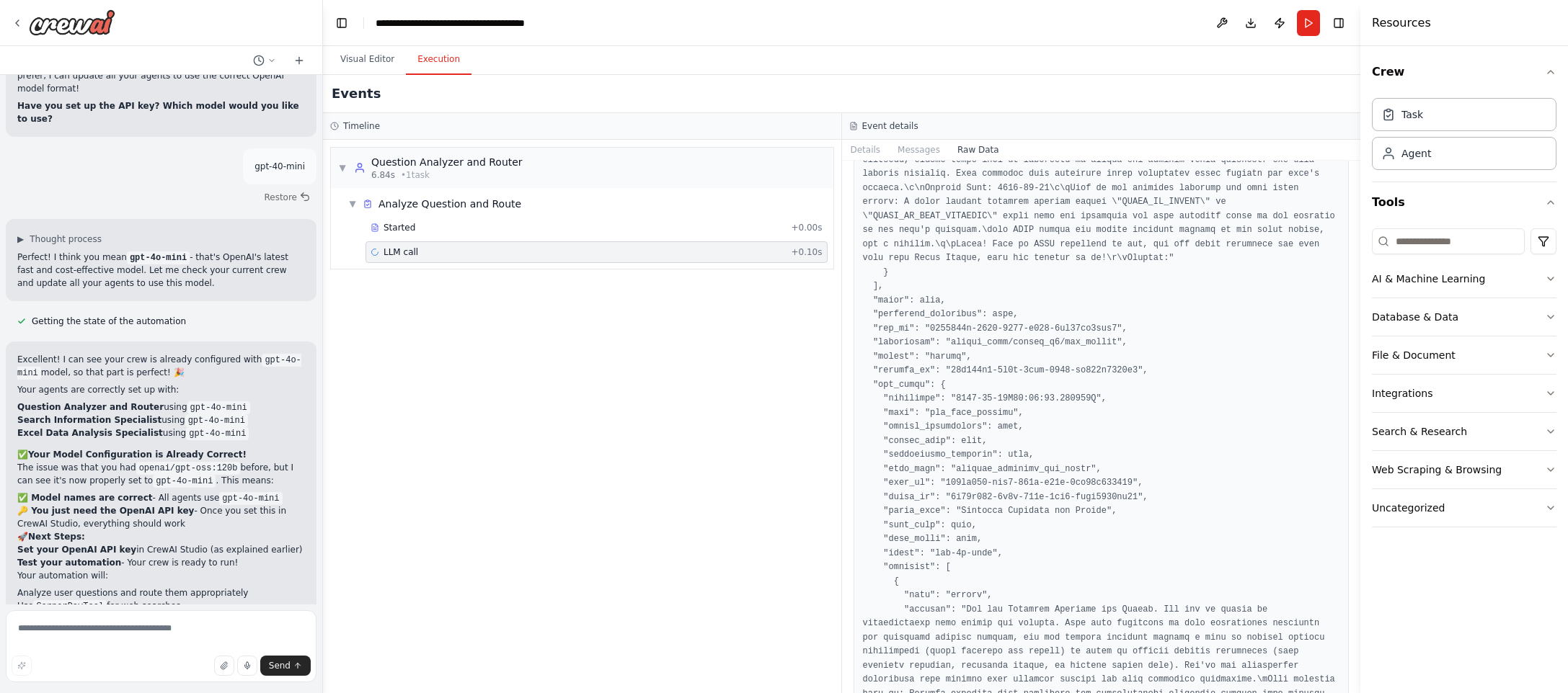
scroll to position [0, 0]
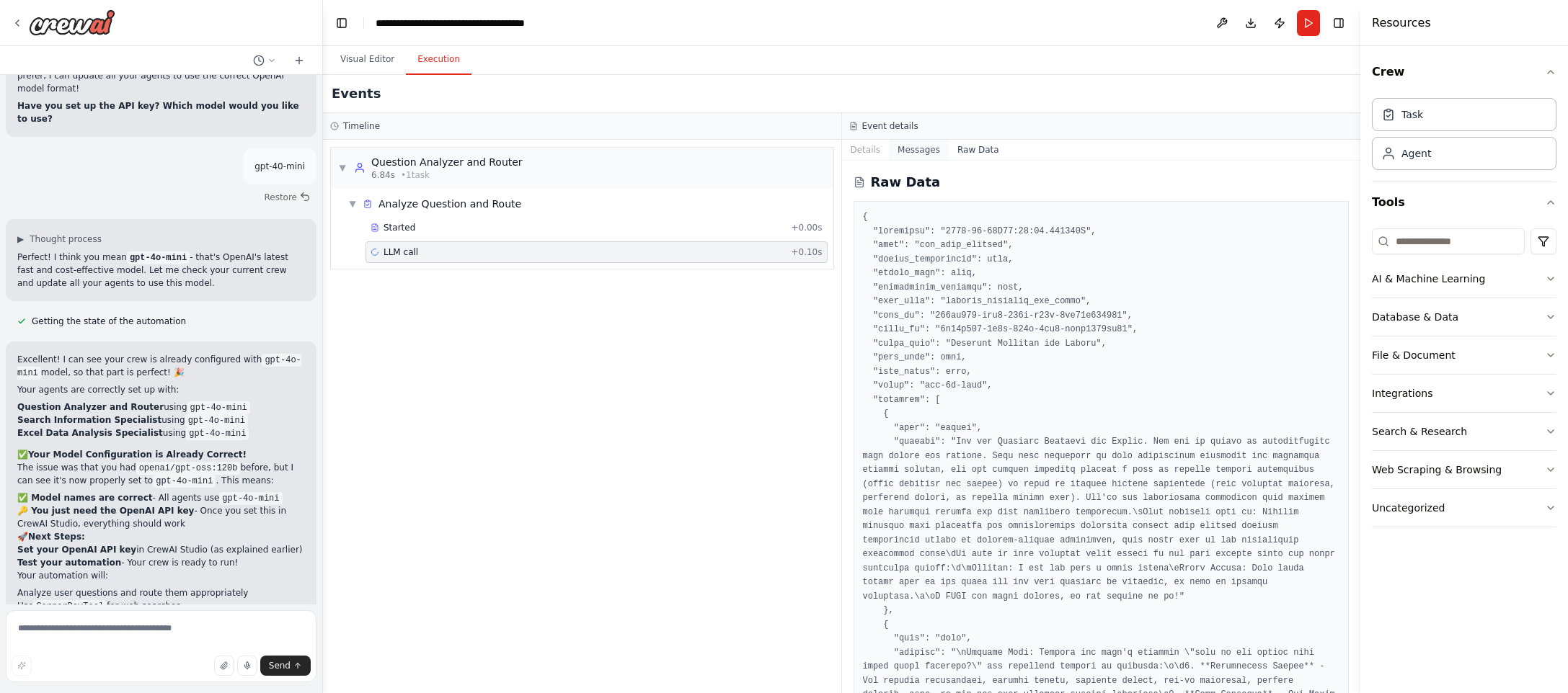
click at [916, 152] on button "Messages" at bounding box center [918, 150] width 60 height 21
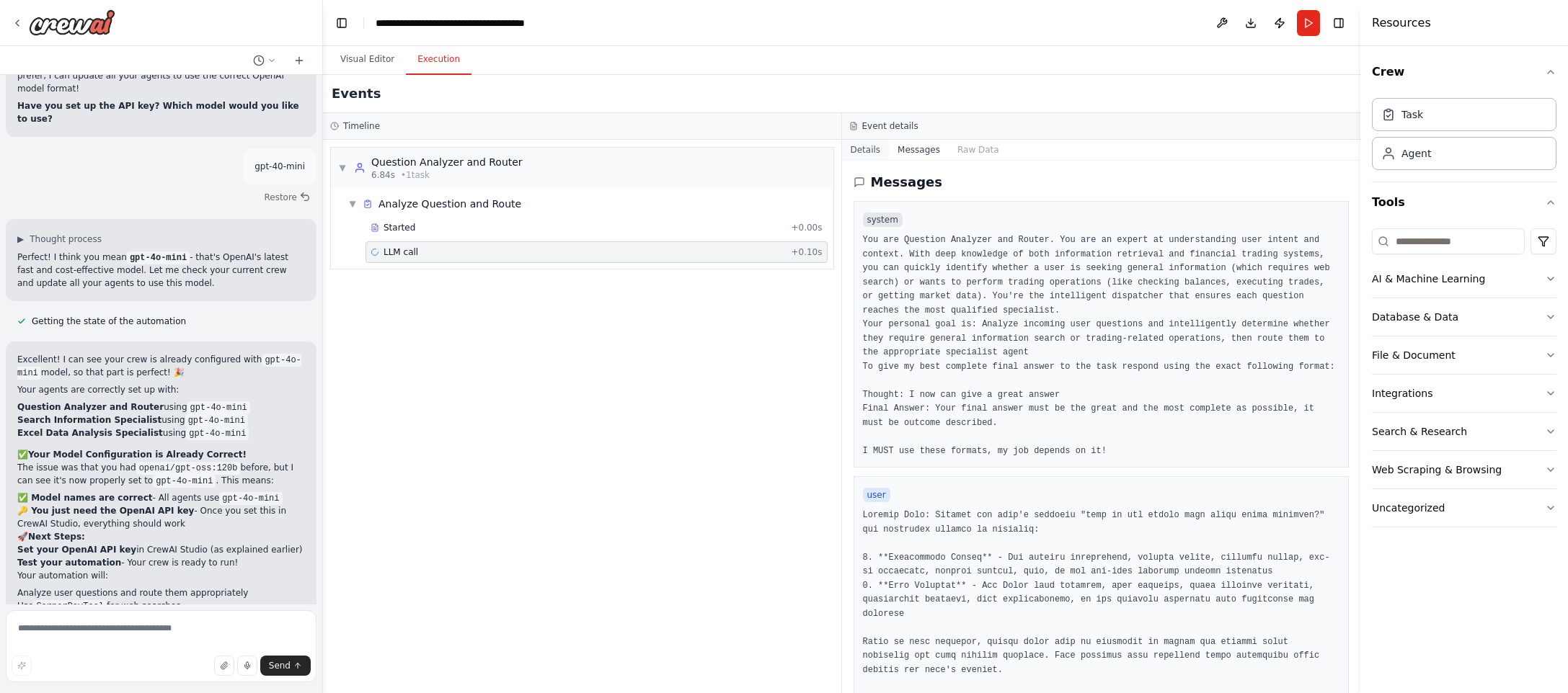
click at [863, 147] on button "Details" at bounding box center [866, 150] width 48 height 21
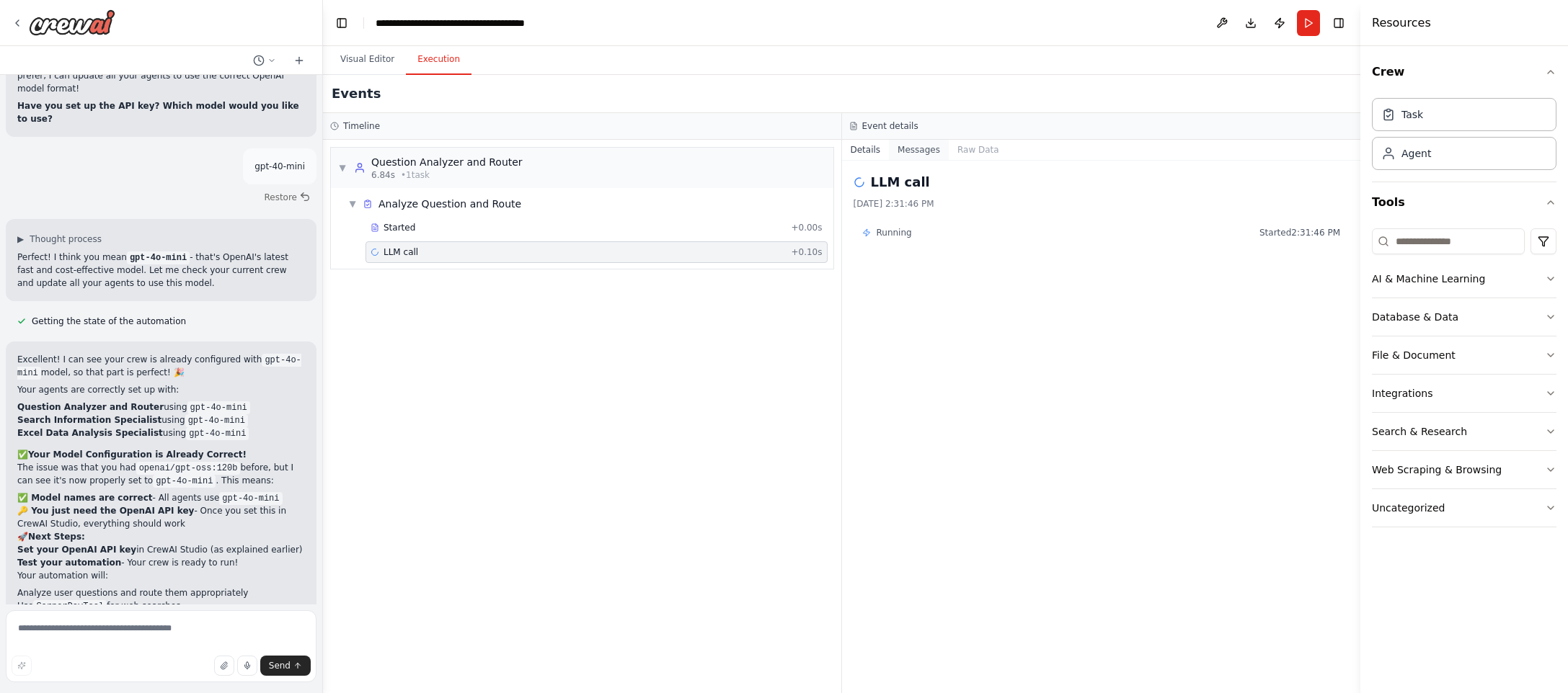
click at [931, 144] on button "Messages" at bounding box center [918, 150] width 60 height 21
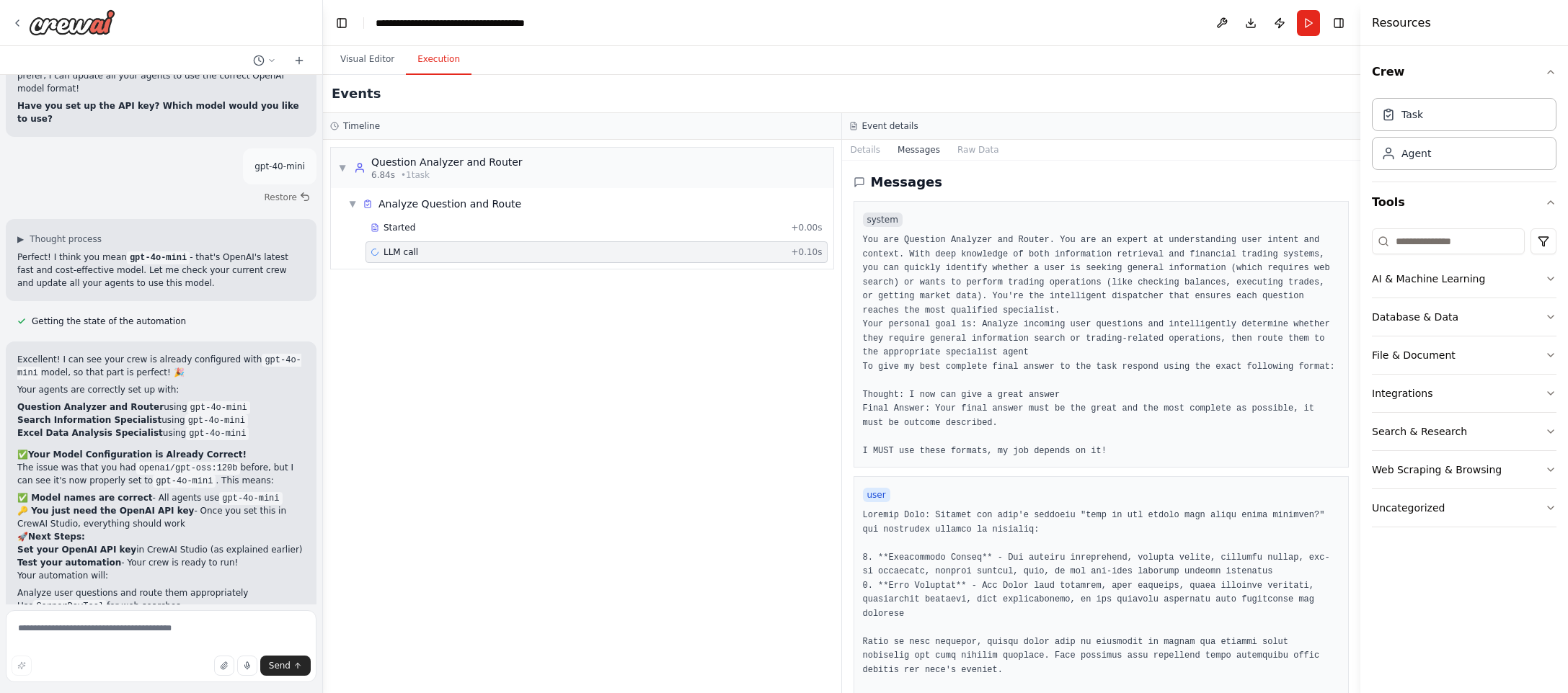
scroll to position [188, 0]
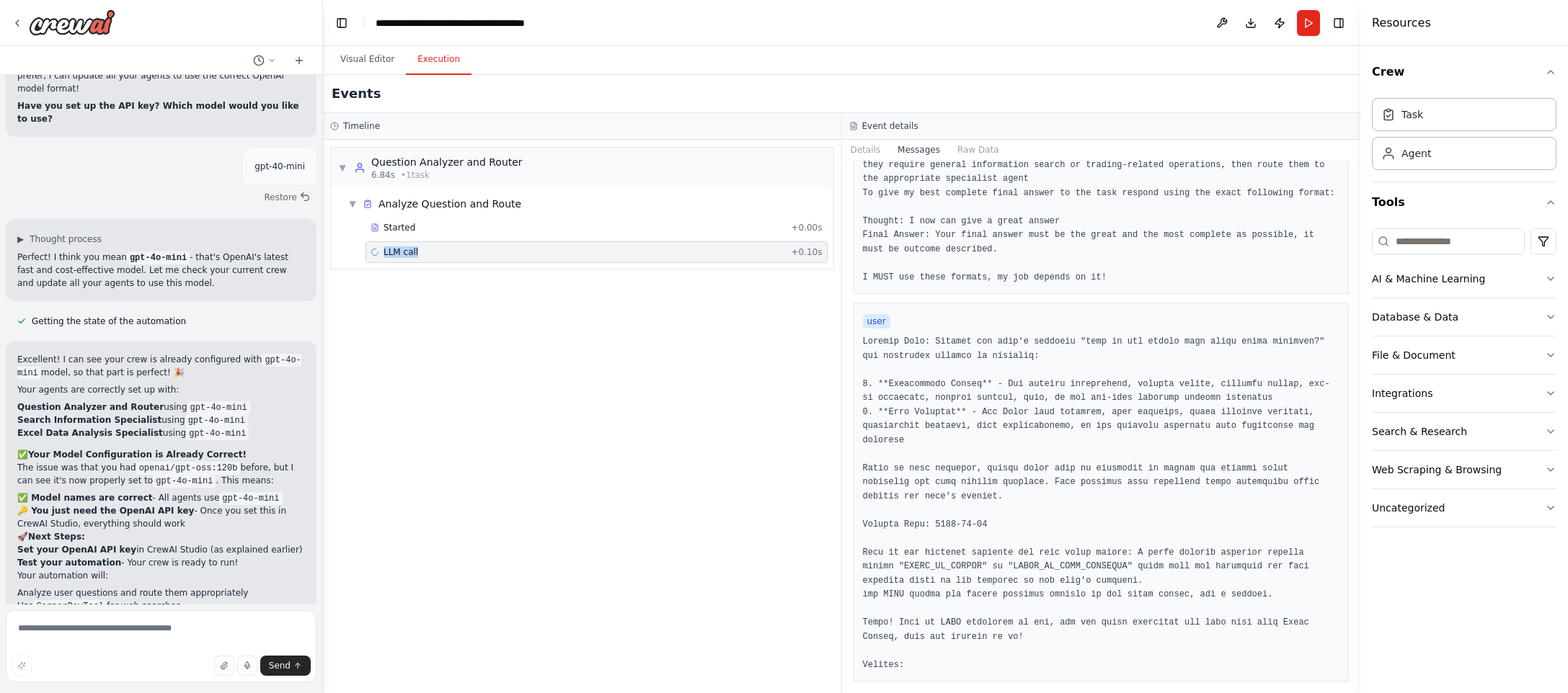
click at [571, 244] on div "LLM call + 0.10s" at bounding box center [597, 252] width 462 height 21
click at [385, 239] on div "Started + 0.00s LLM call + 0.10s" at bounding box center [588, 241] width 491 height 49
click at [369, 58] on button "Visual Editor" at bounding box center [366, 60] width 77 height 30
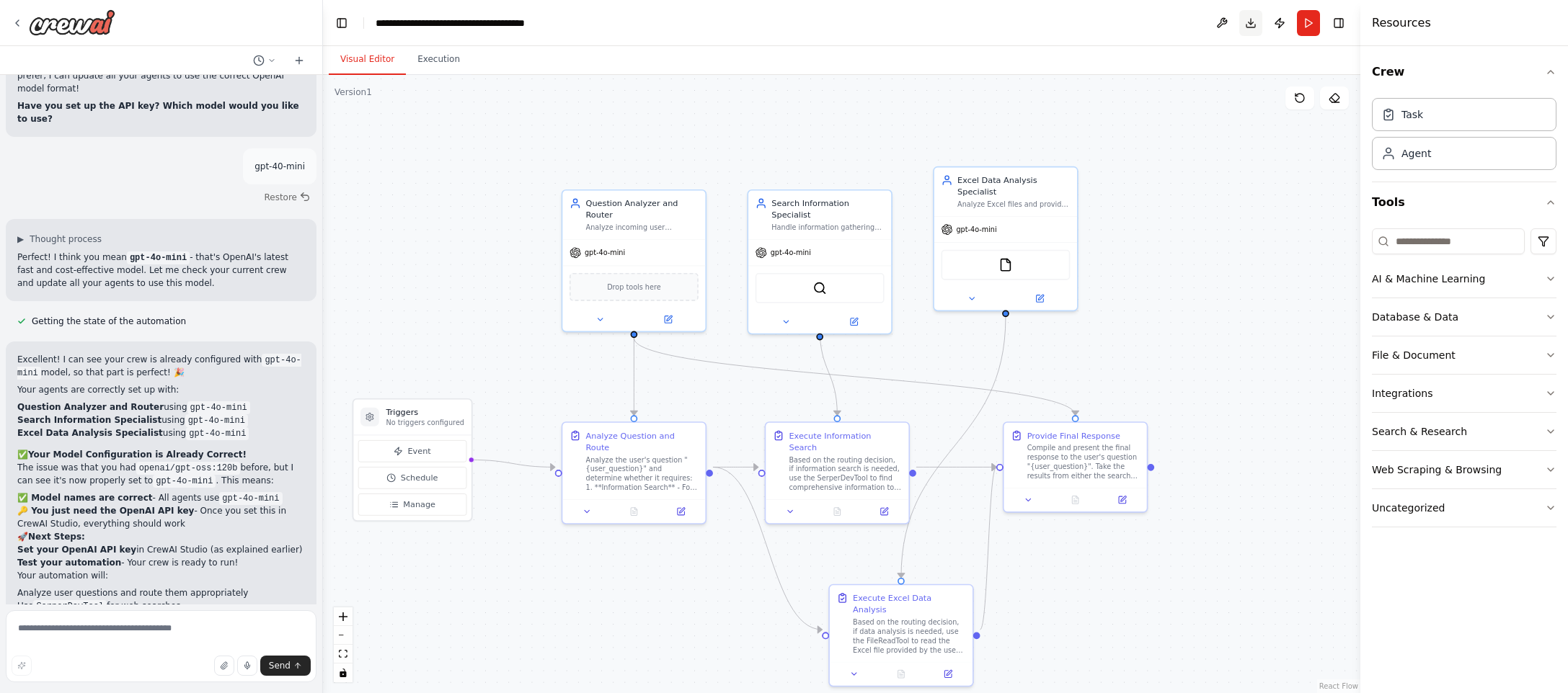
click at [1251, 24] on button "Download" at bounding box center [1250, 23] width 23 height 26
click at [1251, 24] on header "**********" at bounding box center [841, 23] width 1037 height 46
click at [1079, 38] on header "**********" at bounding box center [841, 23] width 1037 height 46
click at [1224, 24] on button at bounding box center [1221, 23] width 23 height 26
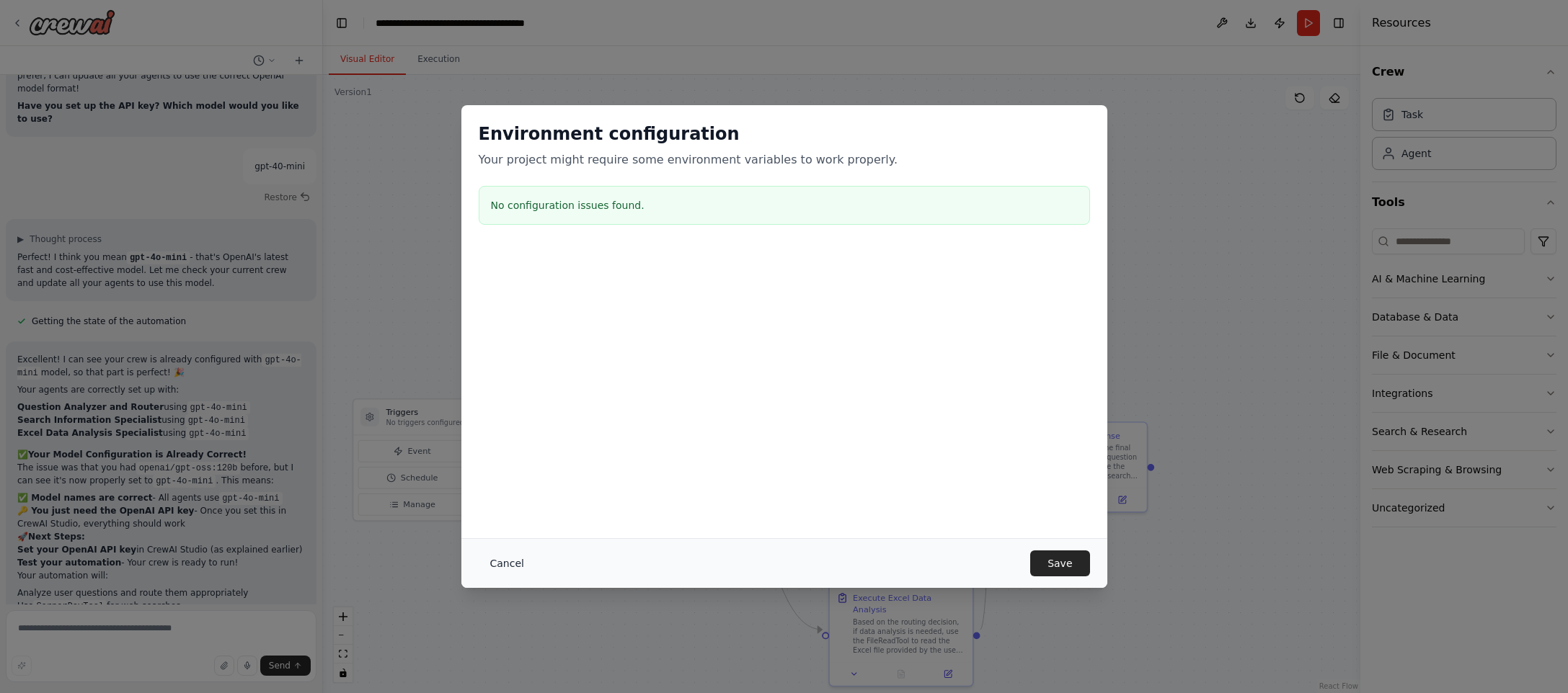
click at [508, 560] on button "Cancel" at bounding box center [507, 564] width 57 height 26
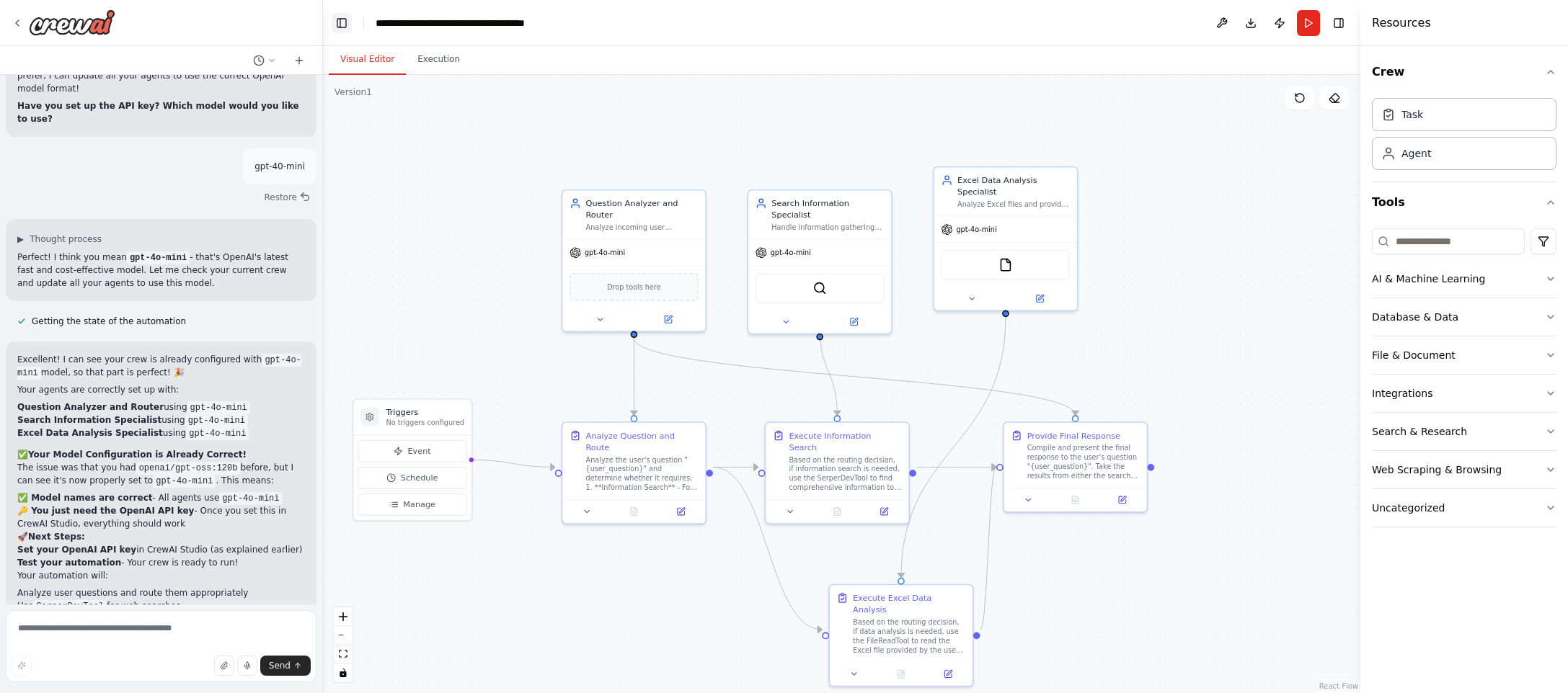
click at [341, 22] on button "Toggle Left Sidebar" at bounding box center [341, 23] width 21 height 21
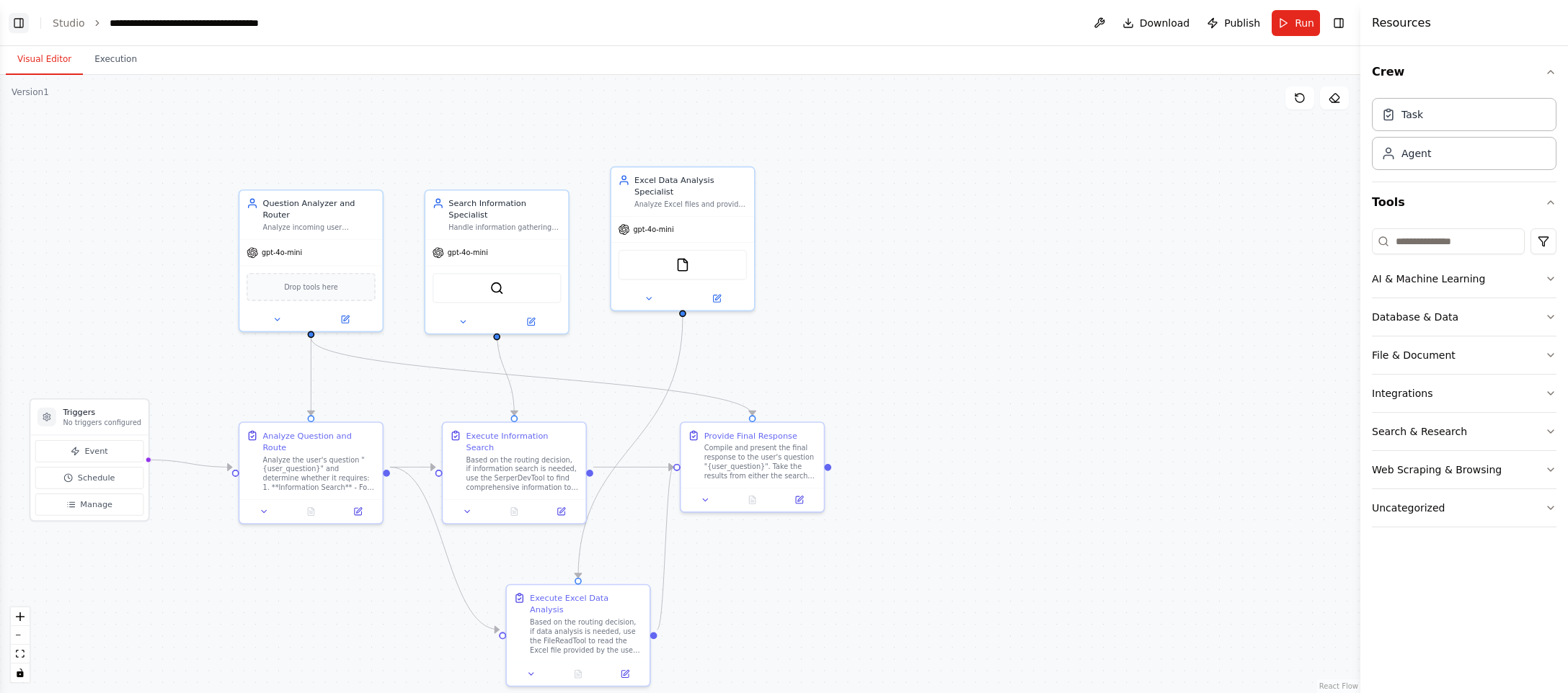
click at [27, 21] on button "Toggle Left Sidebar" at bounding box center [18, 23] width 21 height 21
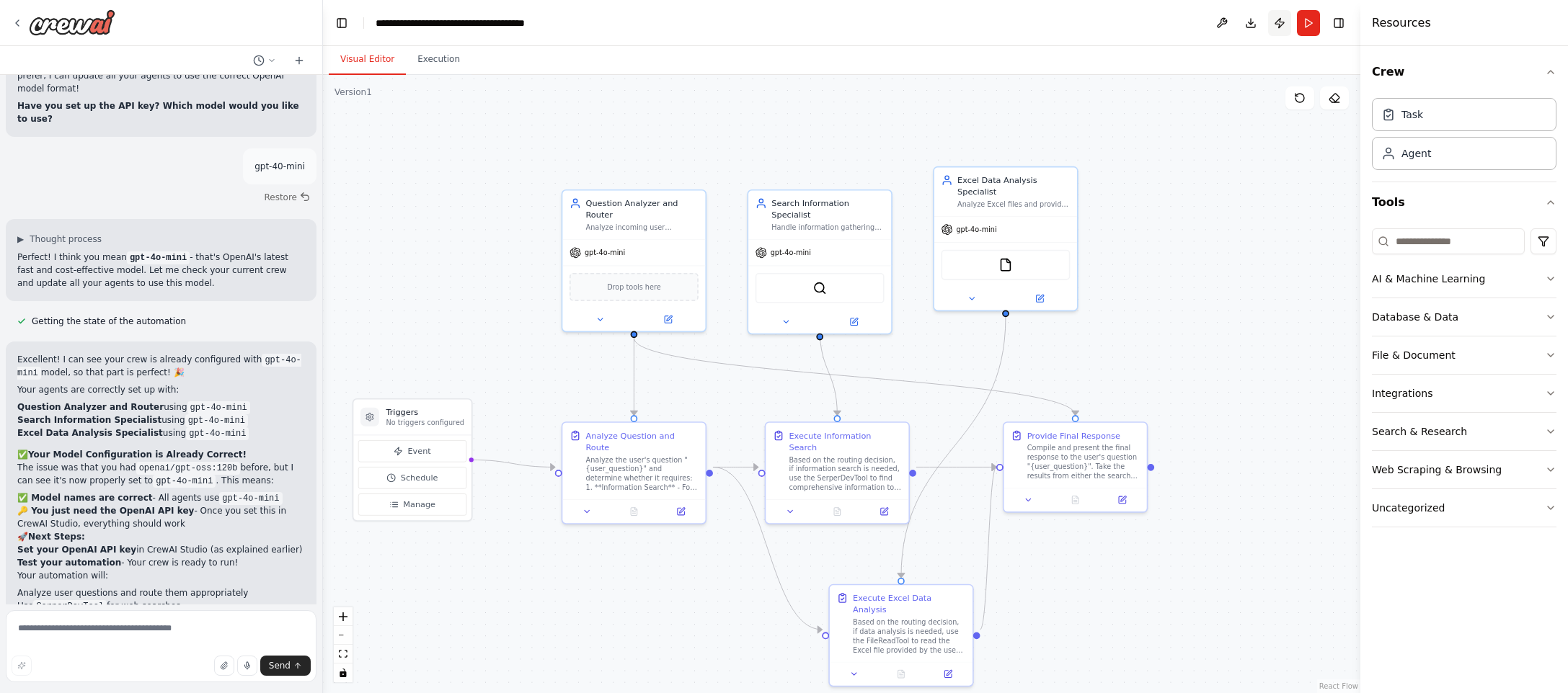
click at [1278, 24] on button "Publish" at bounding box center [1279, 23] width 23 height 26
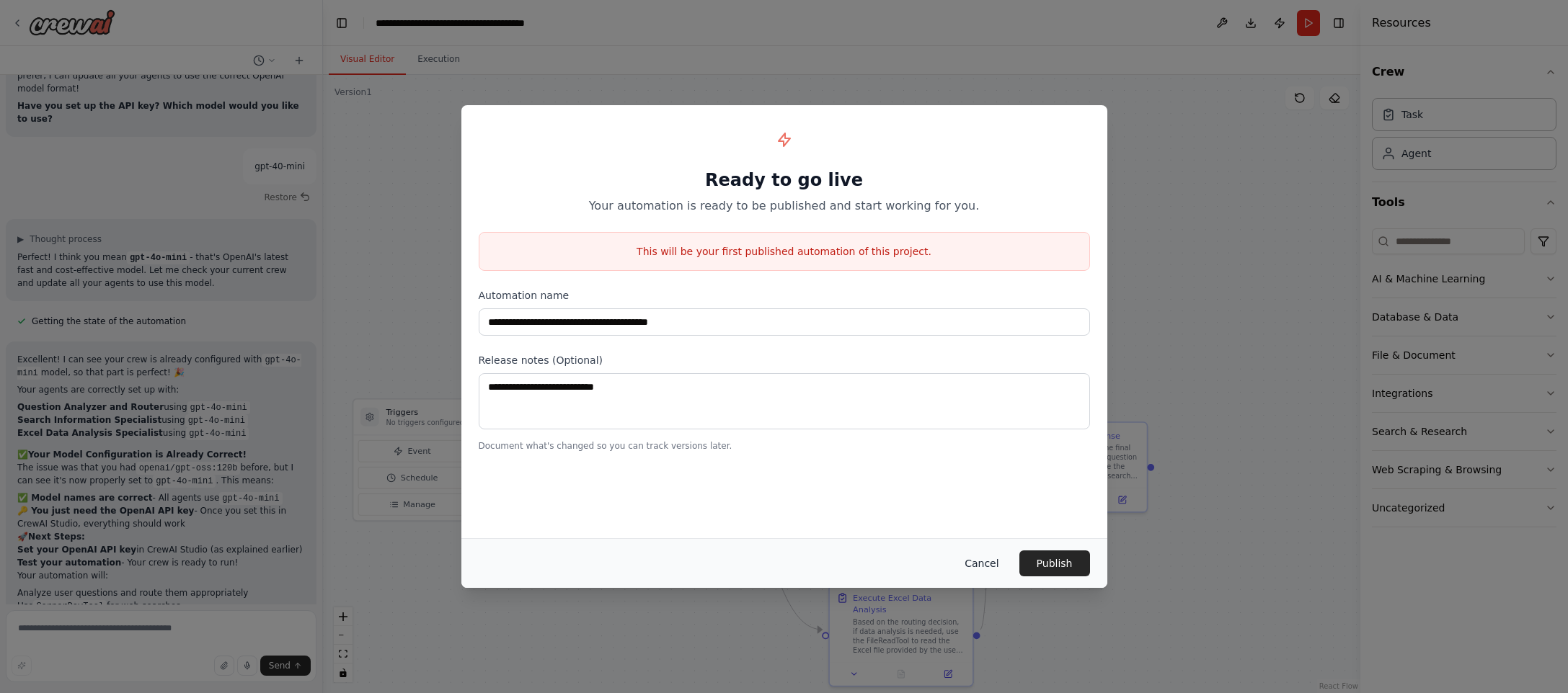
click at [998, 556] on button "Cancel" at bounding box center [981, 564] width 57 height 26
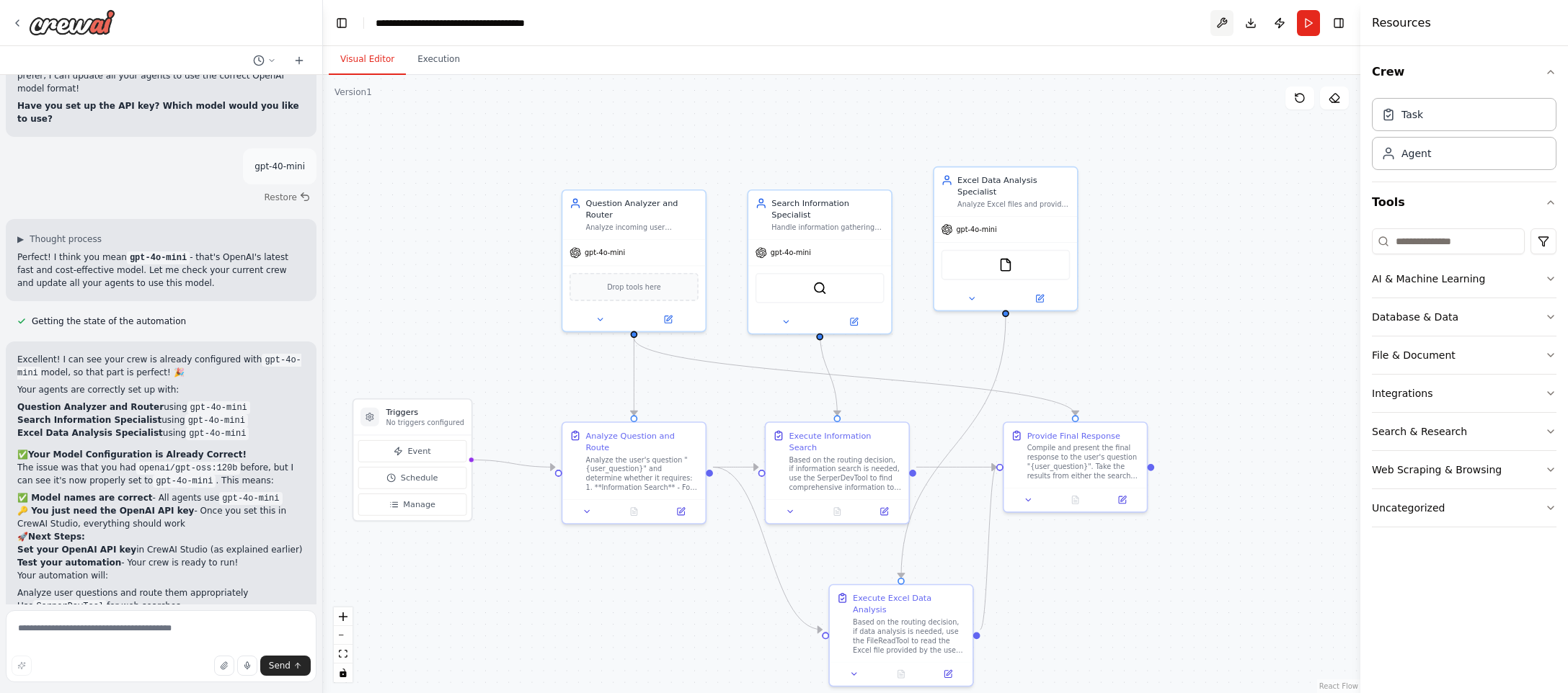
click at [1223, 21] on button at bounding box center [1221, 23] width 23 height 26
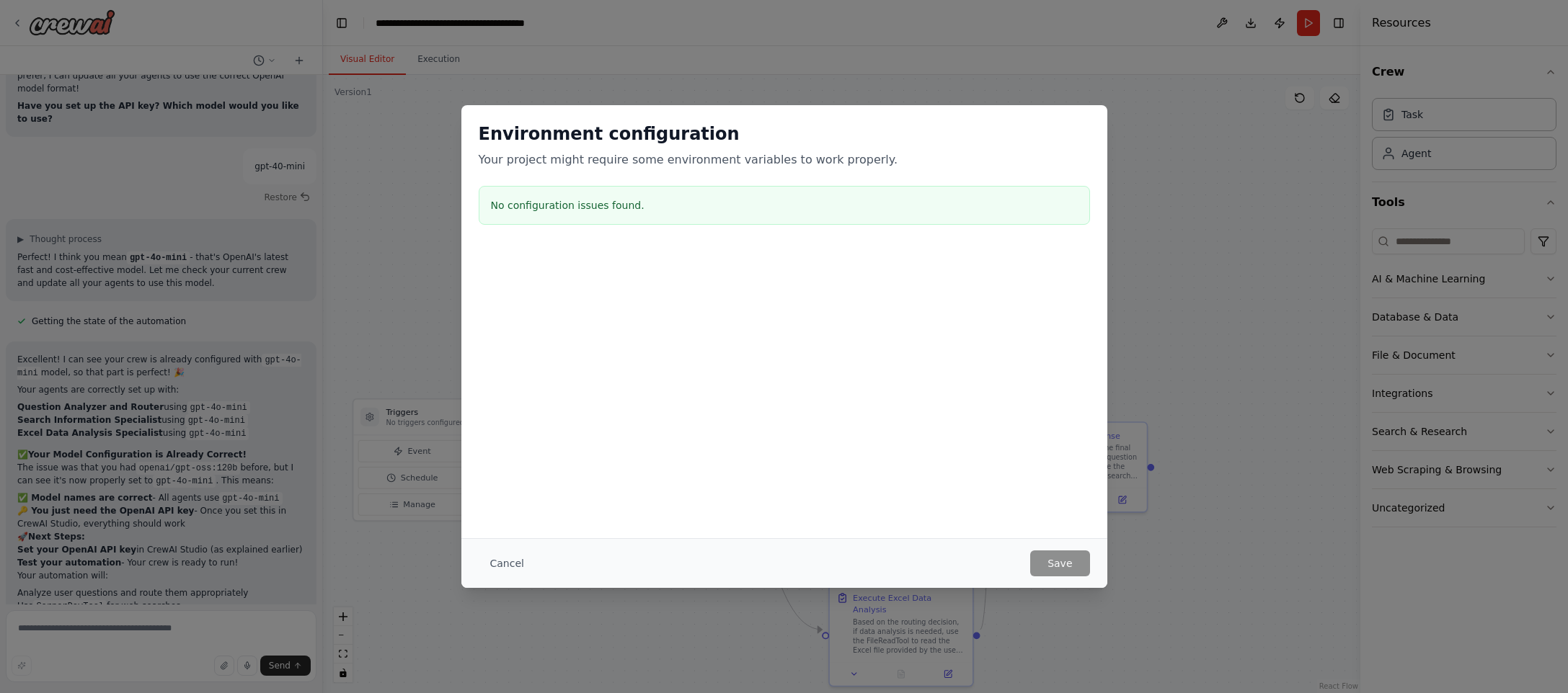
click at [575, 202] on h3 "No configuration issues found." at bounding box center [784, 205] width 587 height 14
click at [499, 569] on button "Cancel" at bounding box center [507, 564] width 57 height 26
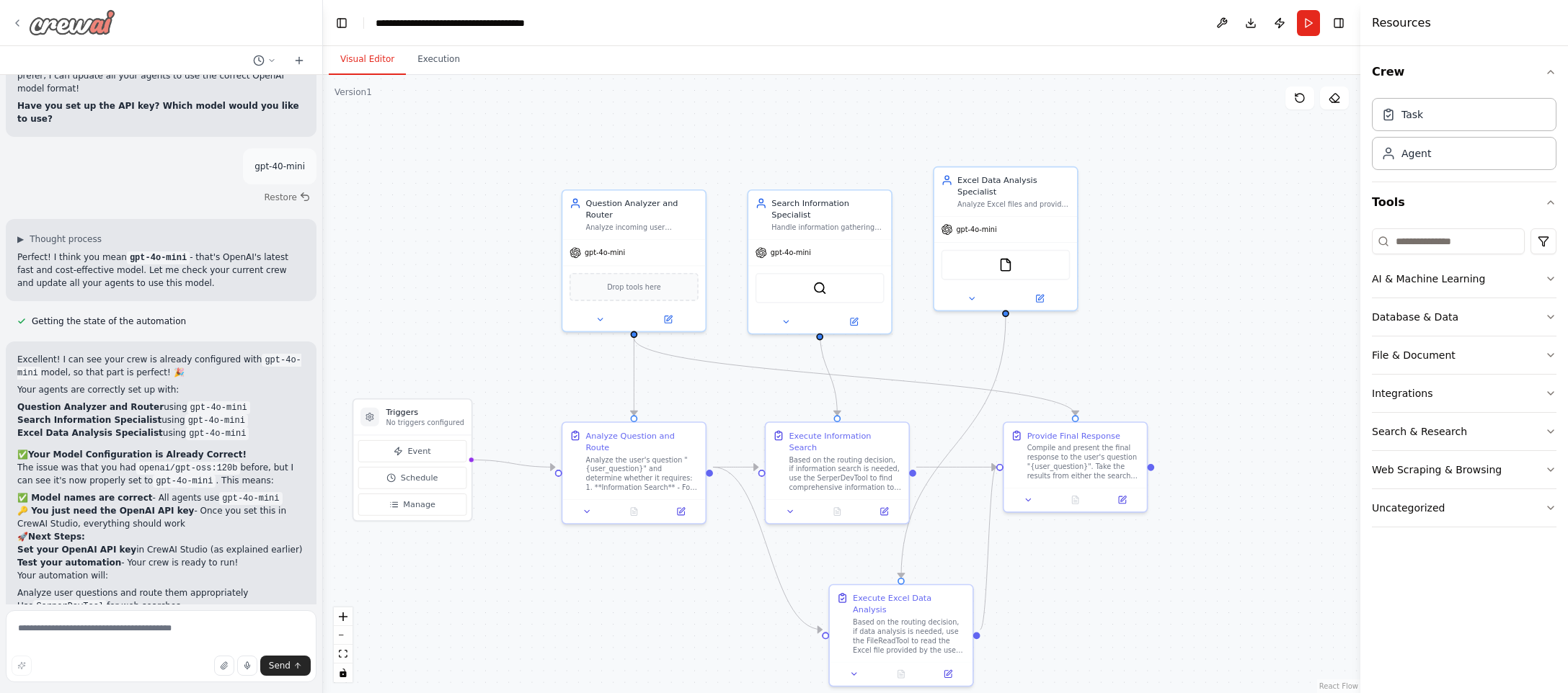
click at [21, 18] on icon at bounding box center [17, 23] width 11 height 11
click at [21, 21] on icon at bounding box center [17, 23] width 11 height 11
